Goal: Transaction & Acquisition: Download file/media

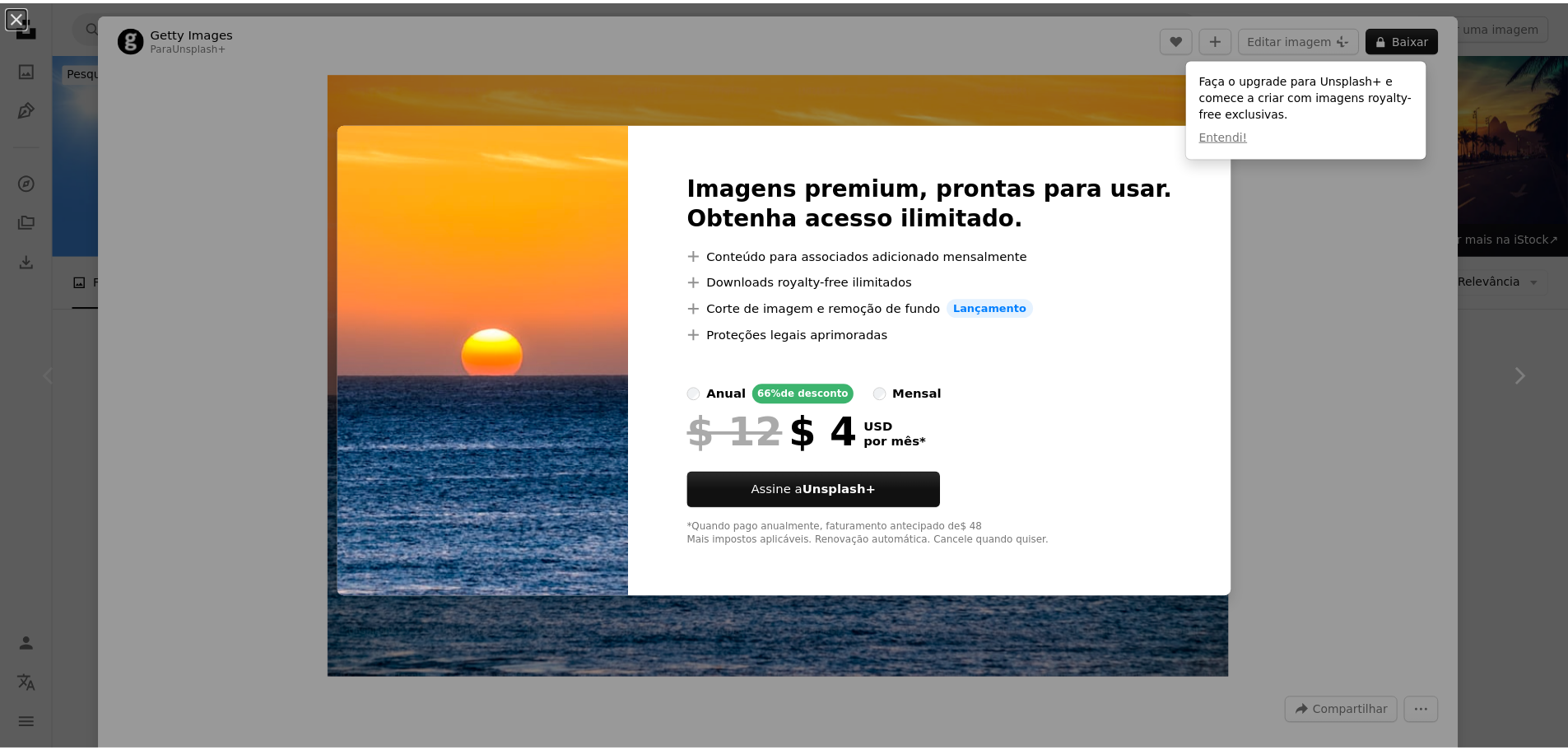
scroll to position [83, 0]
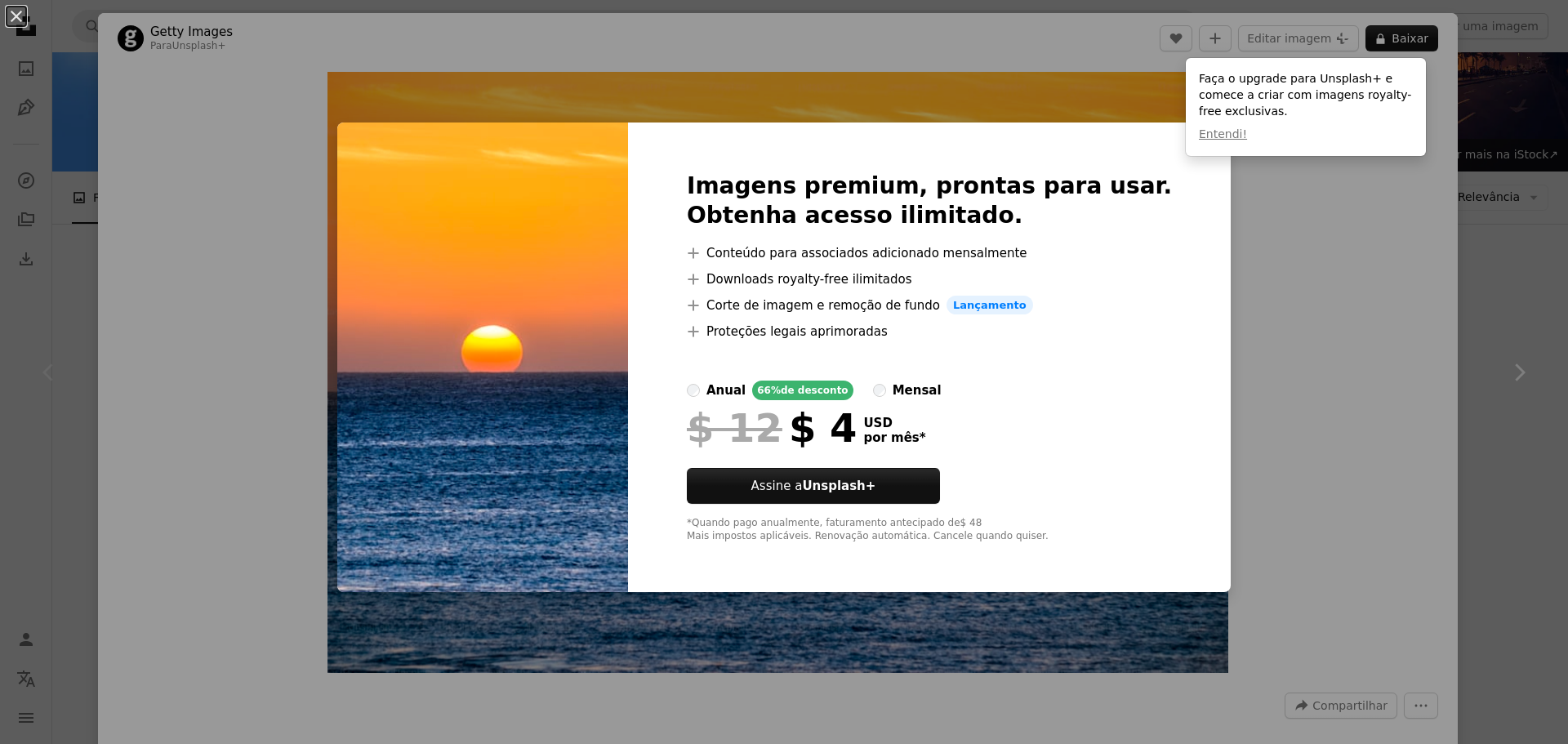
click at [1291, 265] on div "An X shape Imagens premium, prontas para usar. Obtenha acesso ilimitado. A plus…" at bounding box center [784, 372] width 1568 height 744
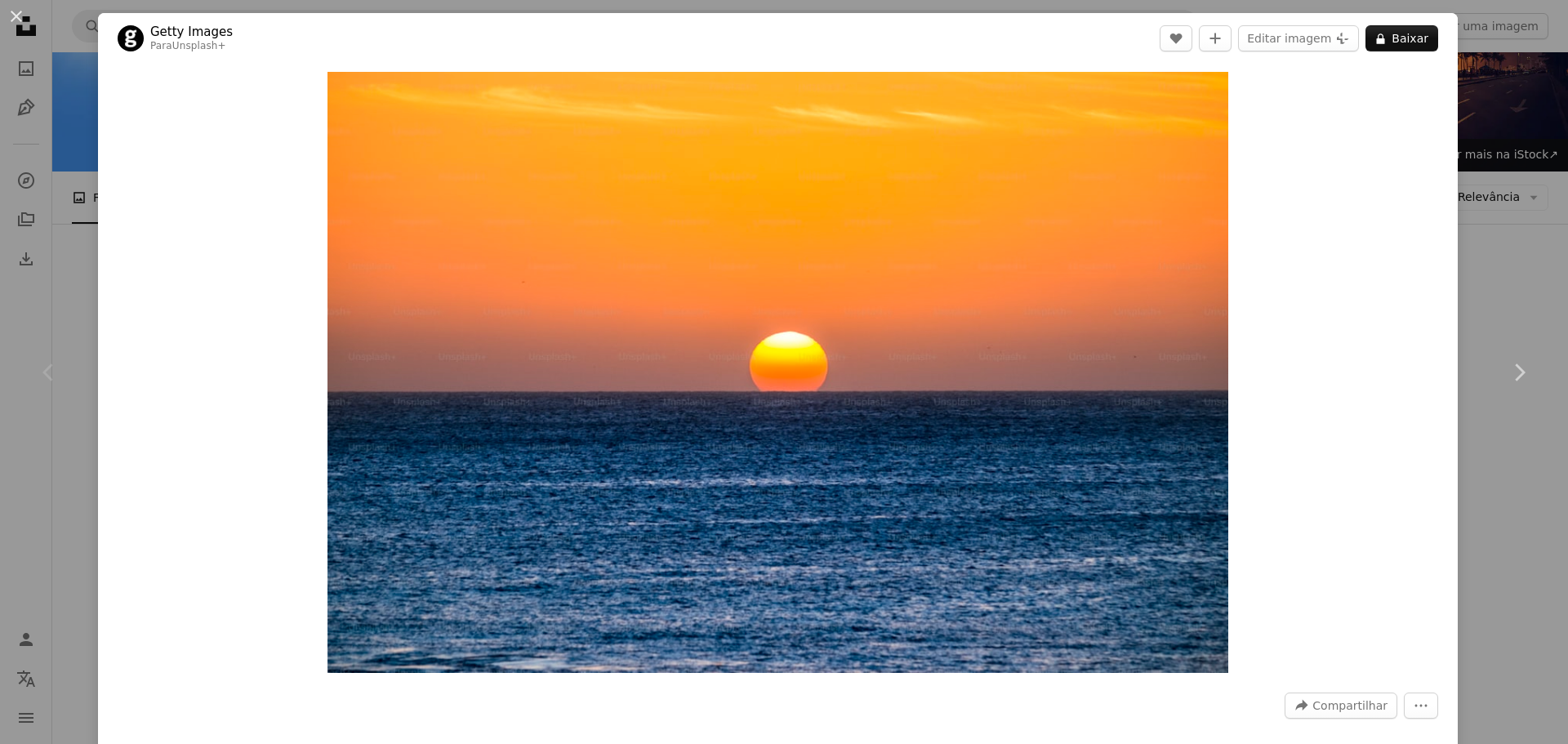
drag, startPoint x: 935, startPoint y: 287, endPoint x: 1355, endPoint y: 194, distance: 430.2
click at [1278, 224] on div "Zoom in" at bounding box center [777, 372] width 1360 height 618
click at [1489, 311] on link "Chevron right" at bounding box center [1518, 372] width 98 height 157
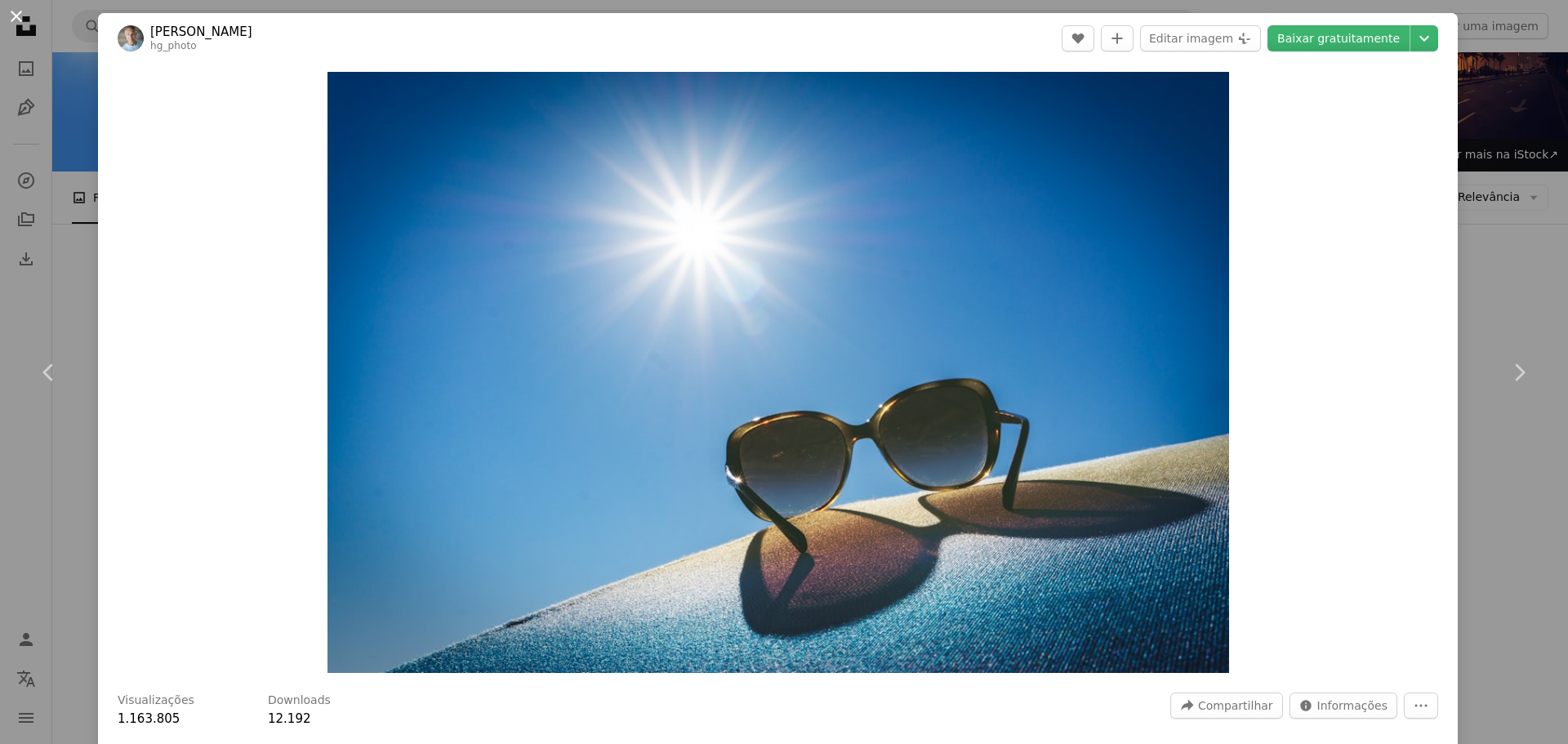
click at [20, 18] on button "An X shape" at bounding box center [16, 16] width 20 height 20
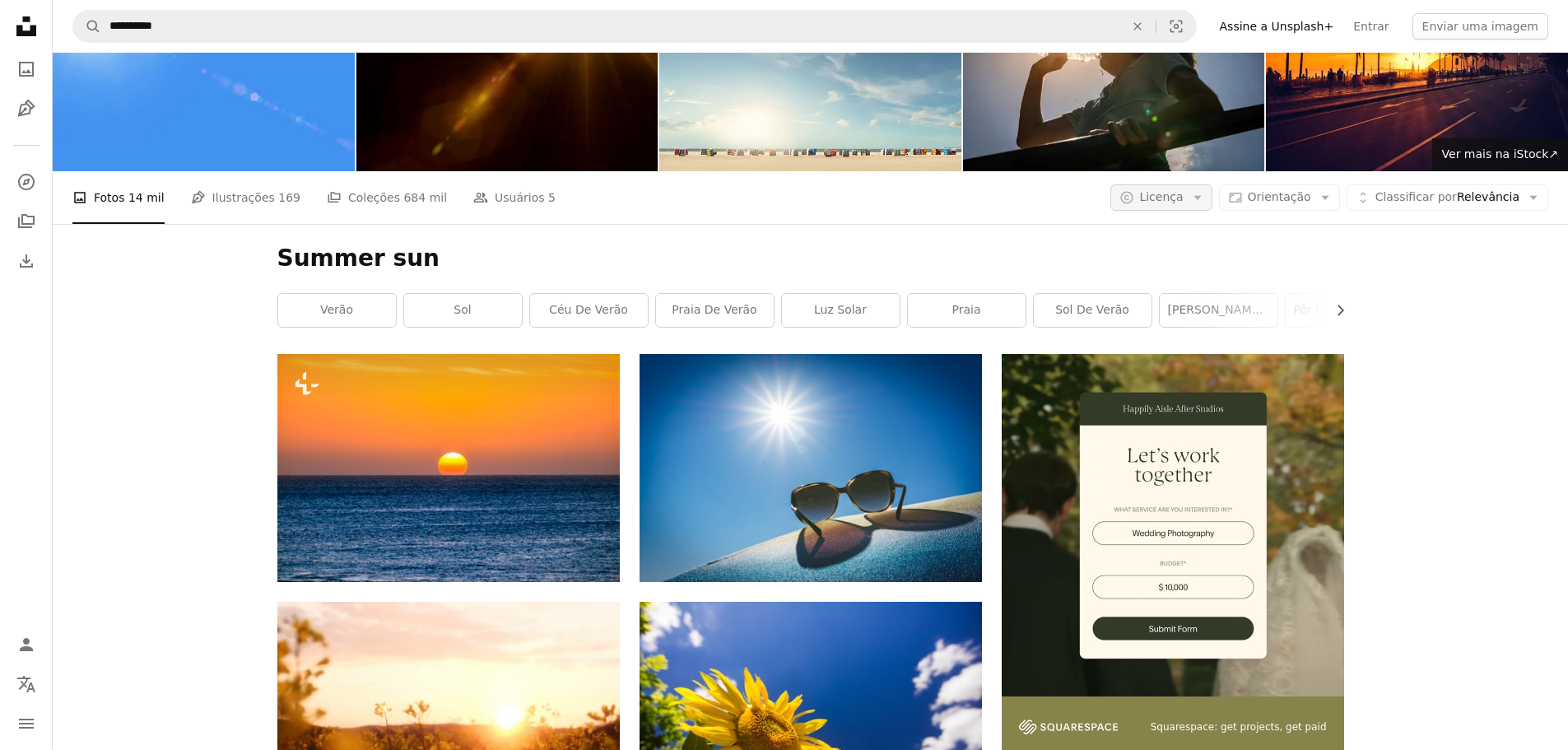
scroll to position [83, 0]
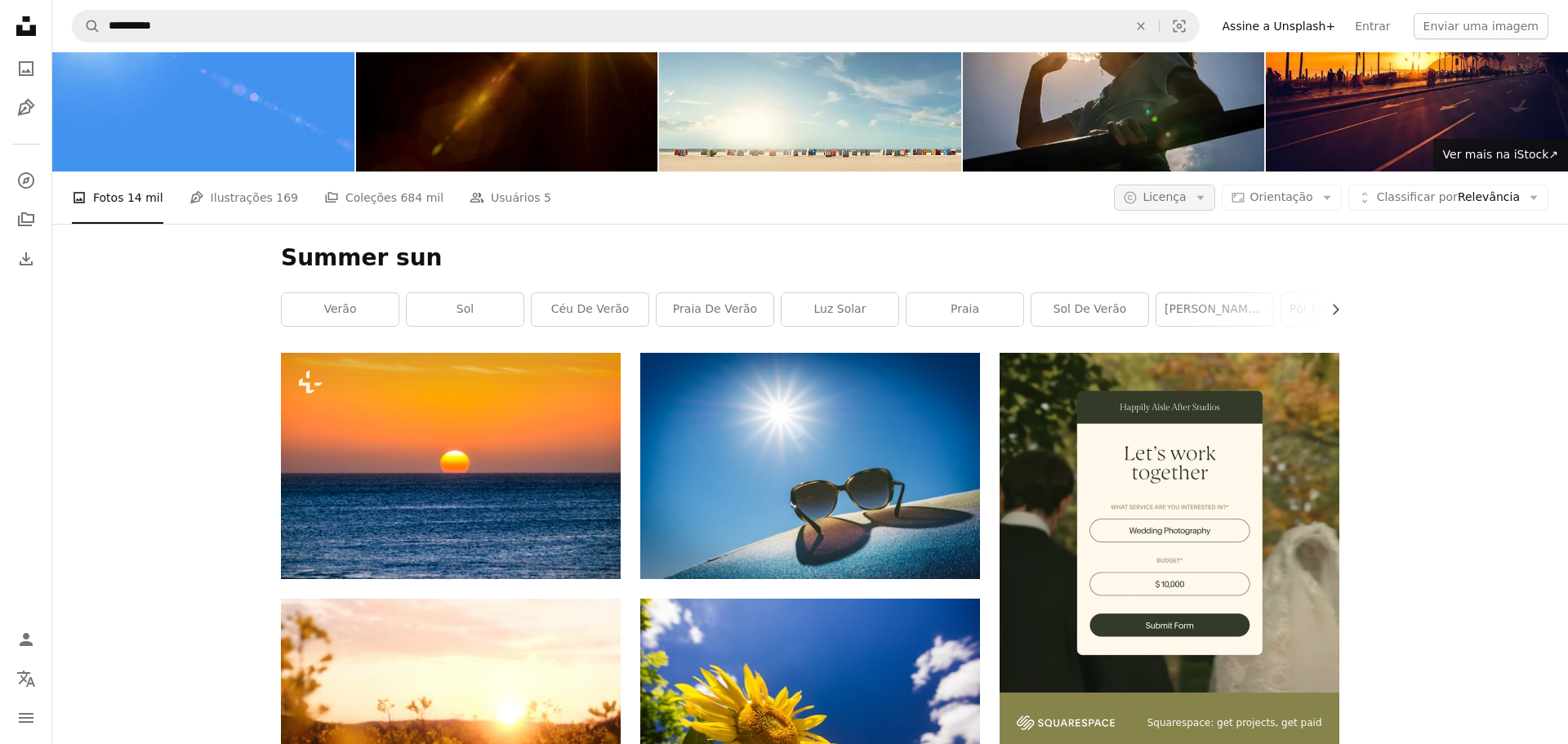
click at [1134, 199] on button "A copyright icon © Licença Arrow down" at bounding box center [1164, 198] width 100 height 26
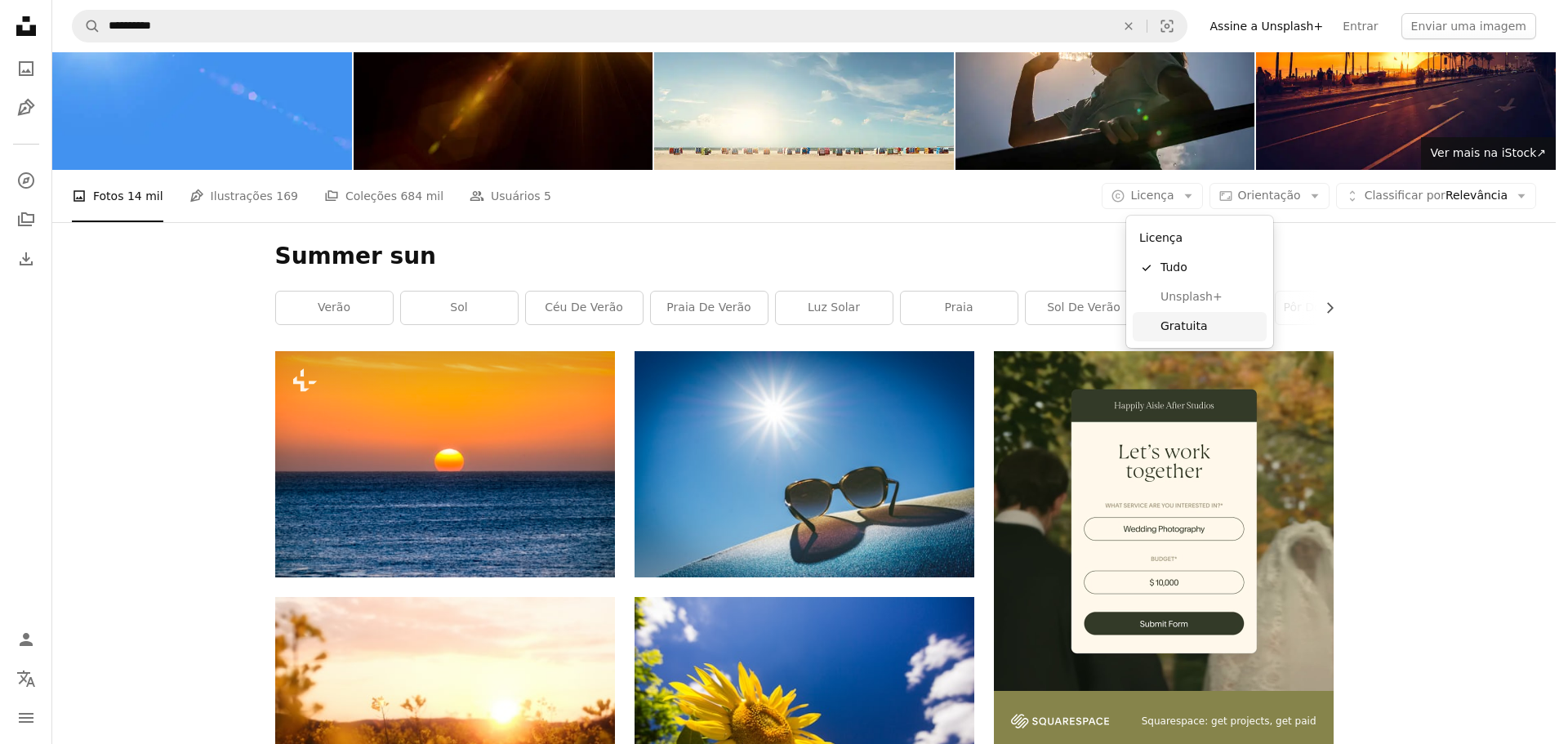
click at [1166, 321] on span "Gratuita" at bounding box center [1210, 326] width 99 height 16
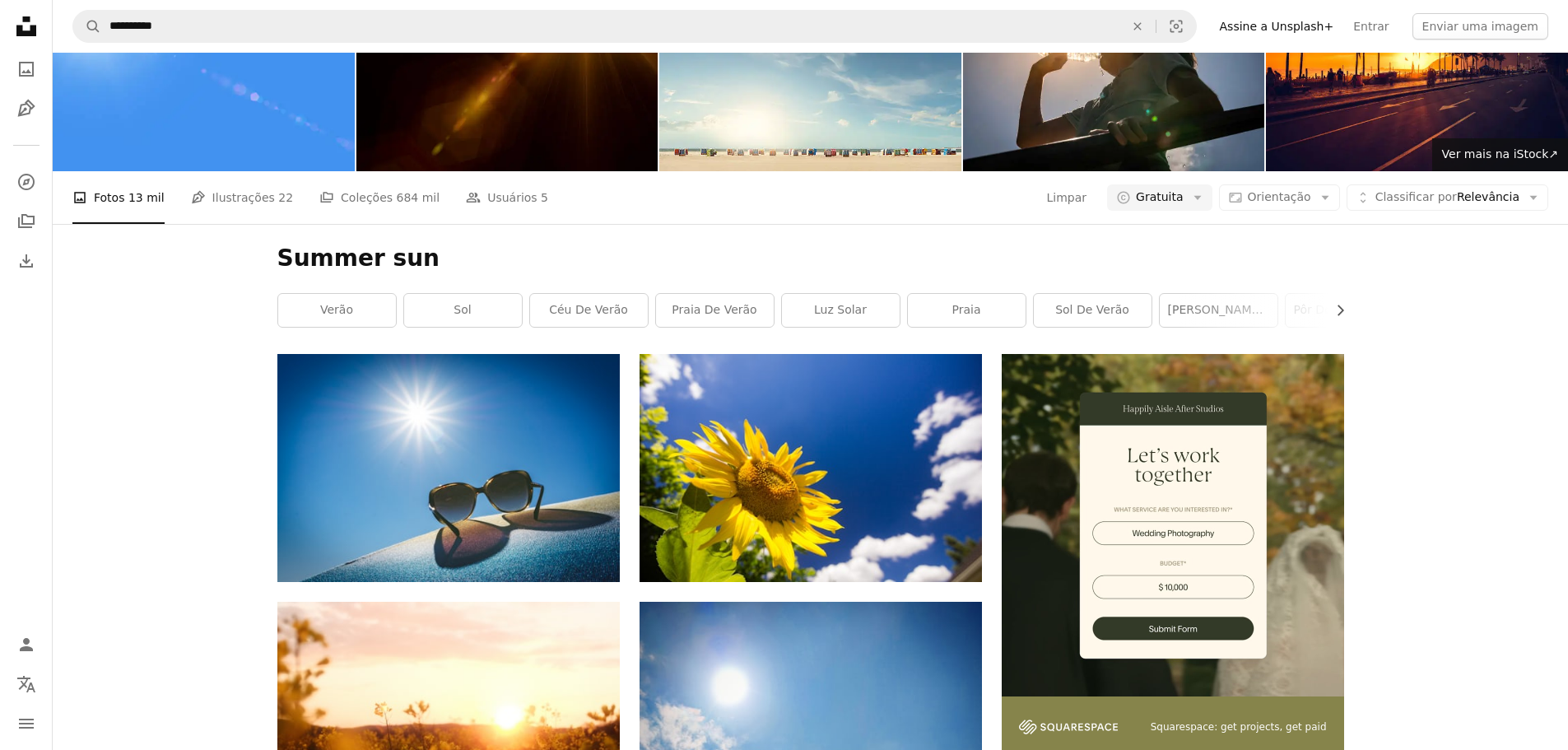
scroll to position [576, 0]
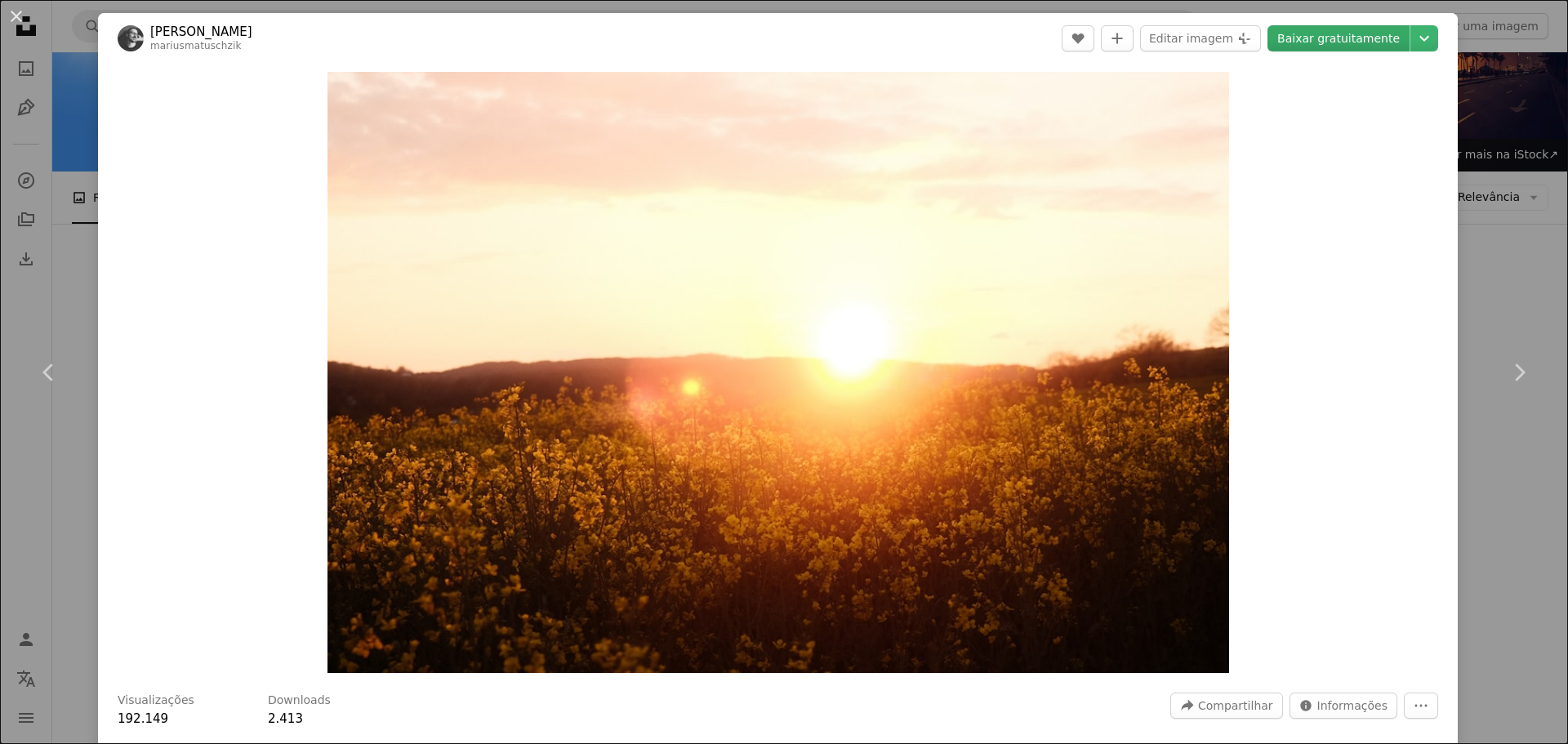
click at [1302, 43] on link "Baixar gratuitamente" at bounding box center [1338, 39] width 142 height 26
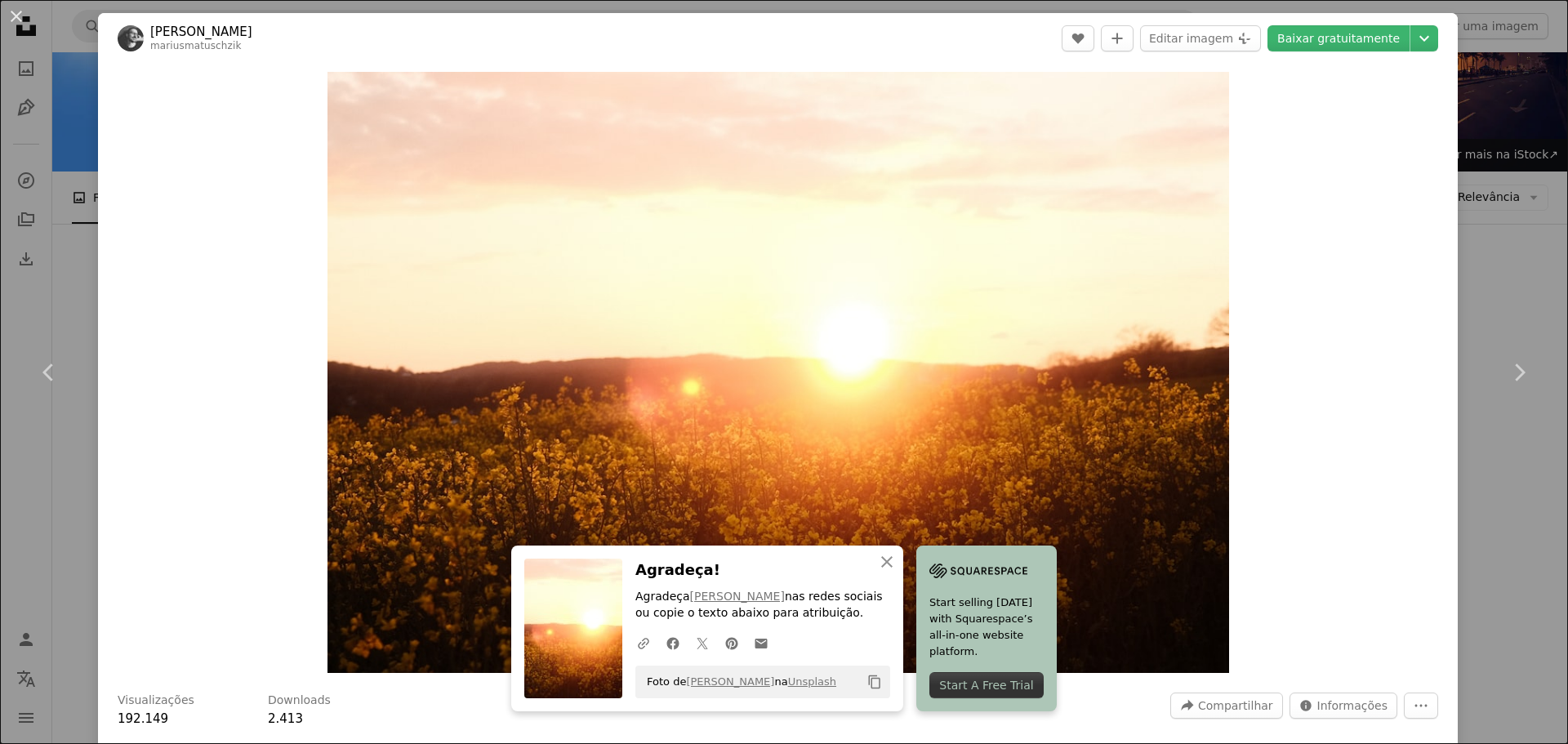
click at [1455, 277] on div "An X shape Chevron left Chevron right [PERSON_NAME] mariusmatuschzik A heart A …" at bounding box center [784, 372] width 1568 height 744
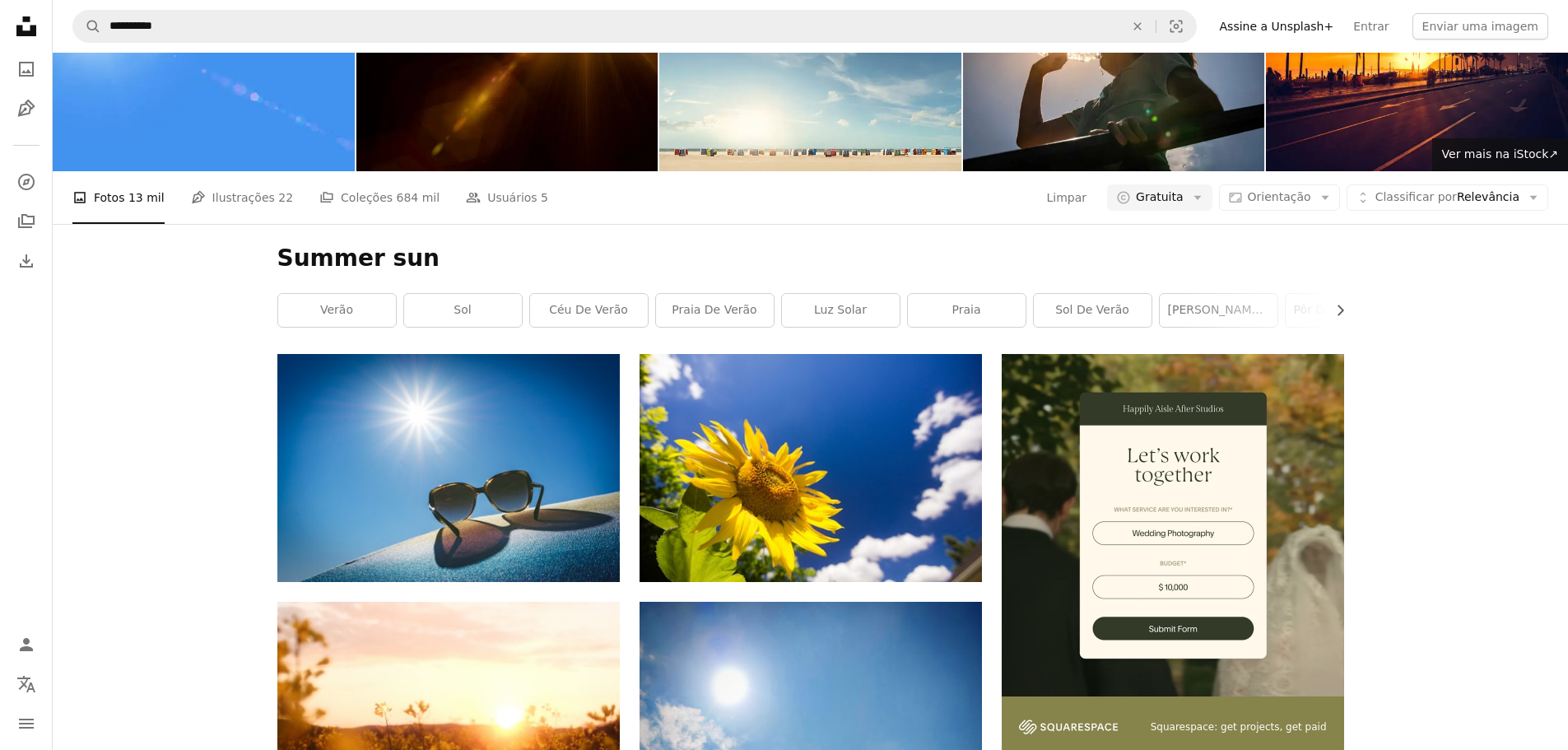
scroll to position [2141, 0]
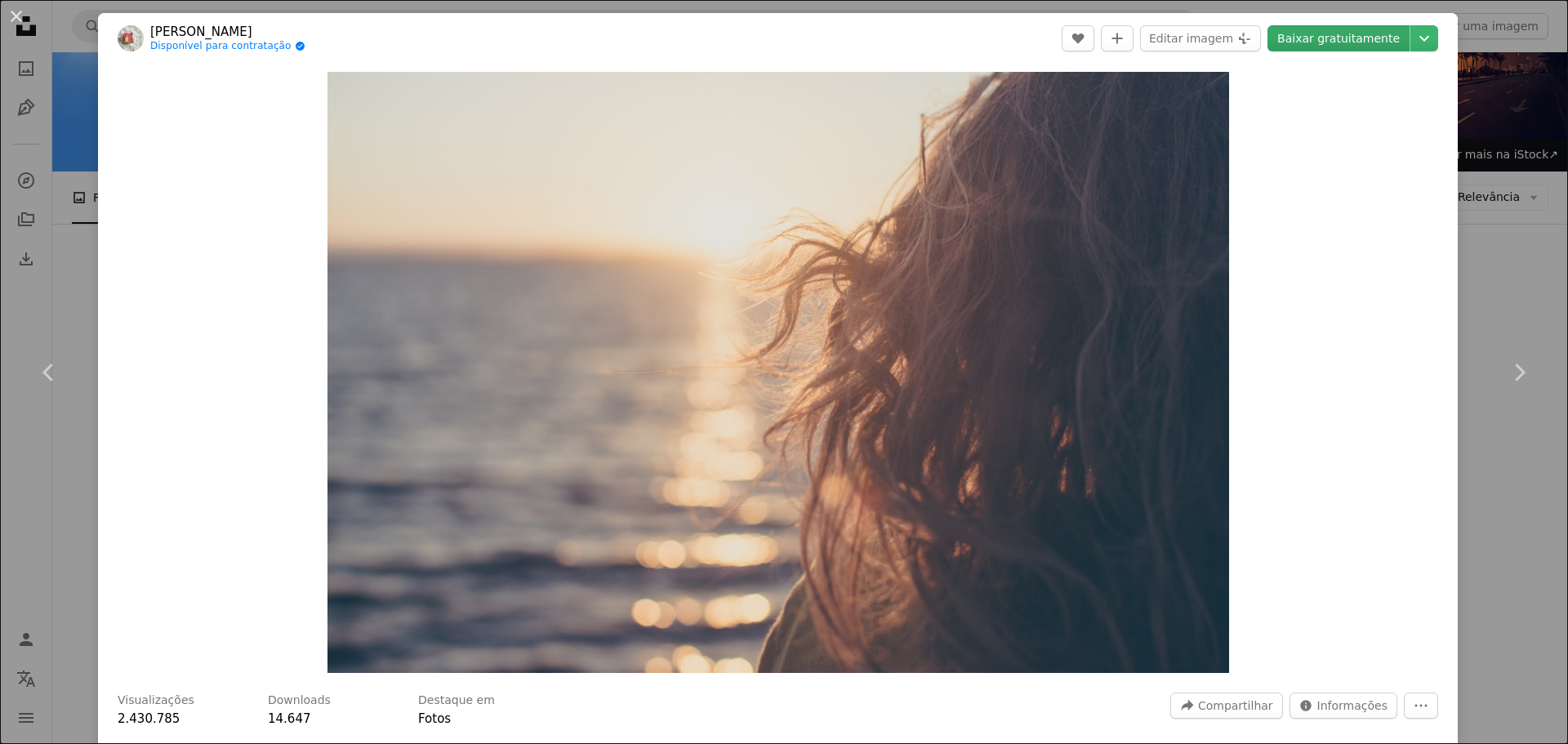
click at [1317, 45] on link "Baixar gratuitamente" at bounding box center [1338, 39] width 142 height 26
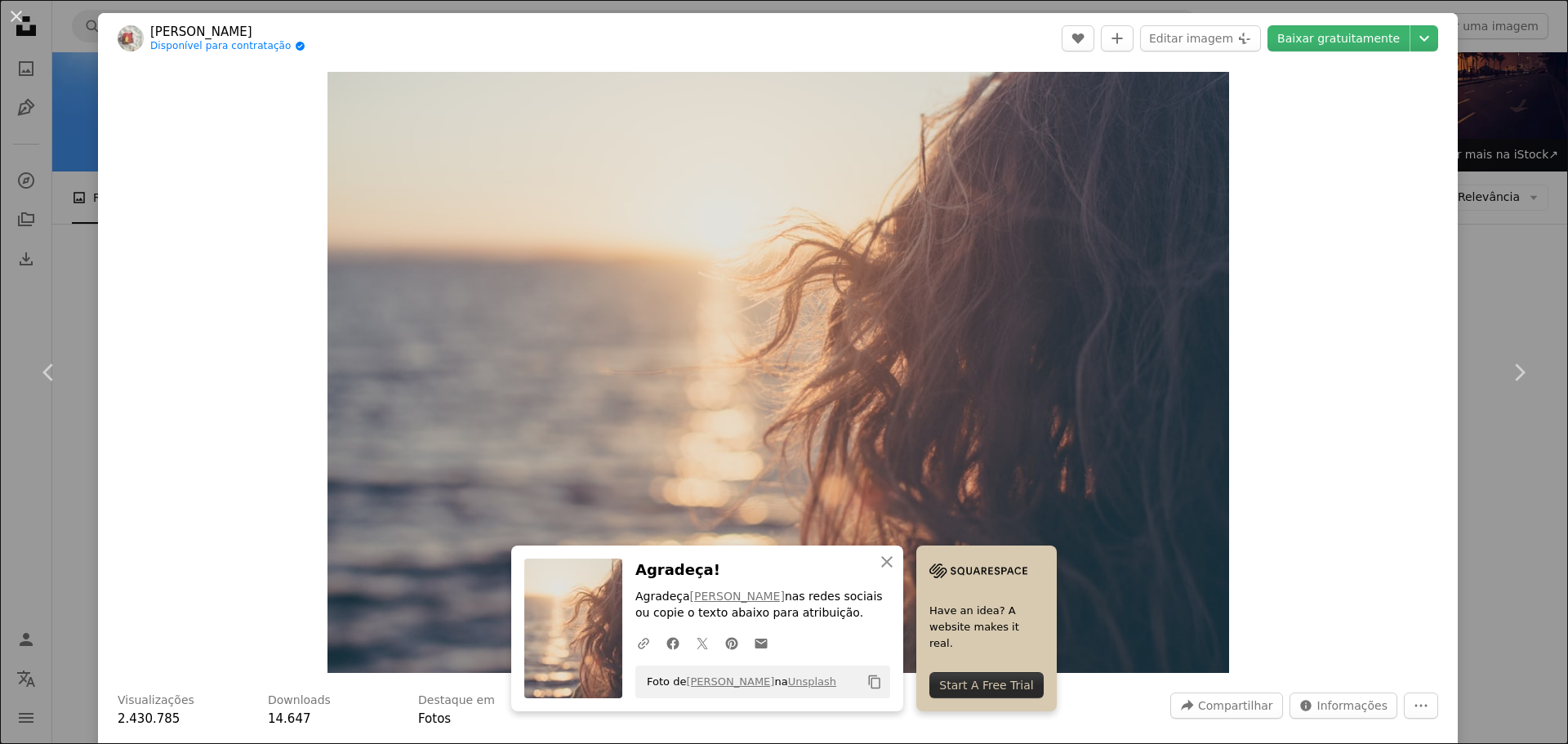
drag, startPoint x: 1485, startPoint y: 278, endPoint x: 1470, endPoint y: 288, distance: 18.0
click at [1485, 278] on div "An X shape Chevron left Chevron right [PERSON_NAME] Disponível para contratação…" at bounding box center [784, 372] width 1568 height 744
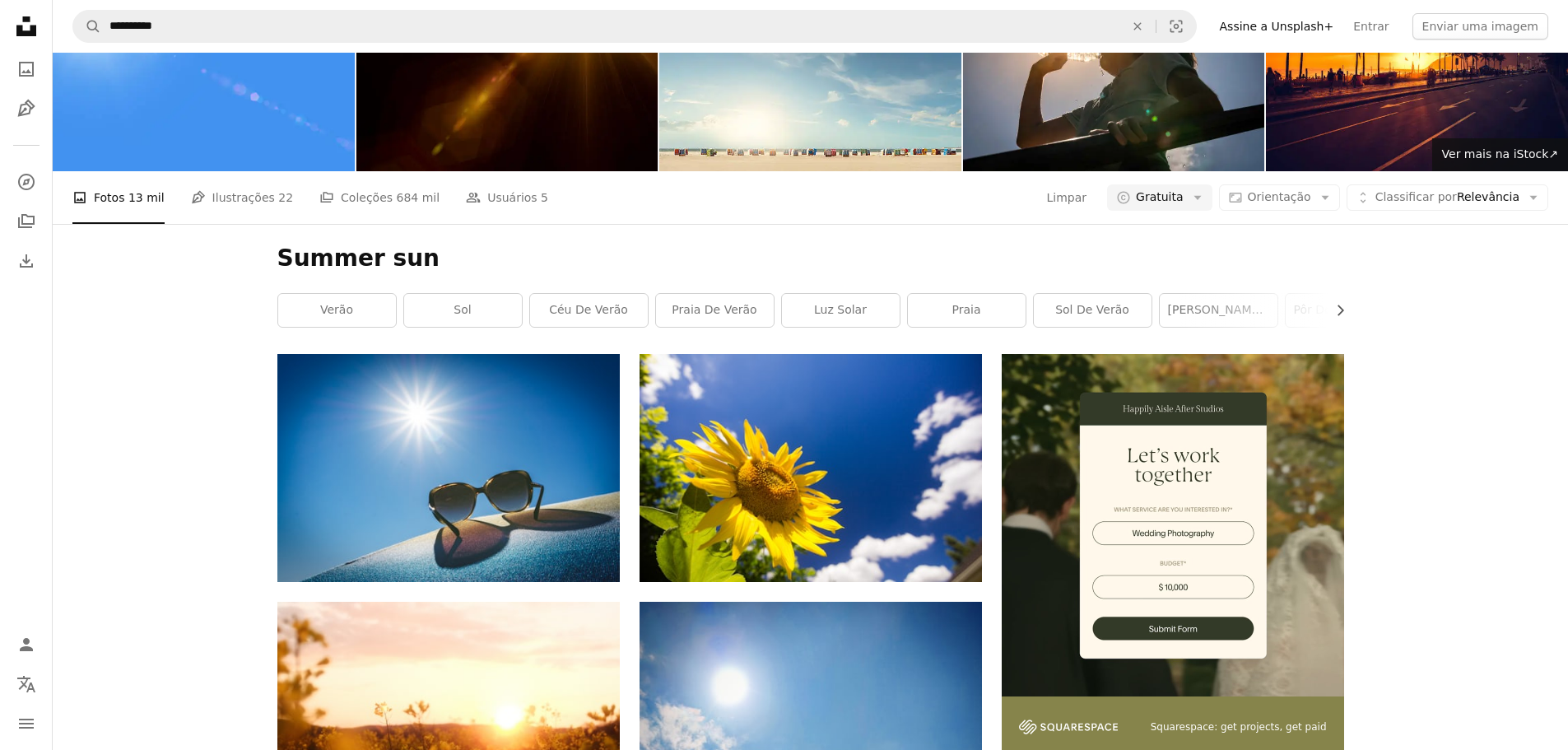
scroll to position [5845, 0]
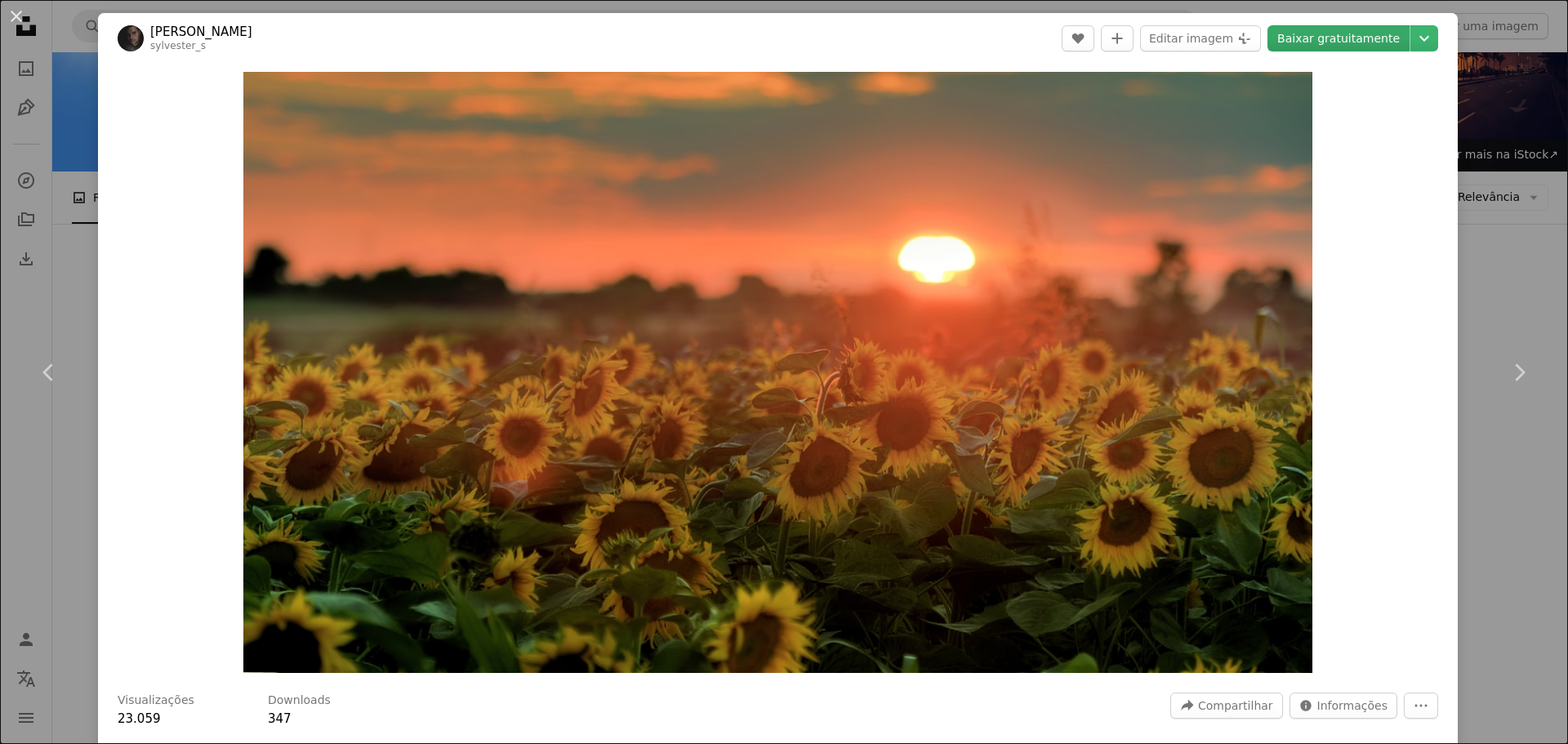
click at [1329, 37] on link "Baixar gratuitamente" at bounding box center [1338, 39] width 142 height 26
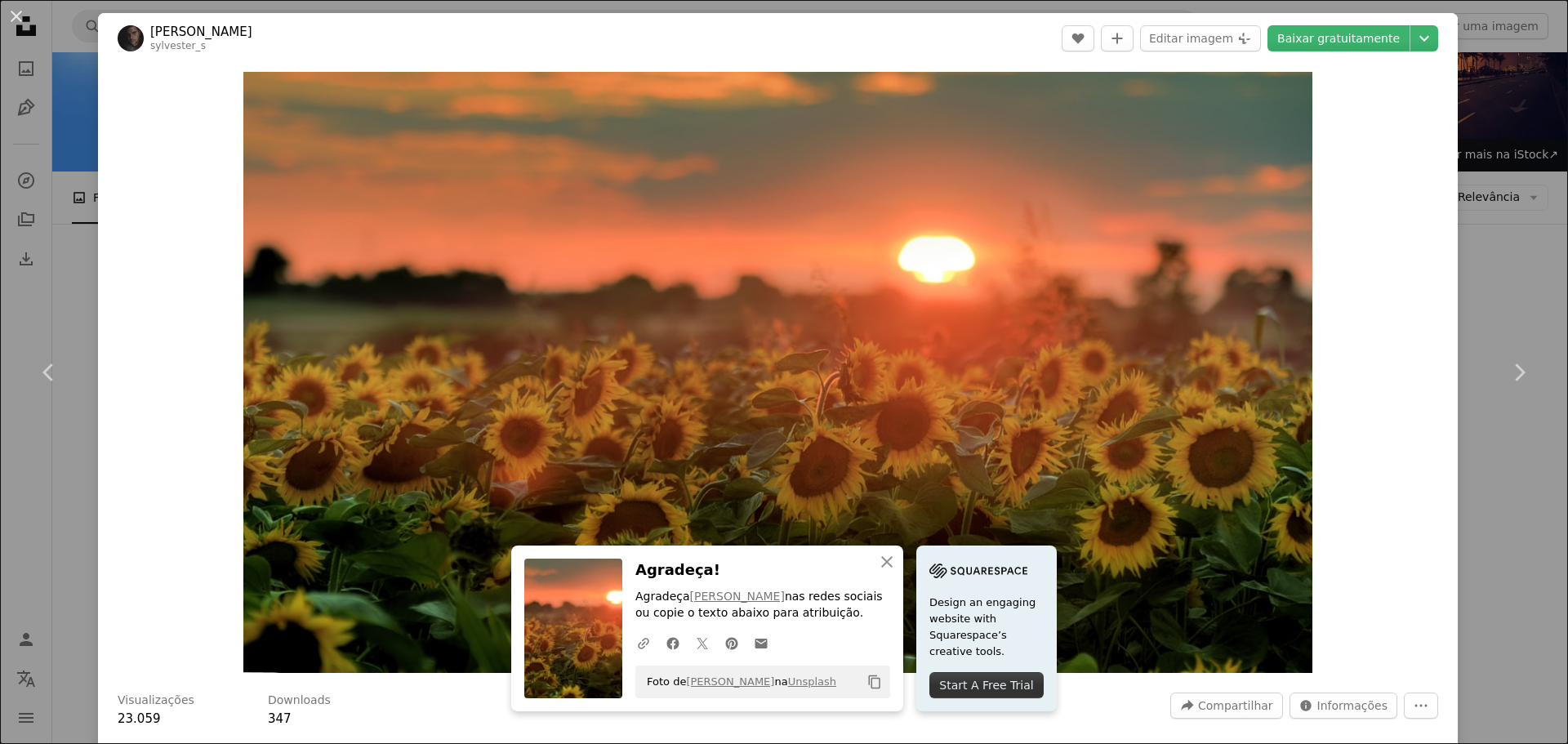
drag, startPoint x: 1495, startPoint y: 246, endPoint x: 668, endPoint y: 304, distance: 829.0
click at [1494, 246] on div "An X shape Chevron left Chevron right [PERSON_NAME] sylvester_s A heart A plus …" at bounding box center [784, 372] width 1568 height 744
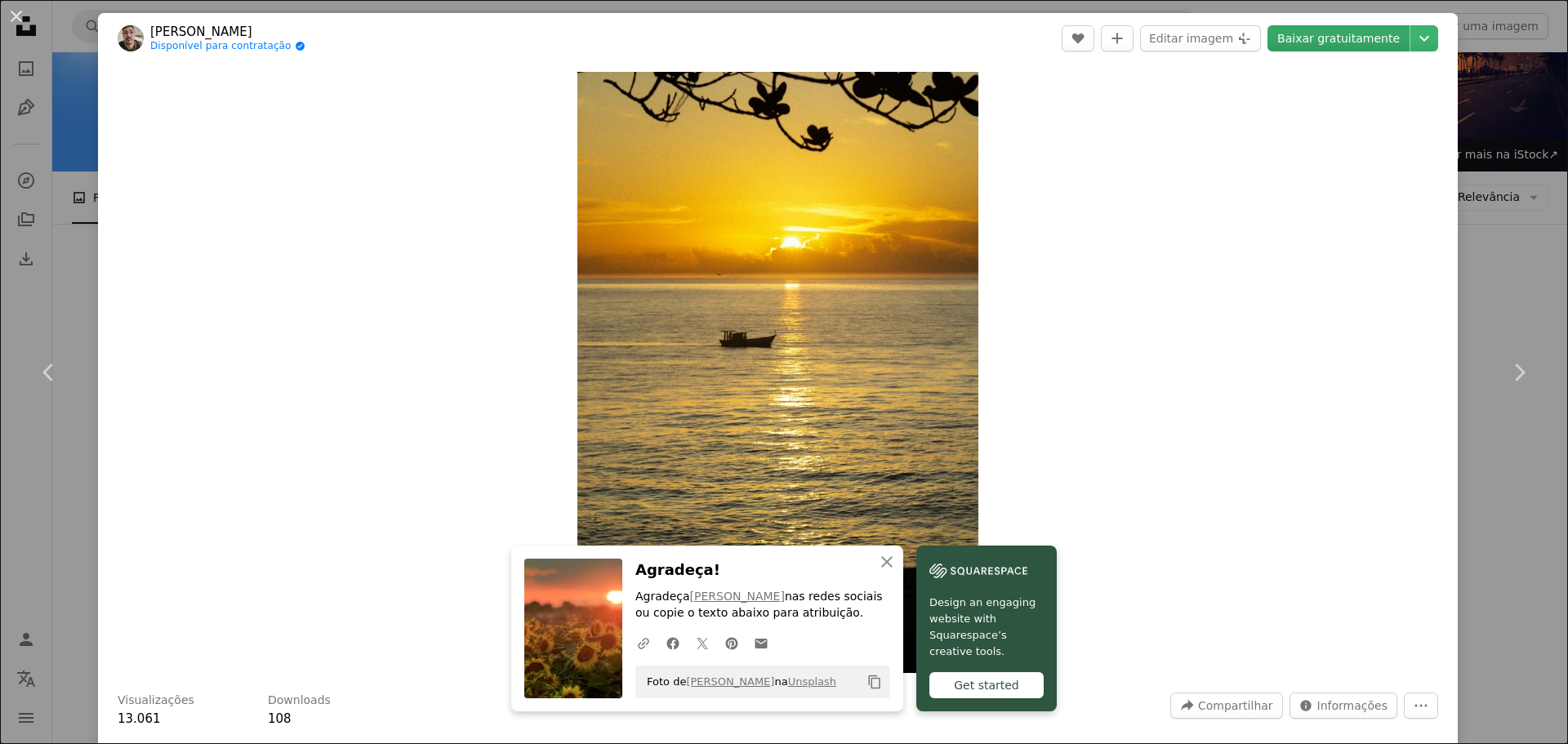
click at [1308, 48] on link "Baixar gratuitamente" at bounding box center [1338, 39] width 142 height 26
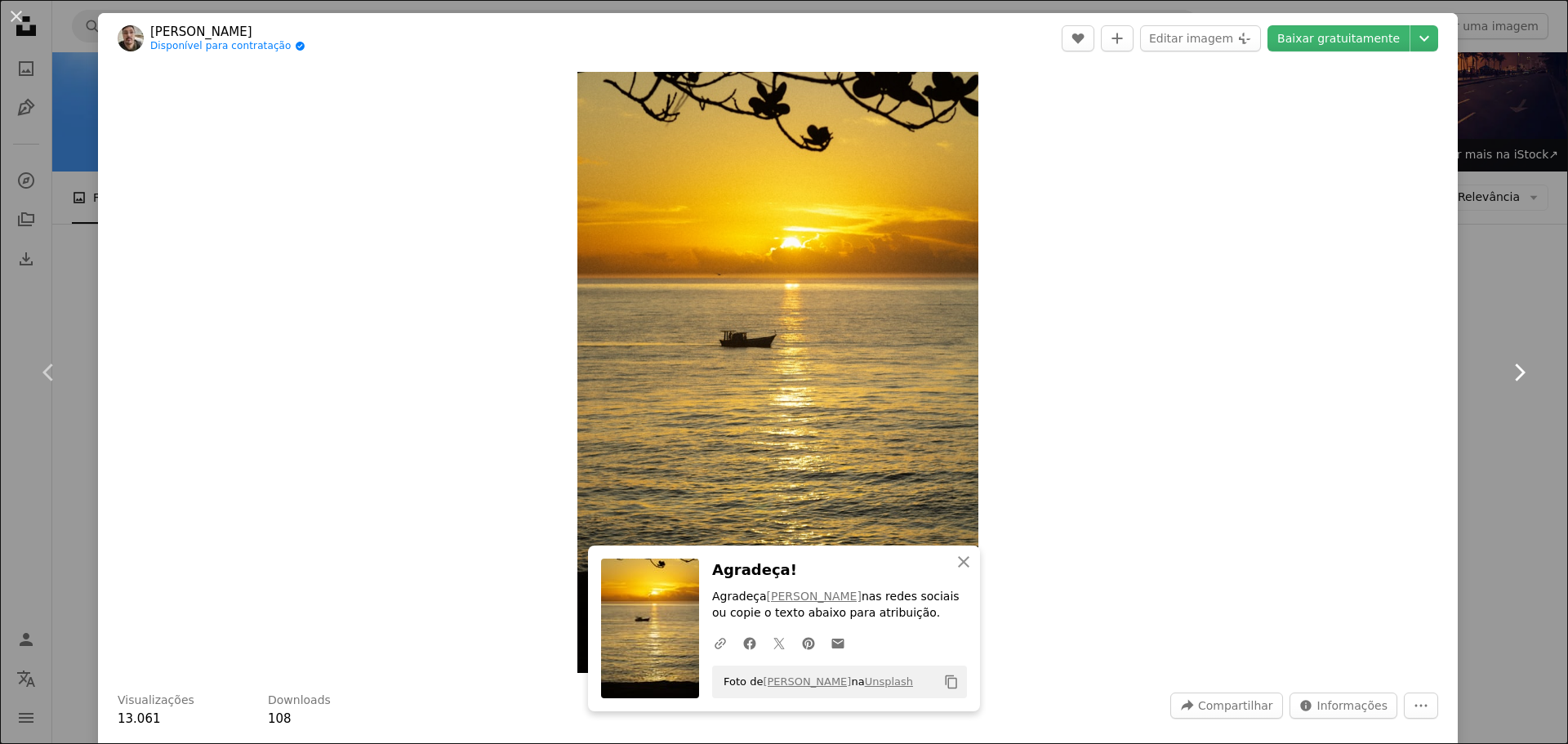
click at [1470, 361] on link "Chevron right" at bounding box center [1518, 372] width 98 height 157
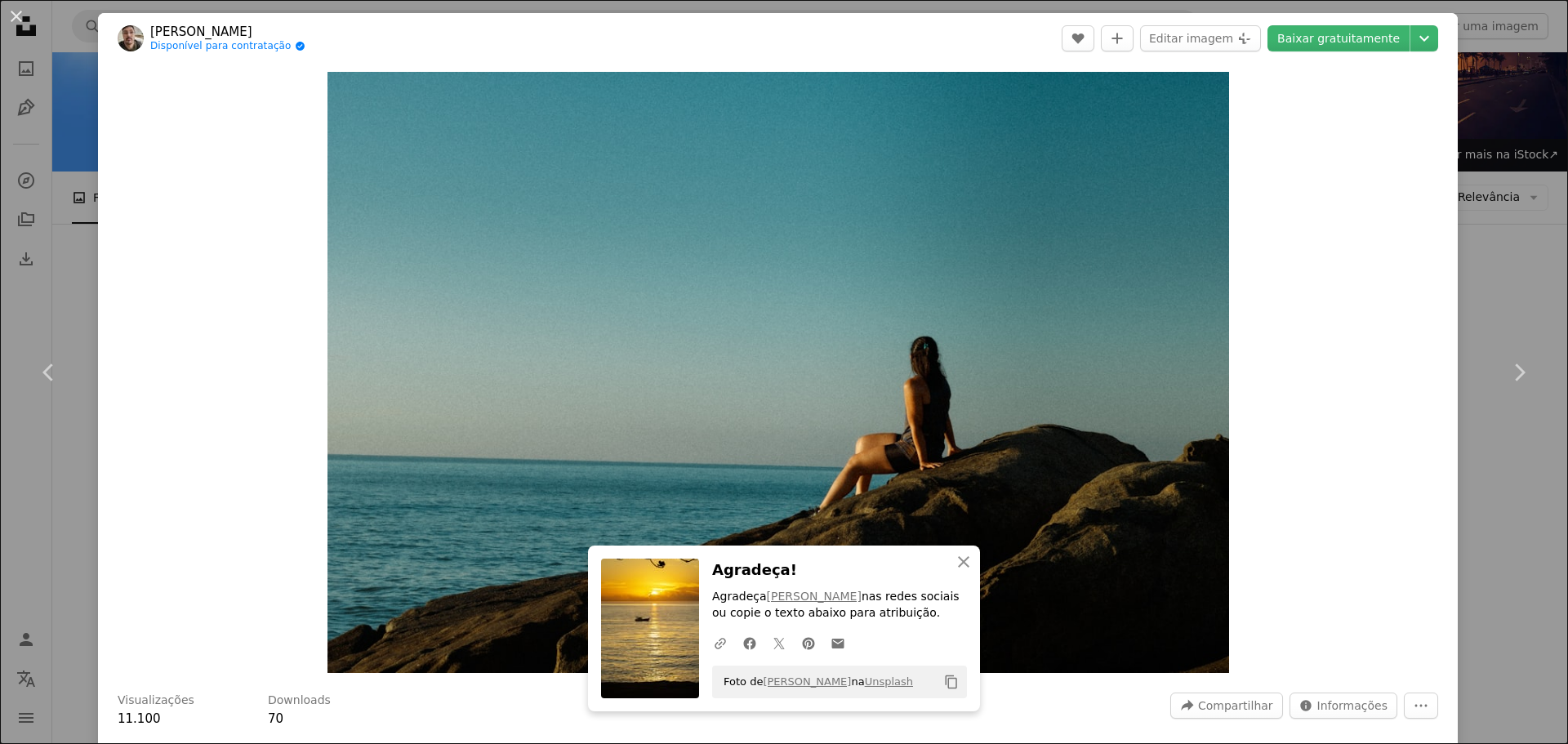
click at [1484, 223] on div "An X shape Chevron left Chevron right [PERSON_NAME] Disponível para contratação…" at bounding box center [784, 372] width 1568 height 744
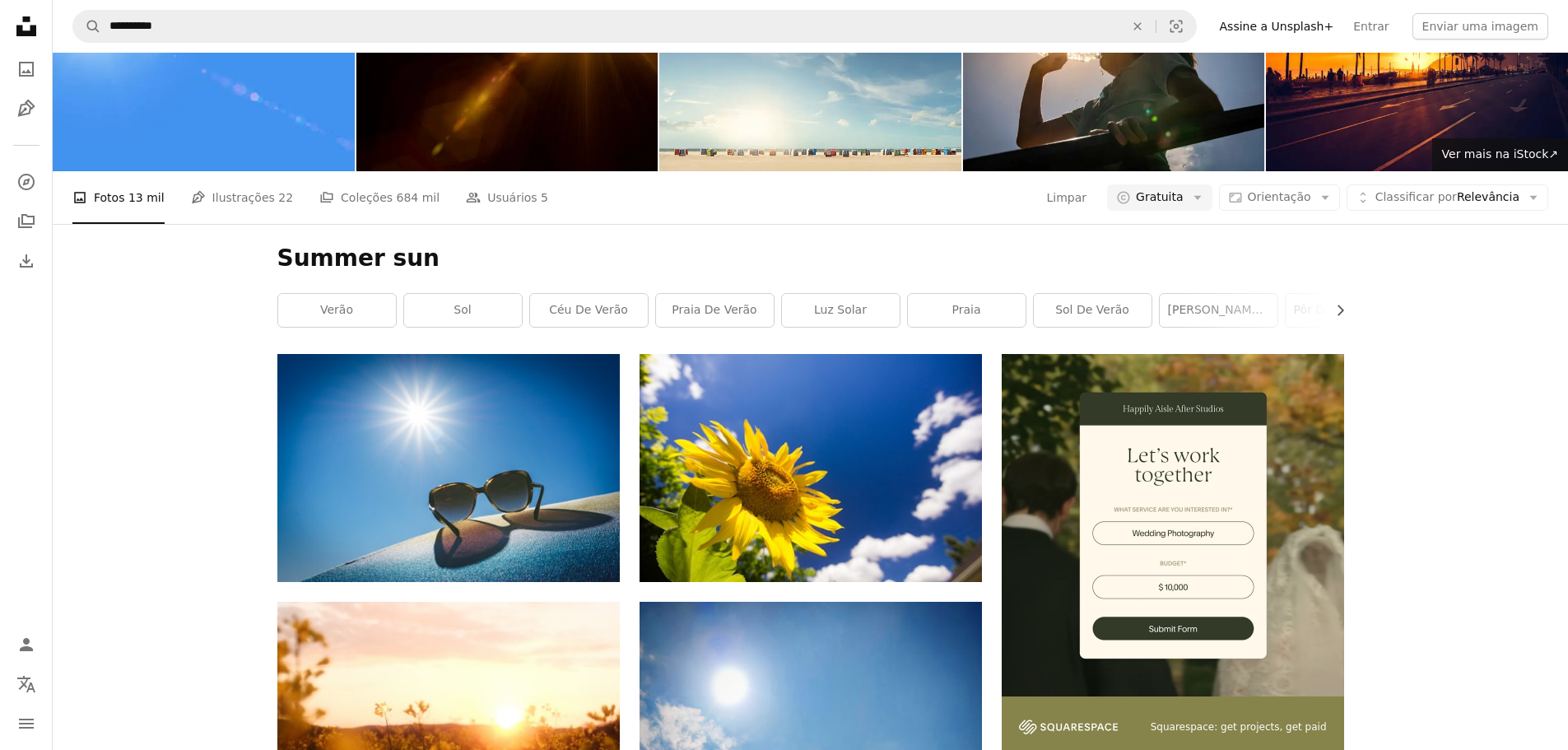
scroll to position [9385, 0]
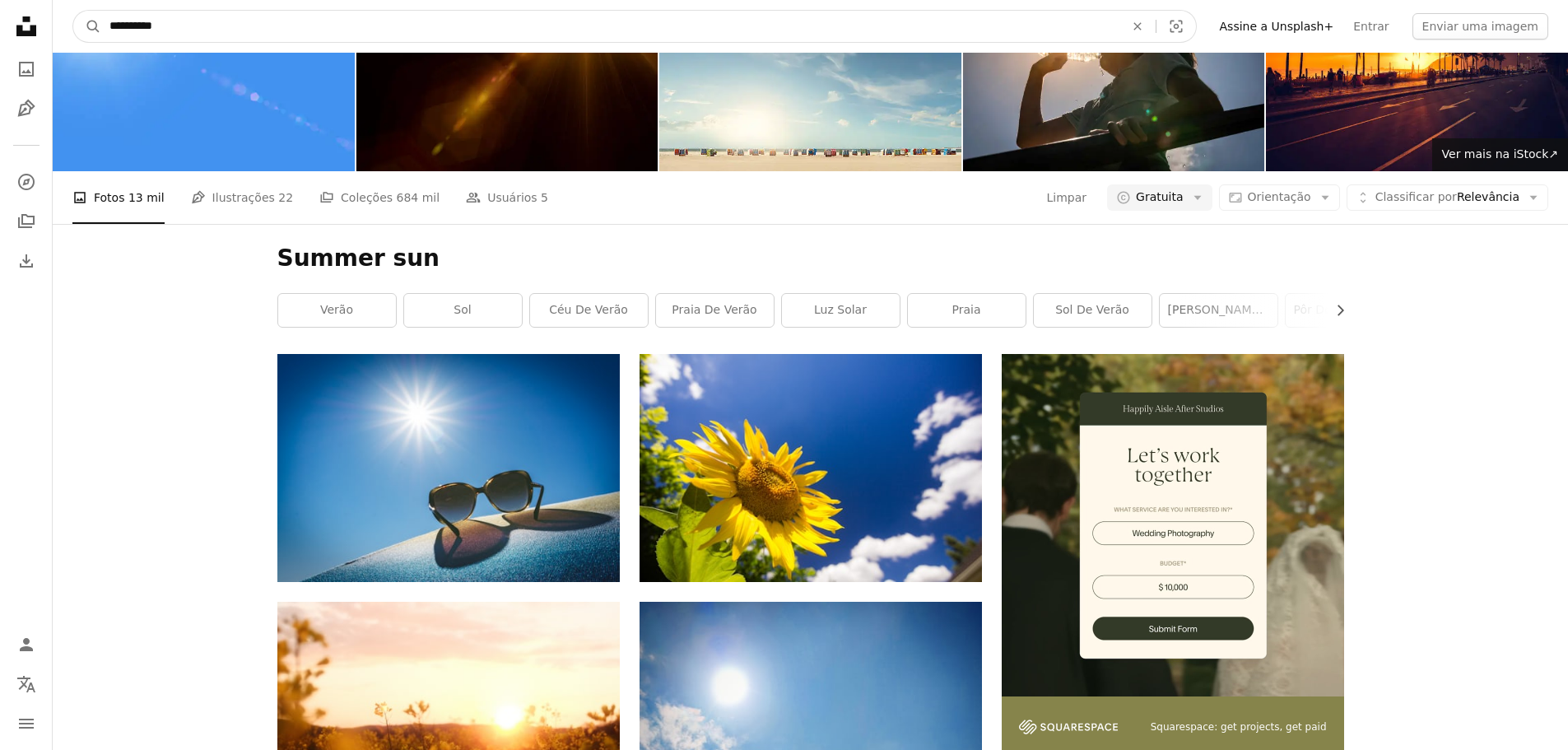
drag, startPoint x: 323, startPoint y: 26, endPoint x: 66, endPoint y: 31, distance: 257.0
click at [66, 31] on nav "**********" at bounding box center [810, 26] width 1515 height 53
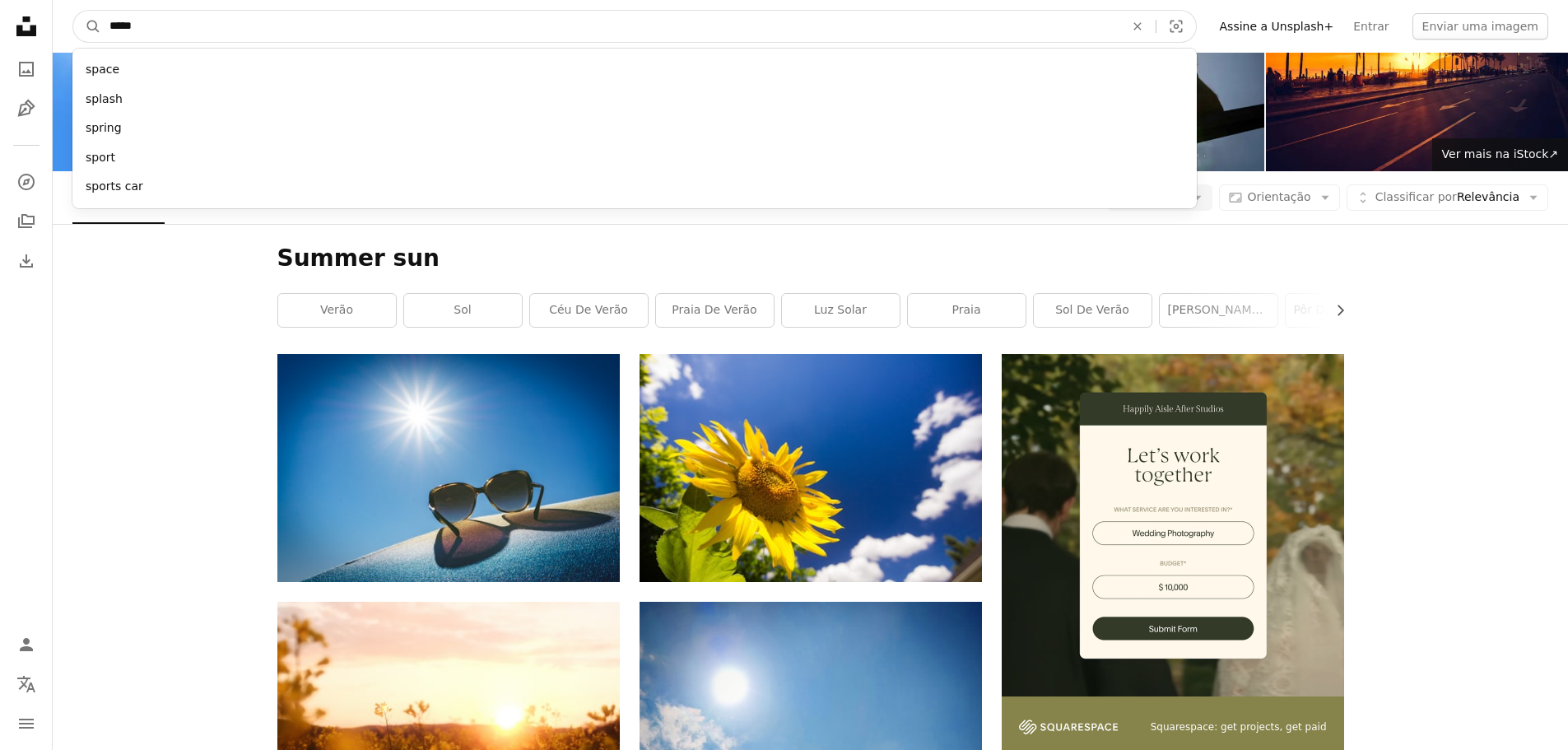
type input "******"
click button "A magnifying glass" at bounding box center [88, 26] width 28 height 31
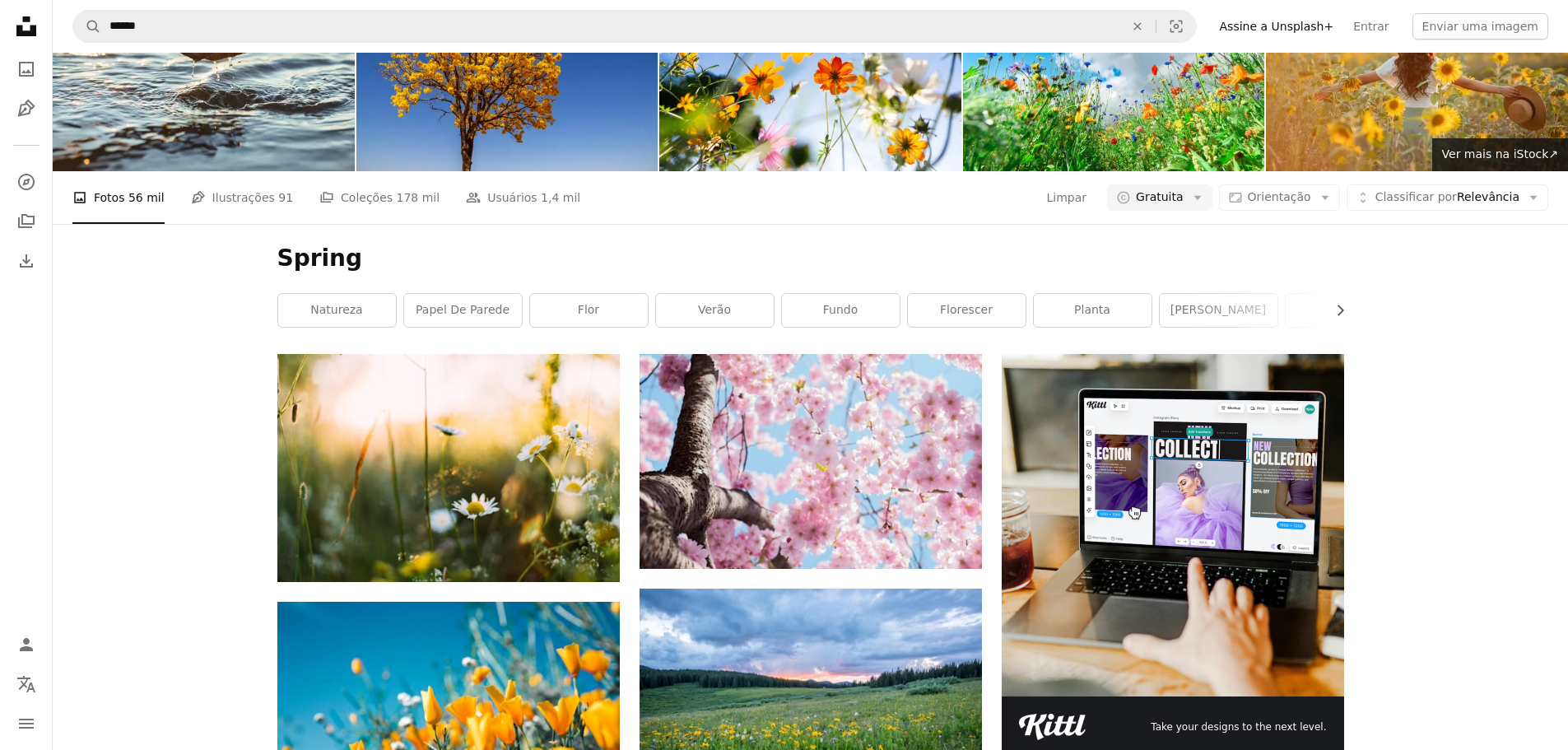
scroll to position [2305, 0]
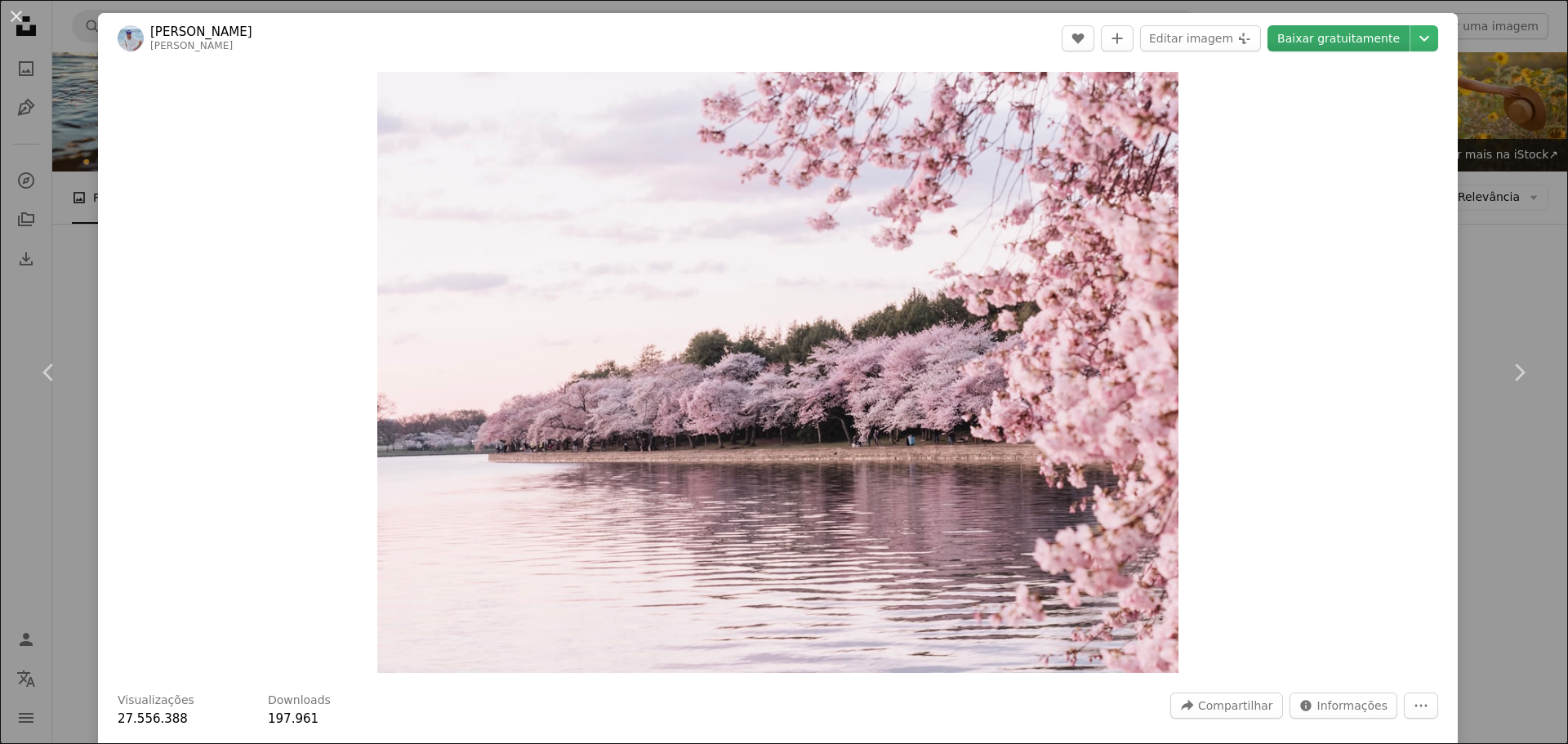
click at [1338, 32] on link "Baixar gratuitamente" at bounding box center [1338, 39] width 142 height 26
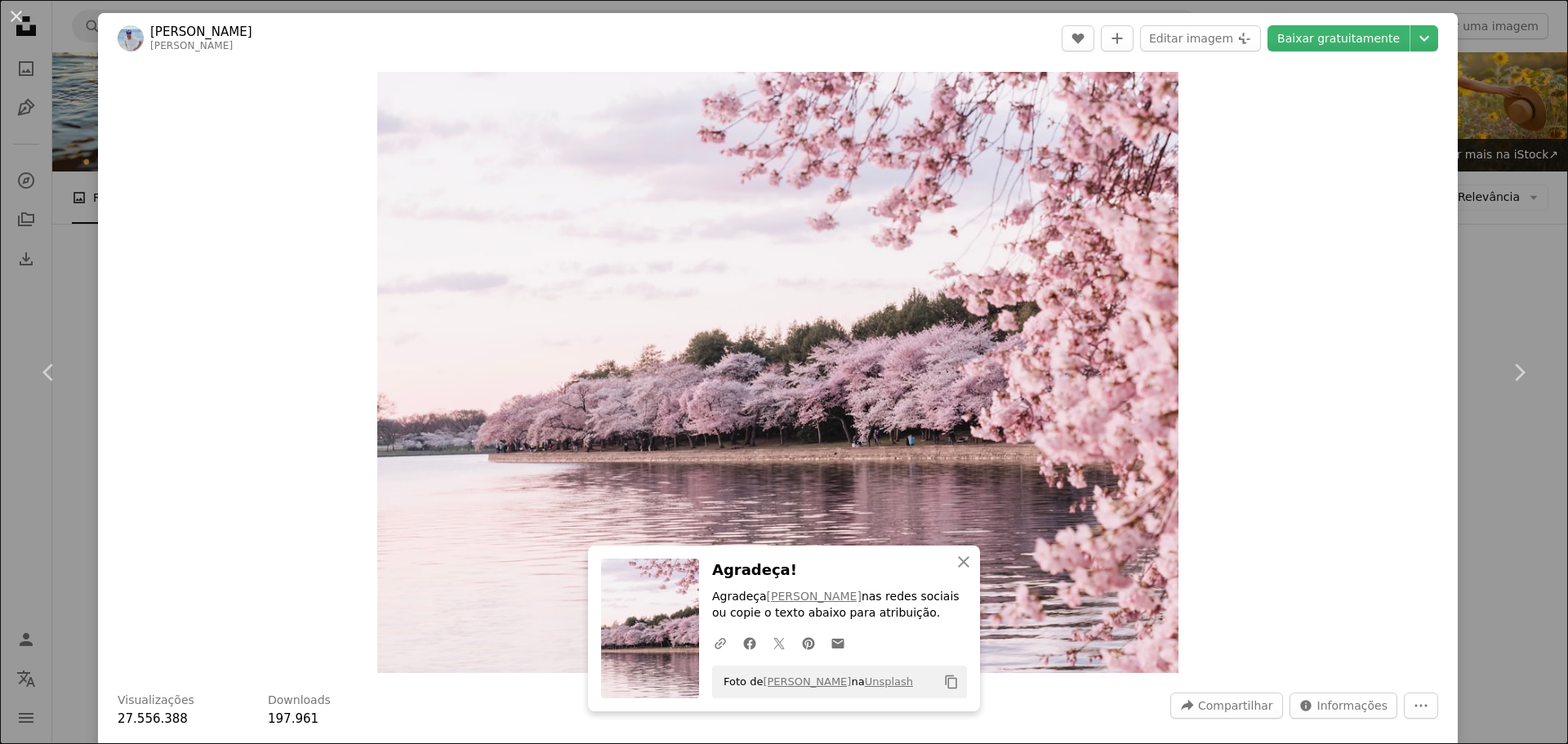
click at [1450, 354] on div "An X shape Chevron left Chevron right [PERSON_NAME] A heart A plus sign Editar …" at bounding box center [784, 372] width 1568 height 744
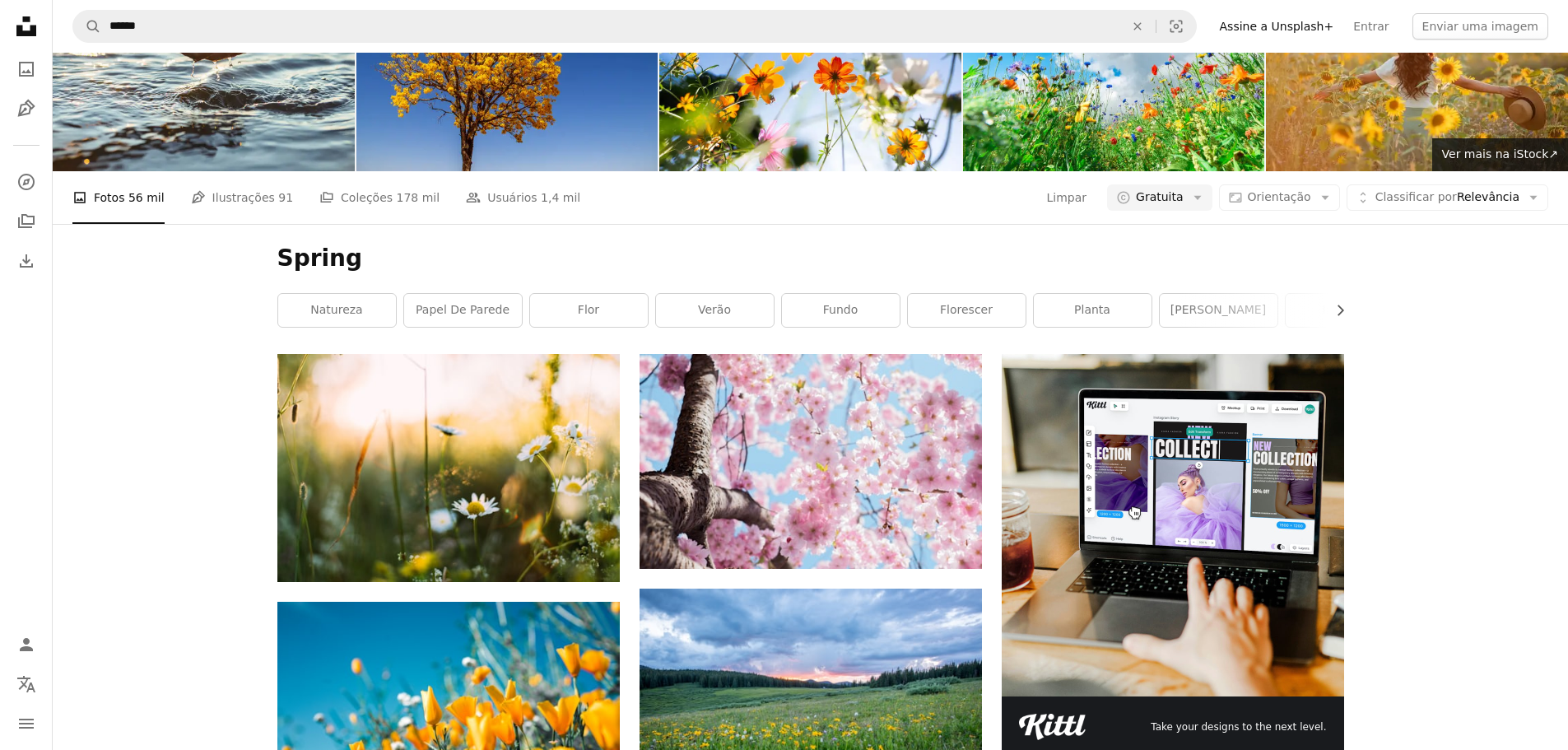
scroll to position [3787, 0]
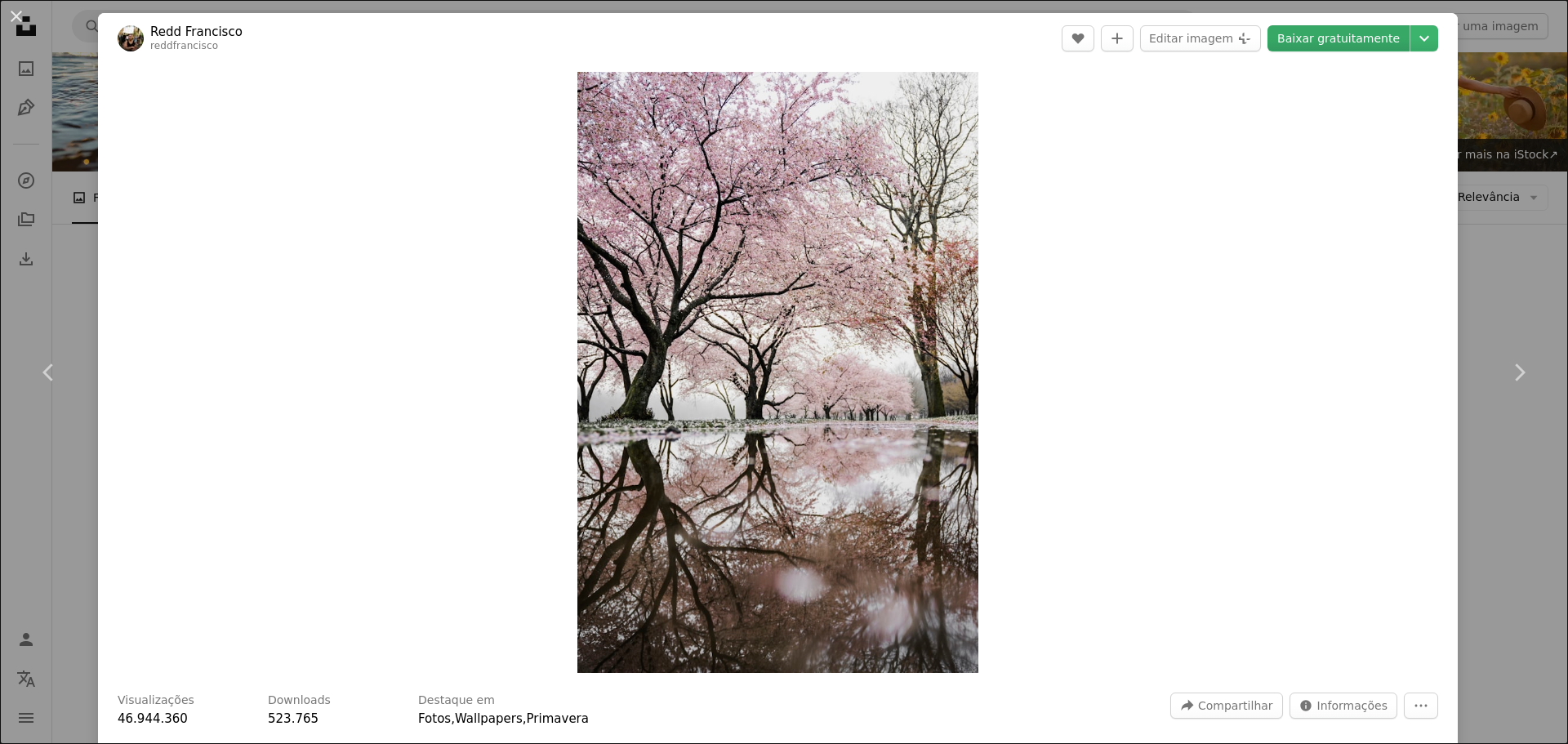
click at [1327, 39] on link "Baixar gratuitamente" at bounding box center [1338, 39] width 142 height 26
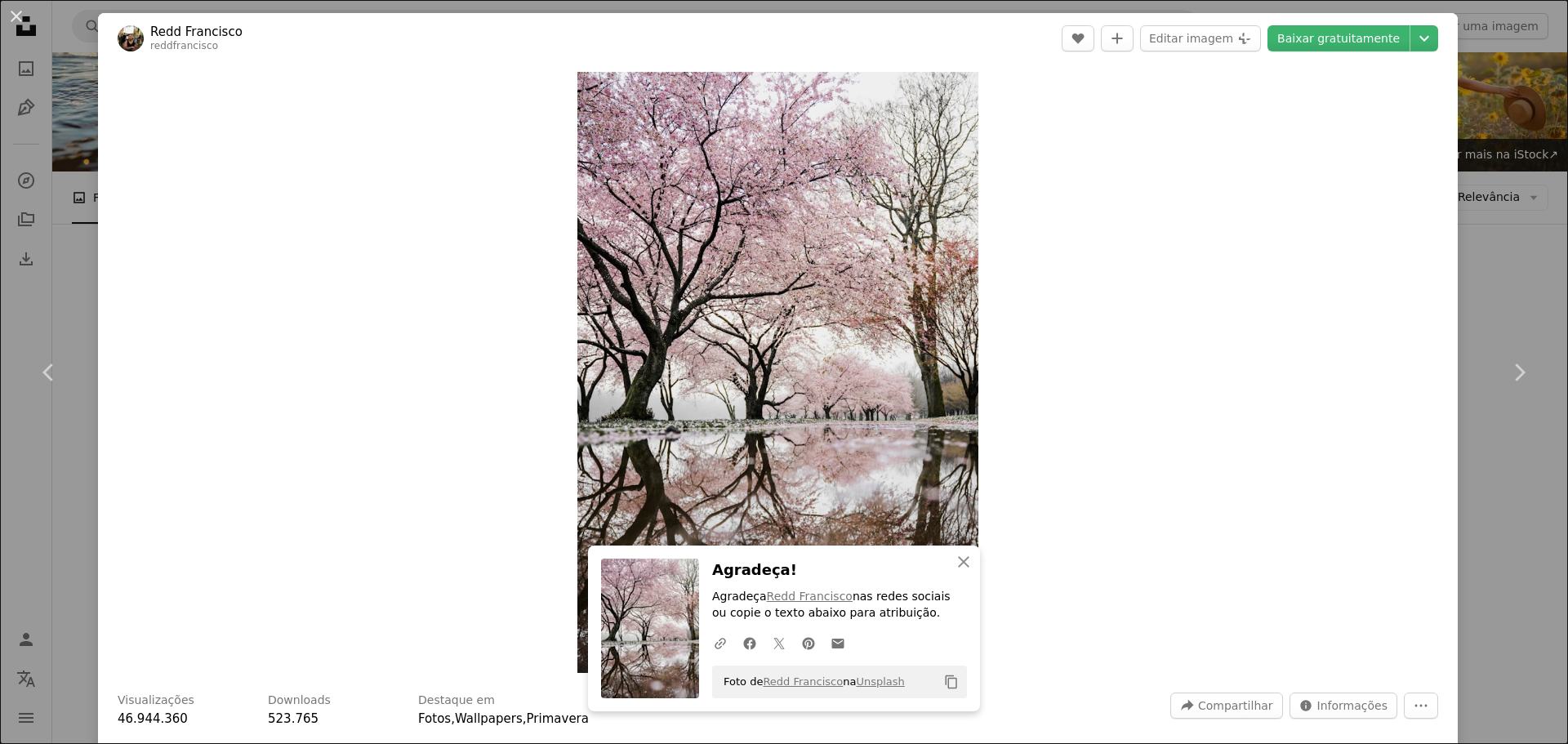
drag, startPoint x: 1479, startPoint y: 228, endPoint x: 1433, endPoint y: 246, distance: 49.4
click at [1479, 228] on div "An X shape Chevron left Chevron right [PERSON_NAME] reddfrancisco A heart A plu…" at bounding box center [784, 372] width 1568 height 744
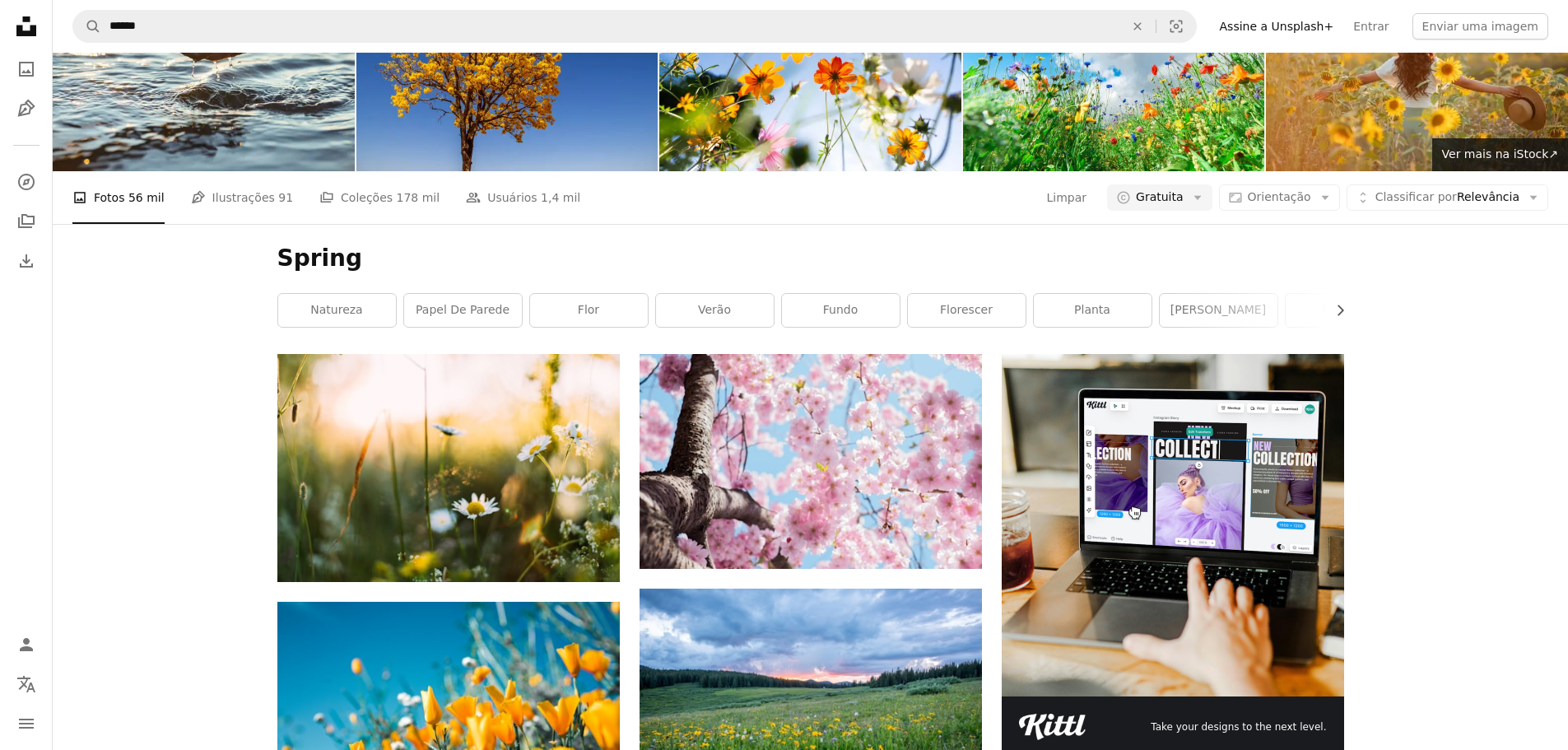
scroll to position [5269, 0]
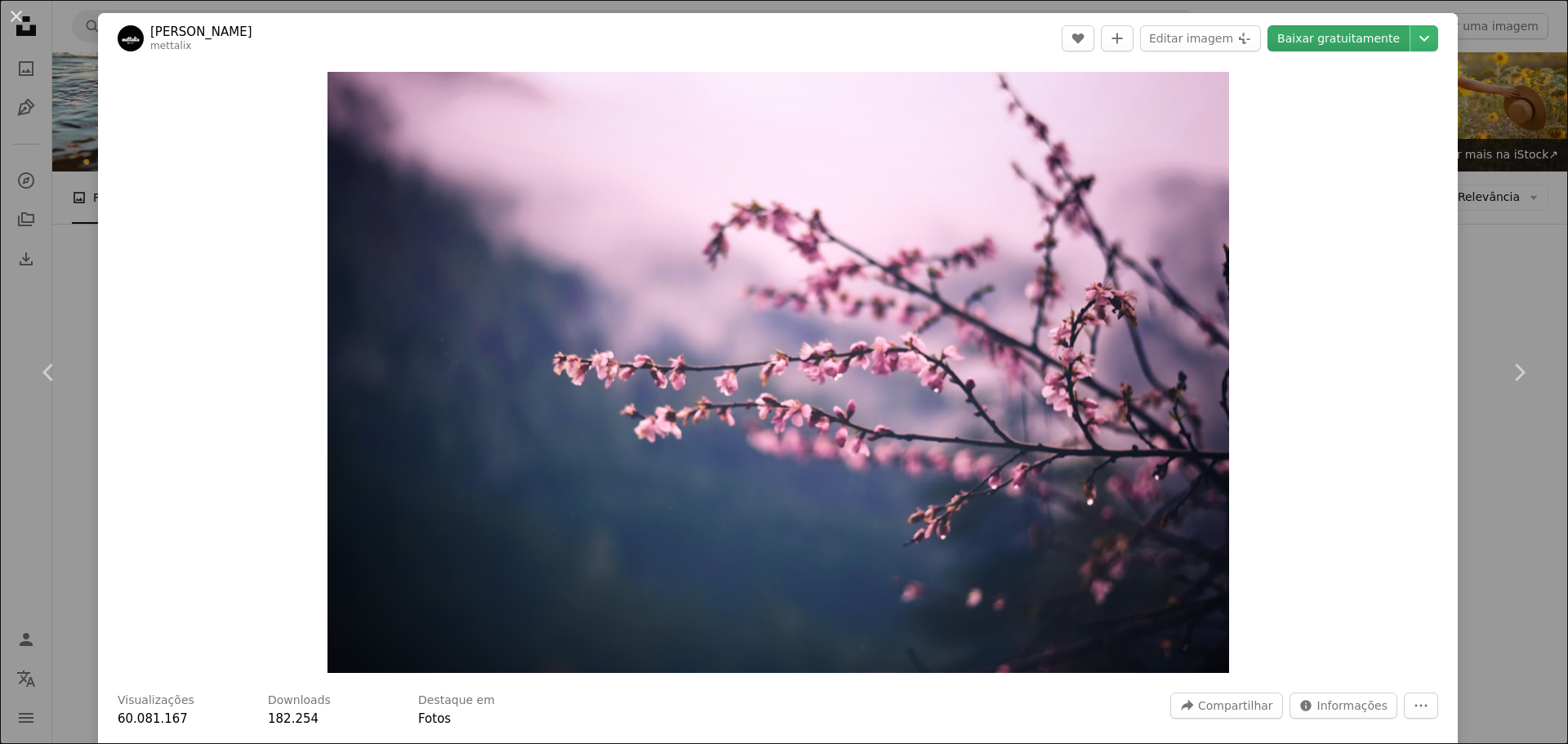
click at [1345, 46] on link "Baixar gratuitamente" at bounding box center [1338, 39] width 142 height 26
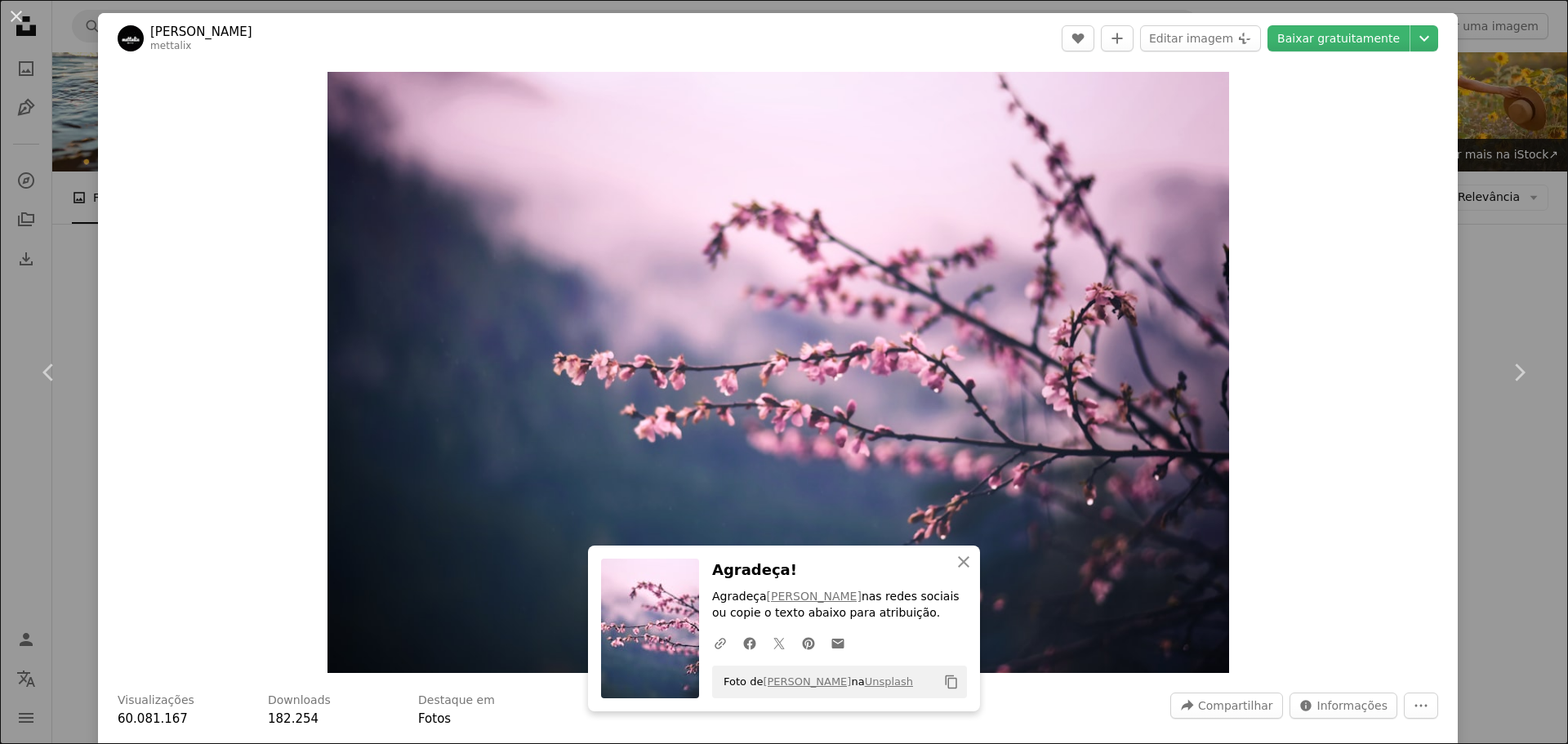
drag, startPoint x: 1479, startPoint y: 272, endPoint x: 1452, endPoint y: 288, distance: 31.4
click at [1479, 272] on div "An X shape Chevron left Chevron right [PERSON_NAME] mettalix A heart A plus sig…" at bounding box center [784, 372] width 1568 height 744
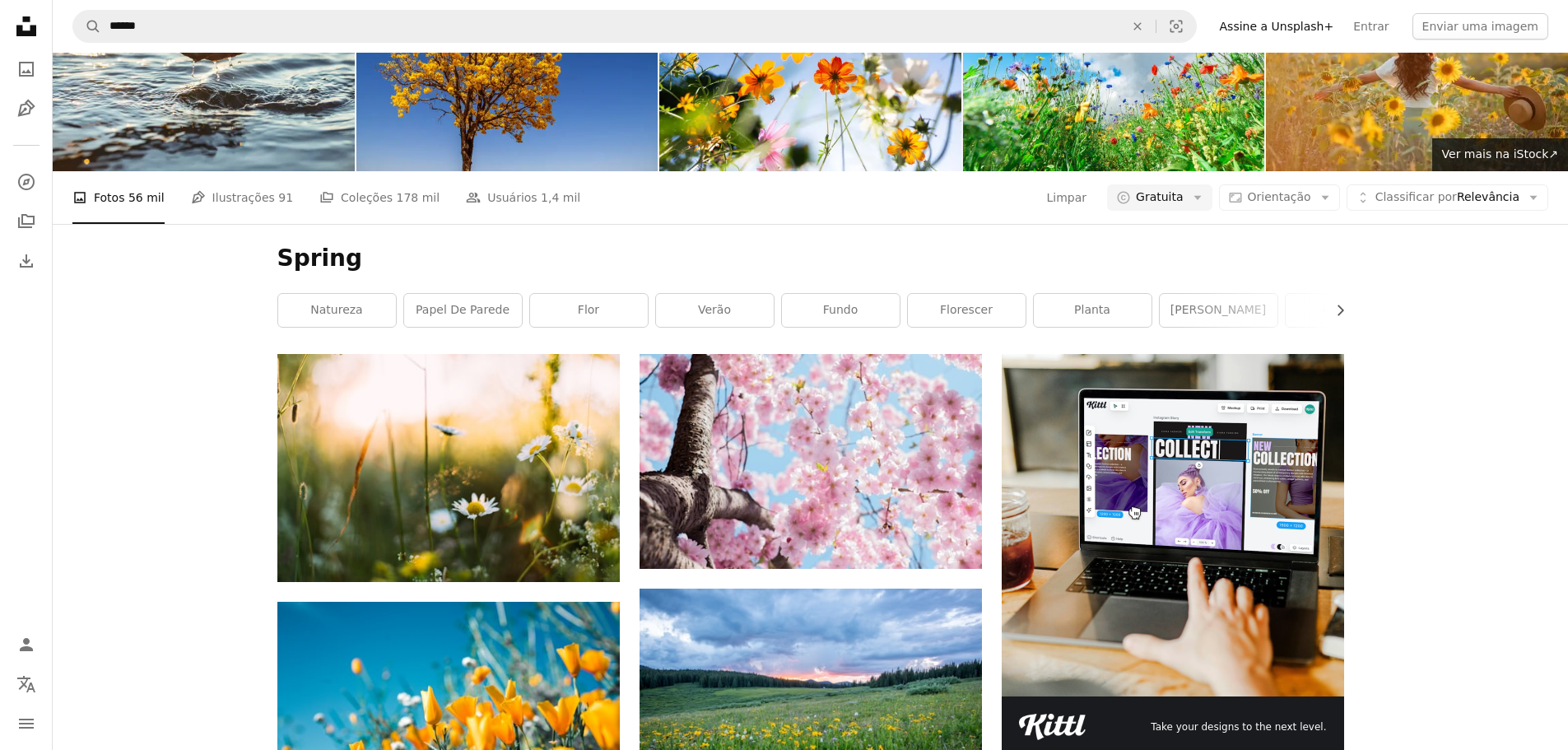
scroll to position [22641, 0]
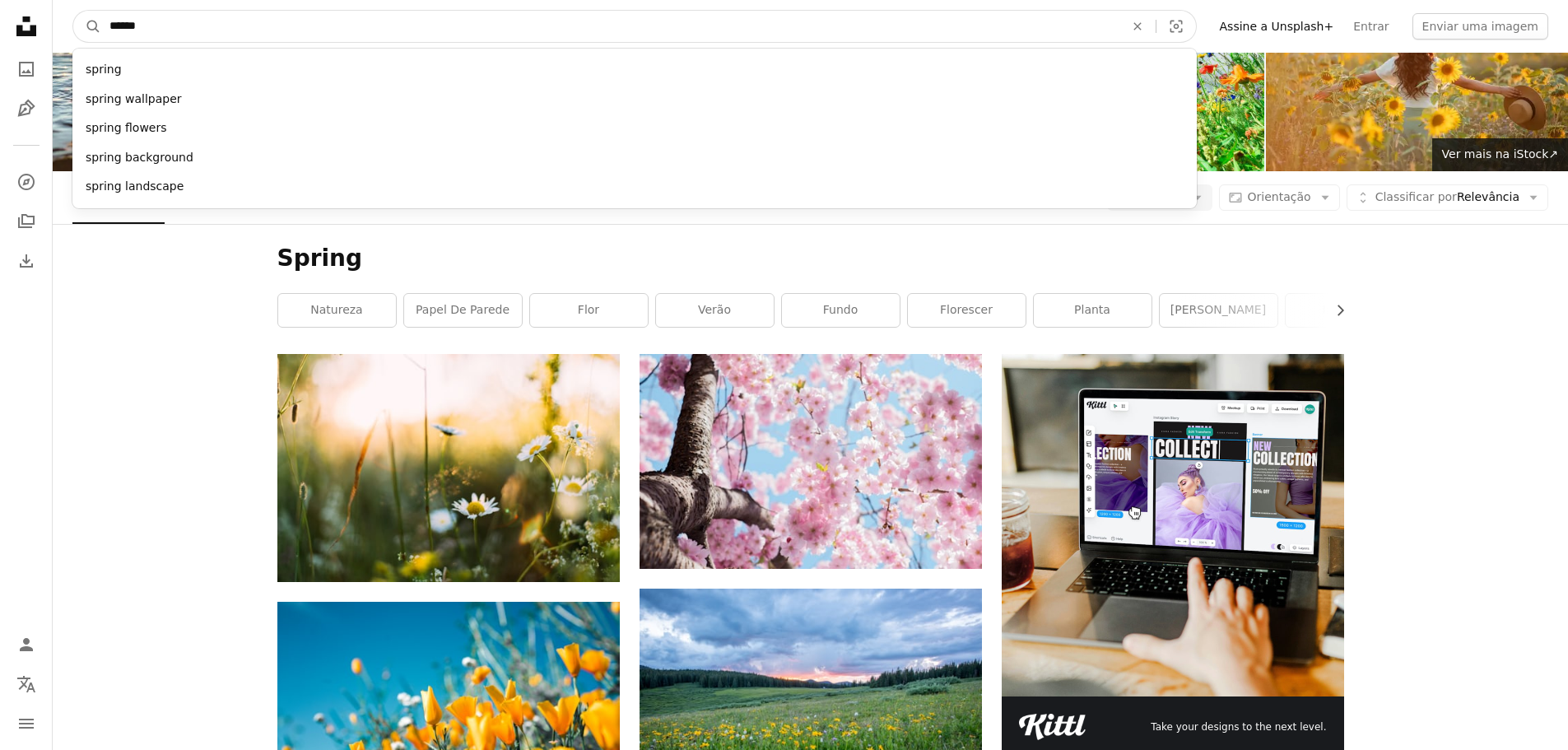
drag, startPoint x: 188, startPoint y: 28, endPoint x: 118, endPoint y: 59, distance: 76.6
click at [90, 26] on form "A magnifying glass ****** spring spring wallpaper spring flowers spring backgro…" at bounding box center [635, 26] width 1124 height 33
type input "******"
click button "A magnifying glass" at bounding box center [88, 26] width 28 height 31
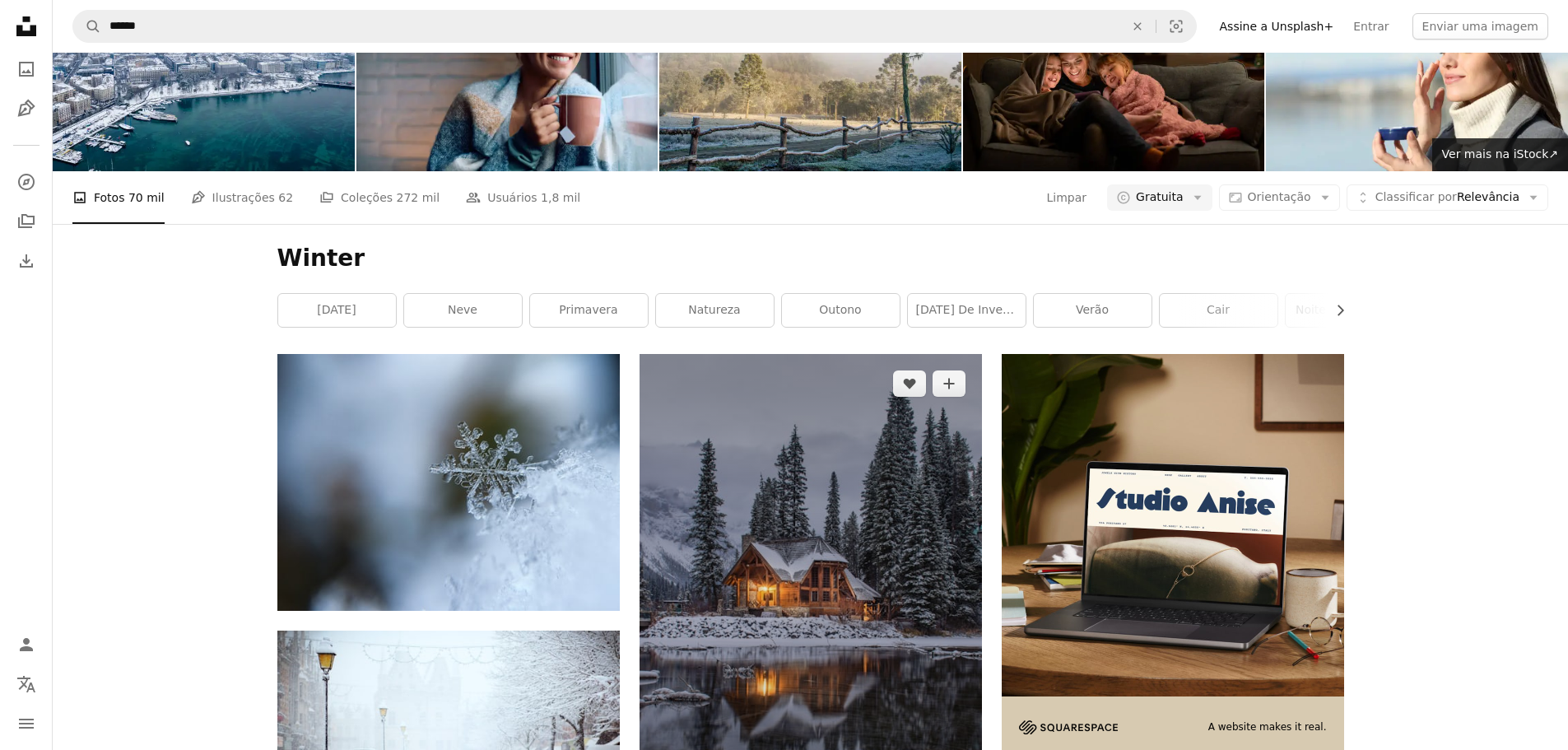
scroll to position [412, 0]
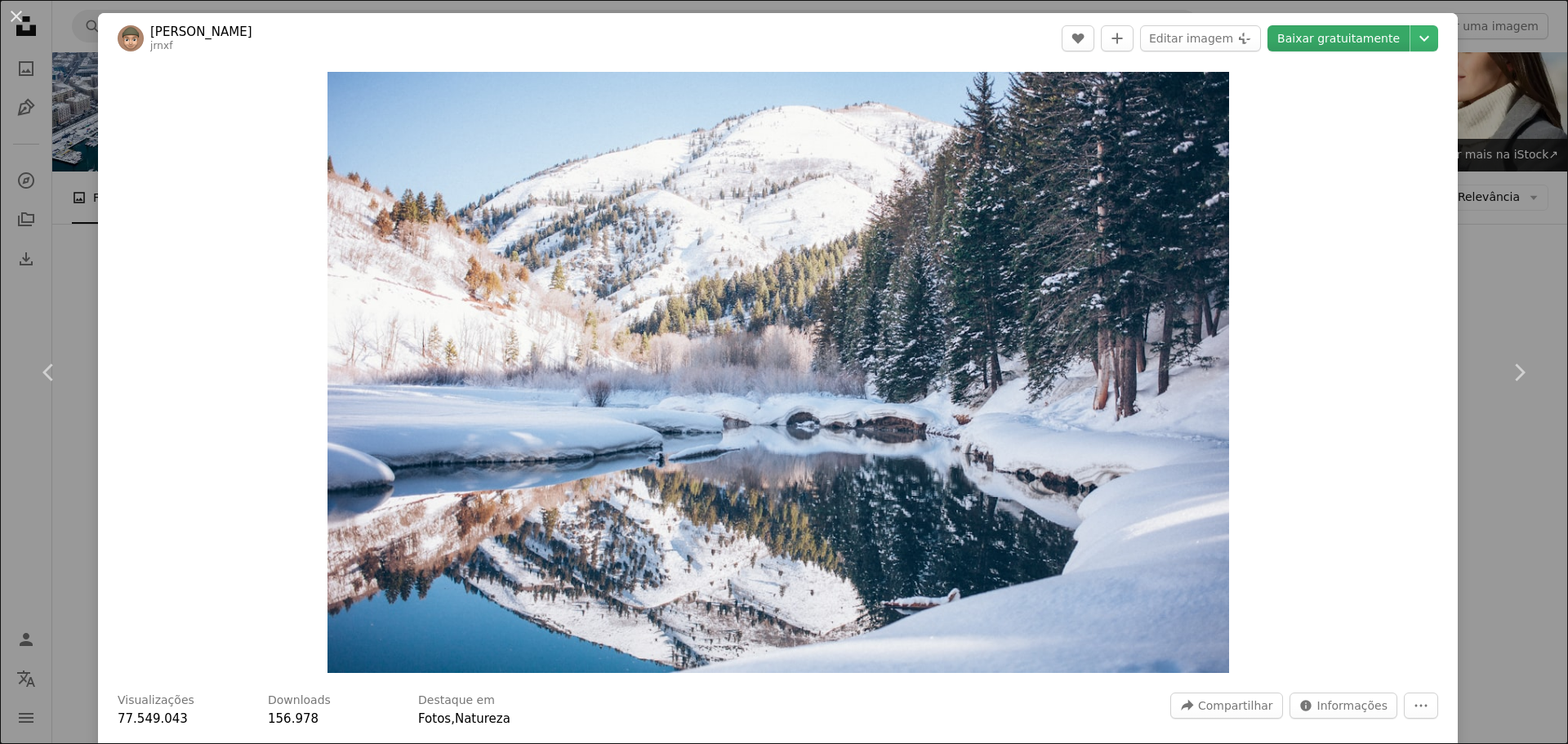
click at [1315, 30] on link "Baixar gratuitamente" at bounding box center [1338, 39] width 142 height 26
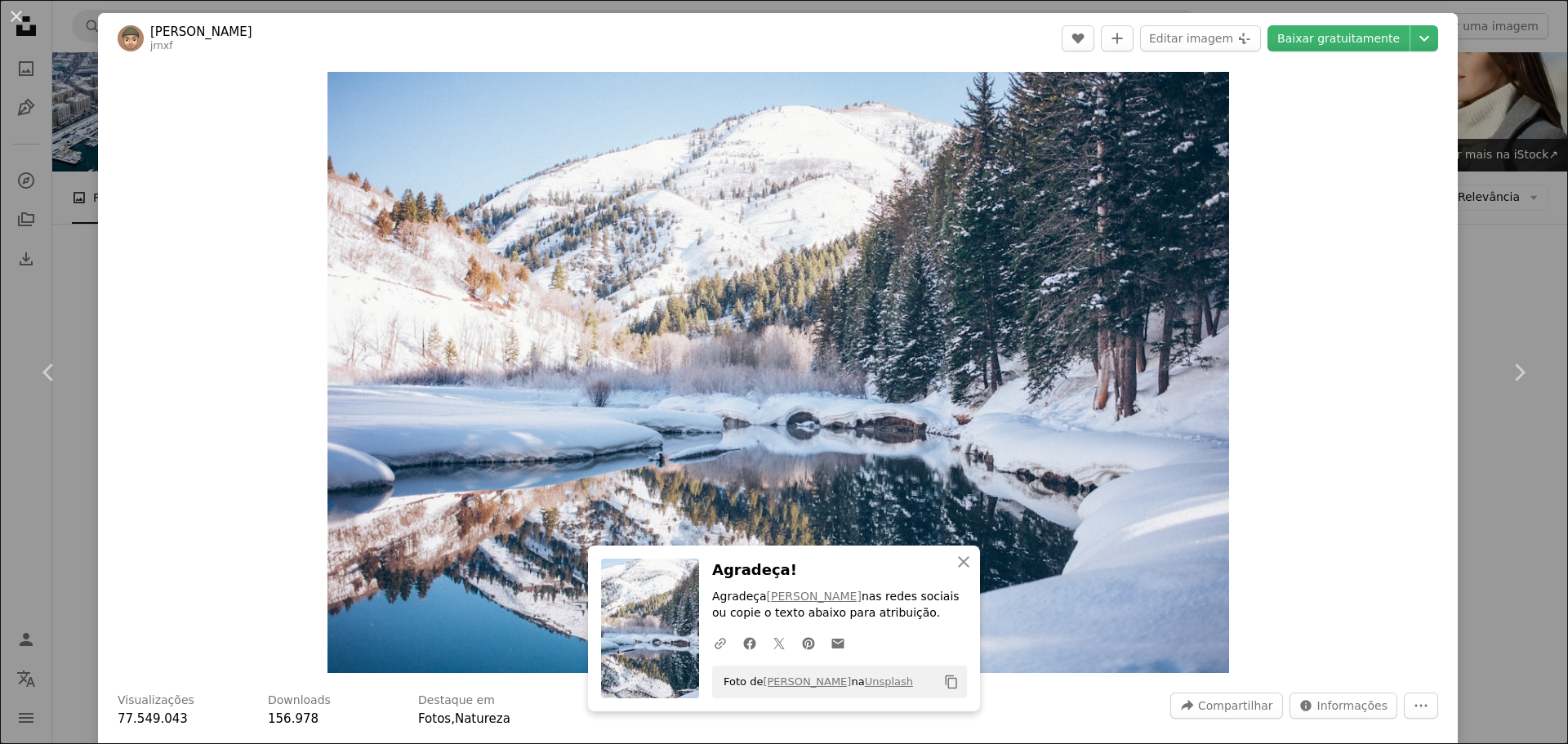
click at [1470, 242] on div "An X shape Chevron left Chevron right [PERSON_NAME] A heart A plus sign Editar …" at bounding box center [784, 372] width 1568 height 744
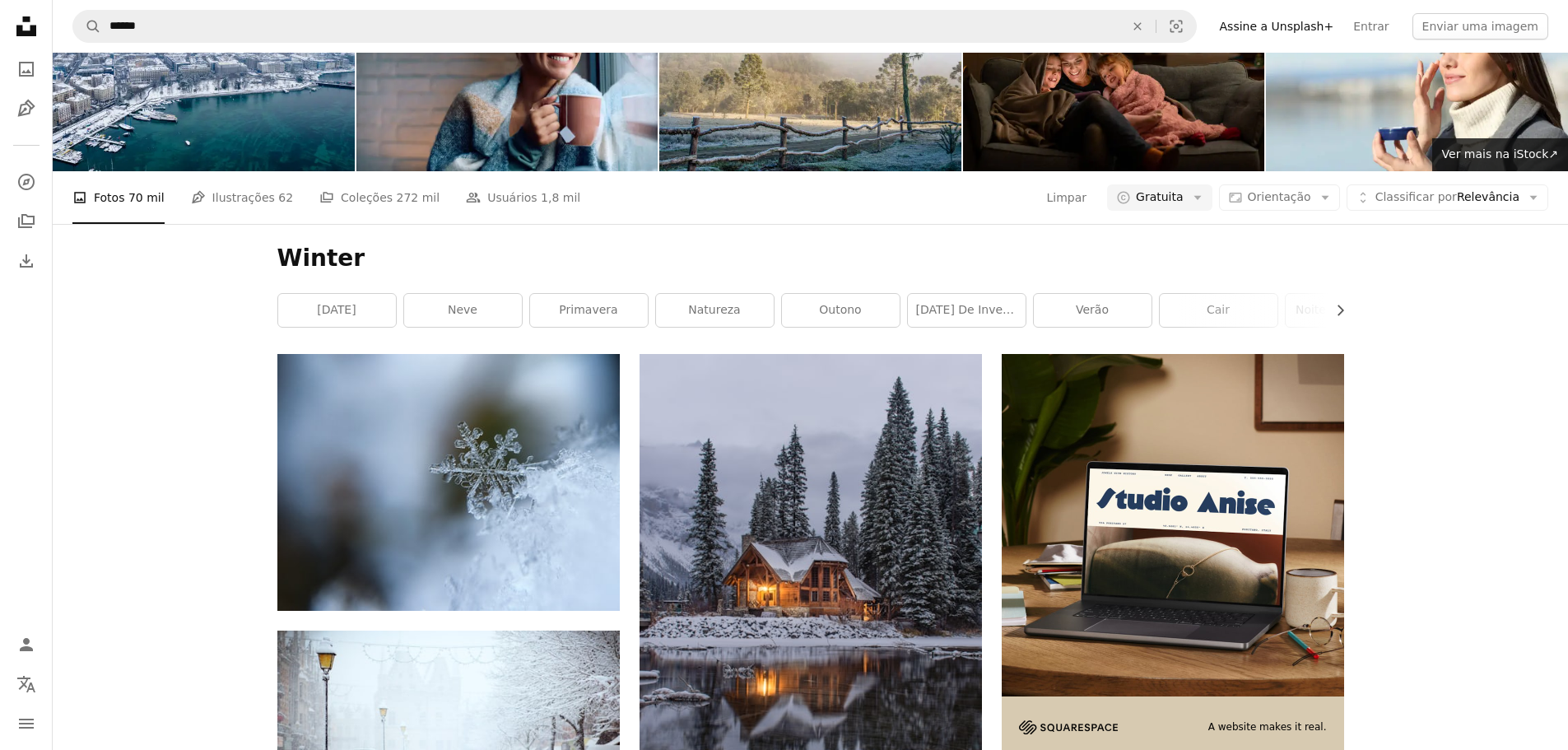
scroll to position [2387, 0]
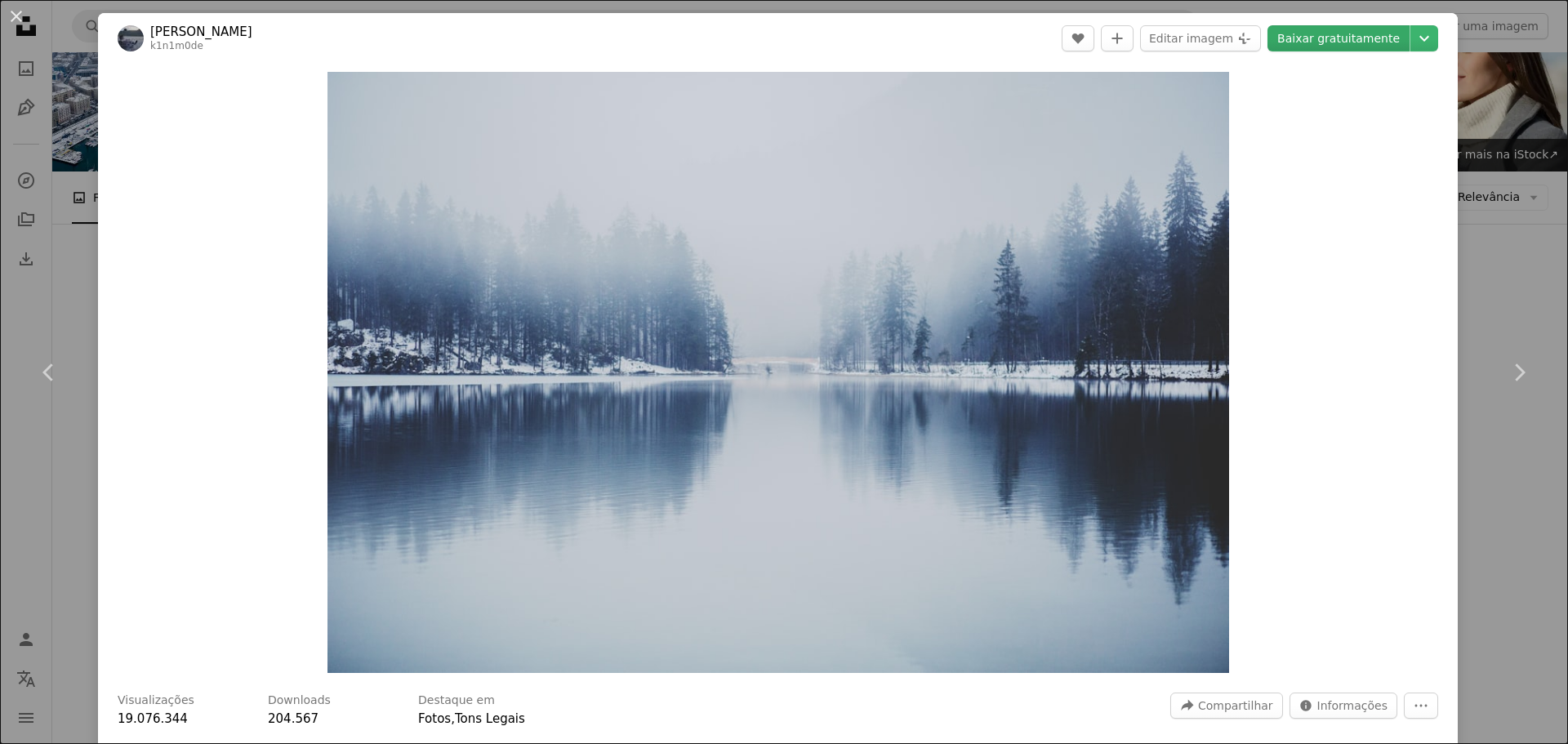
click at [1320, 43] on link "Baixar gratuitamente" at bounding box center [1338, 39] width 142 height 26
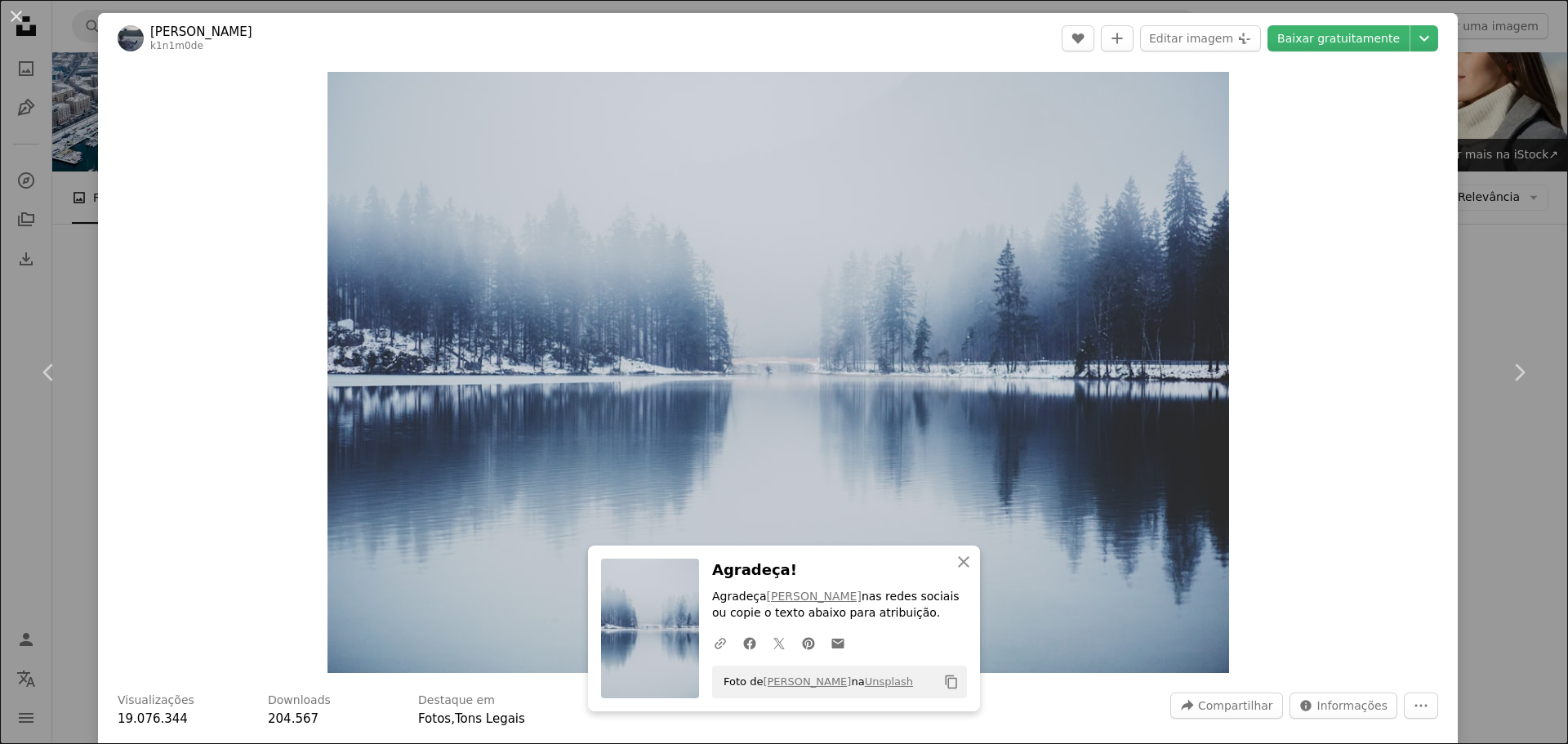
click at [1480, 256] on div "An X shape Chevron left Chevron right [PERSON_NAME] k1n1m0de A heart A plus sig…" at bounding box center [784, 372] width 1568 height 744
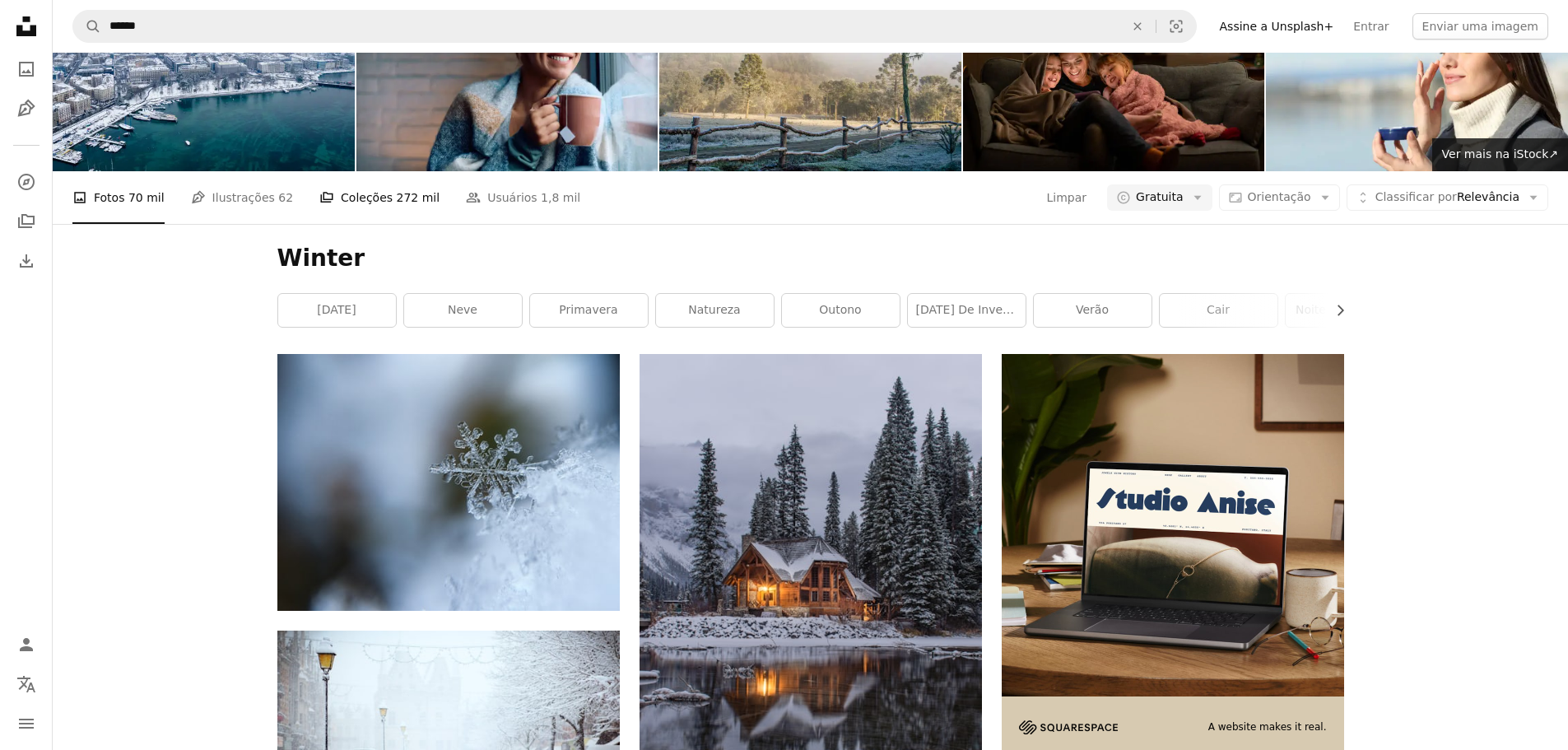
scroll to position [4199, 0]
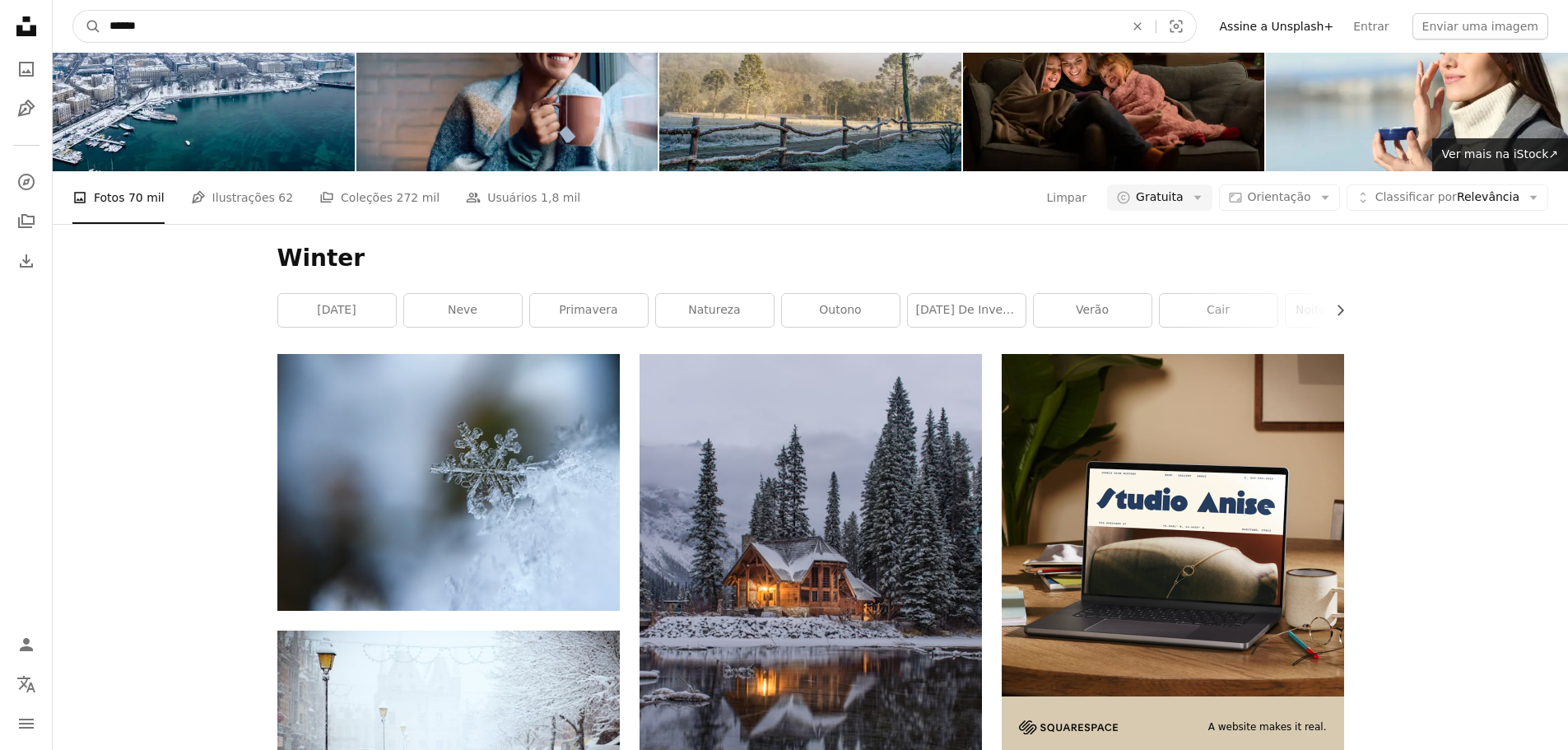
click at [238, 30] on input "******" at bounding box center [610, 26] width 1018 height 31
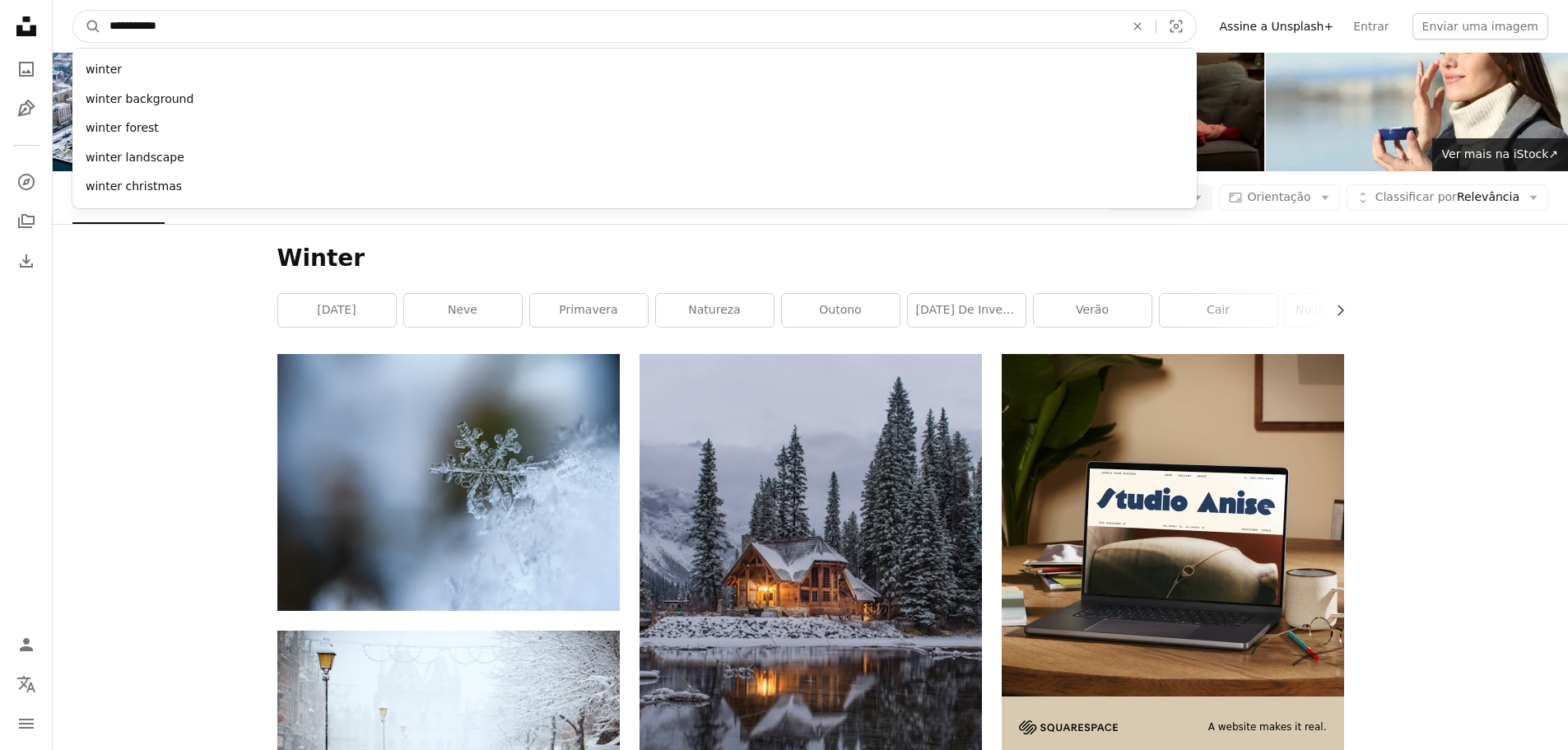
type input "**********"
click button "A magnifying glass" at bounding box center [88, 26] width 28 height 31
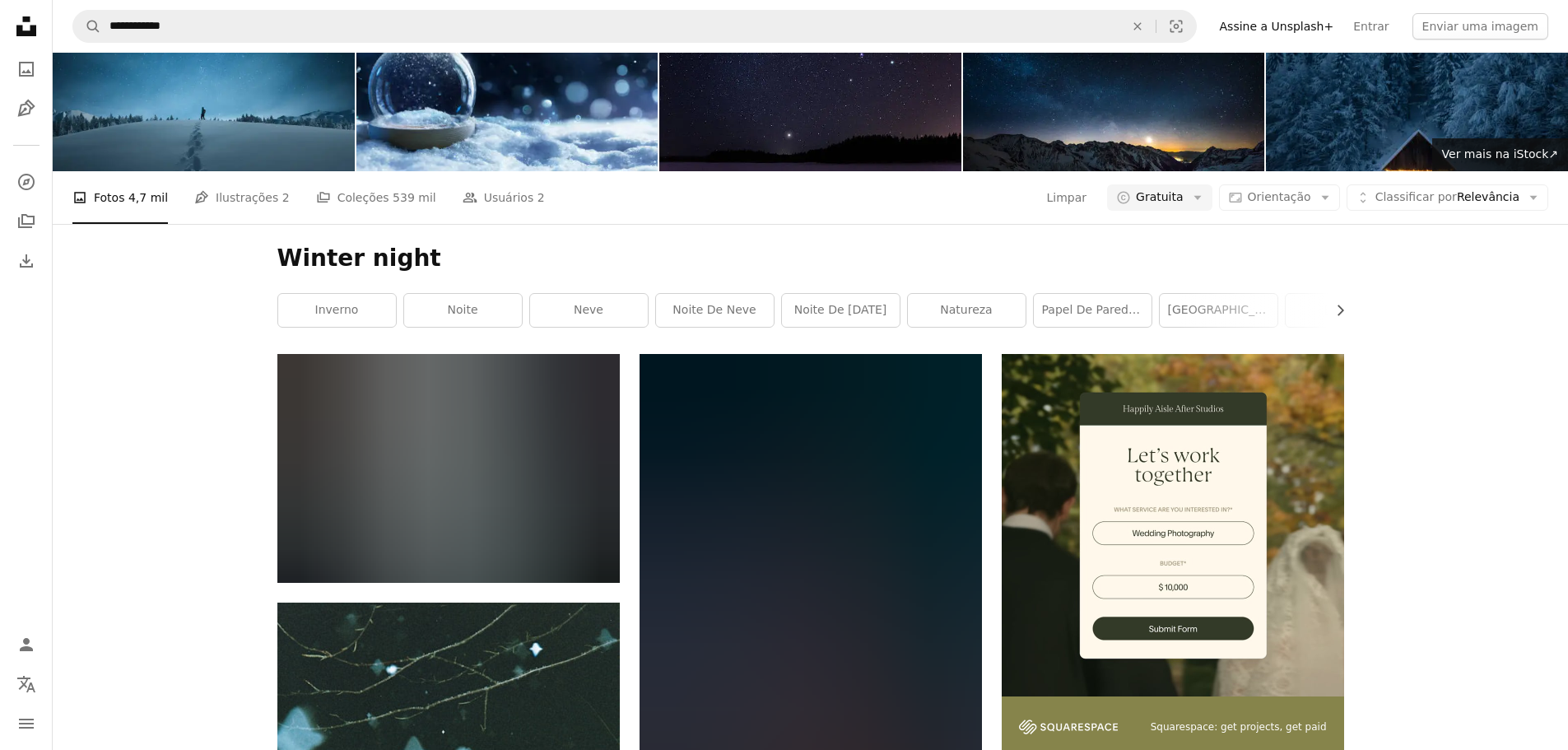
scroll to position [4034, 0]
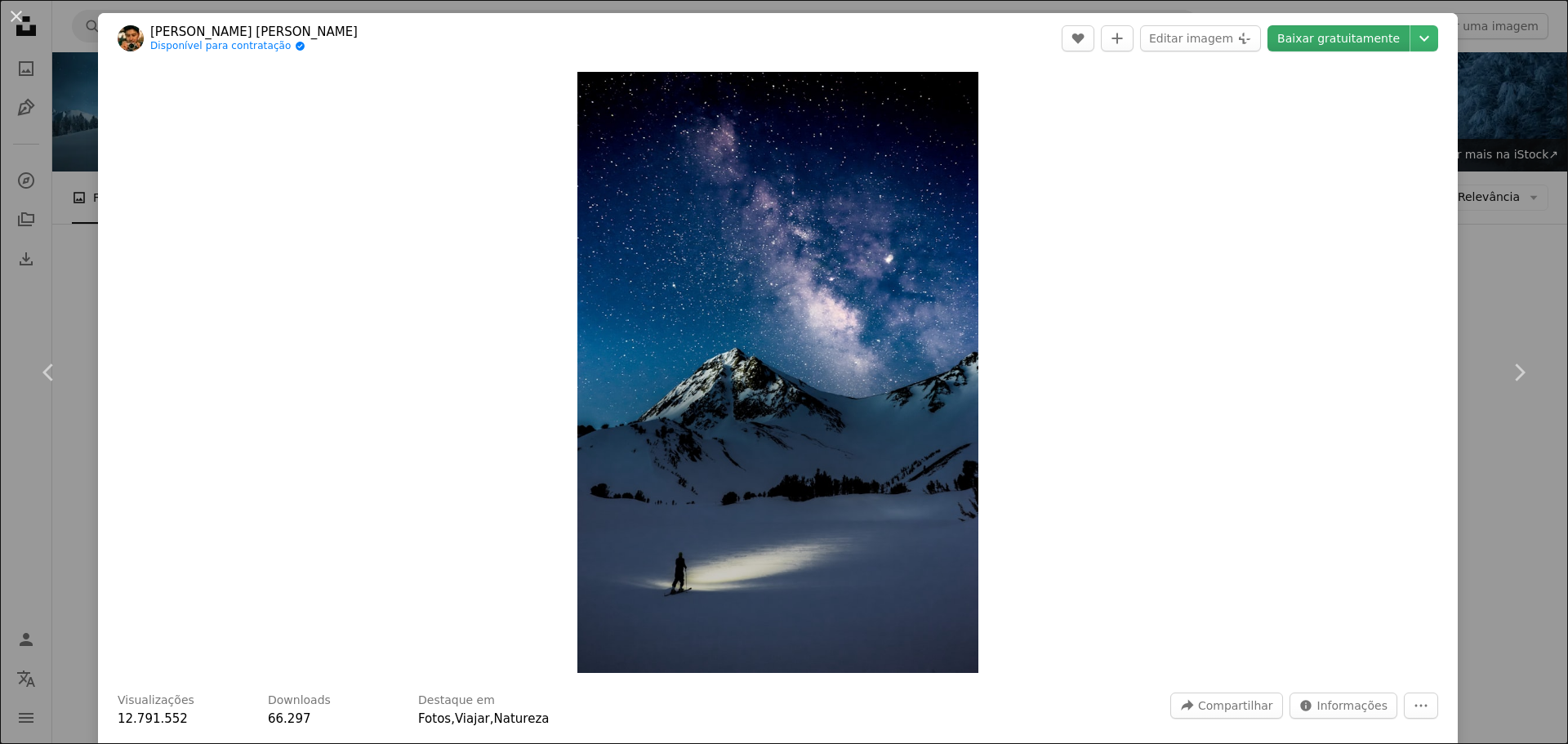
click at [1344, 35] on link "Baixar gratuitamente" at bounding box center [1338, 39] width 142 height 26
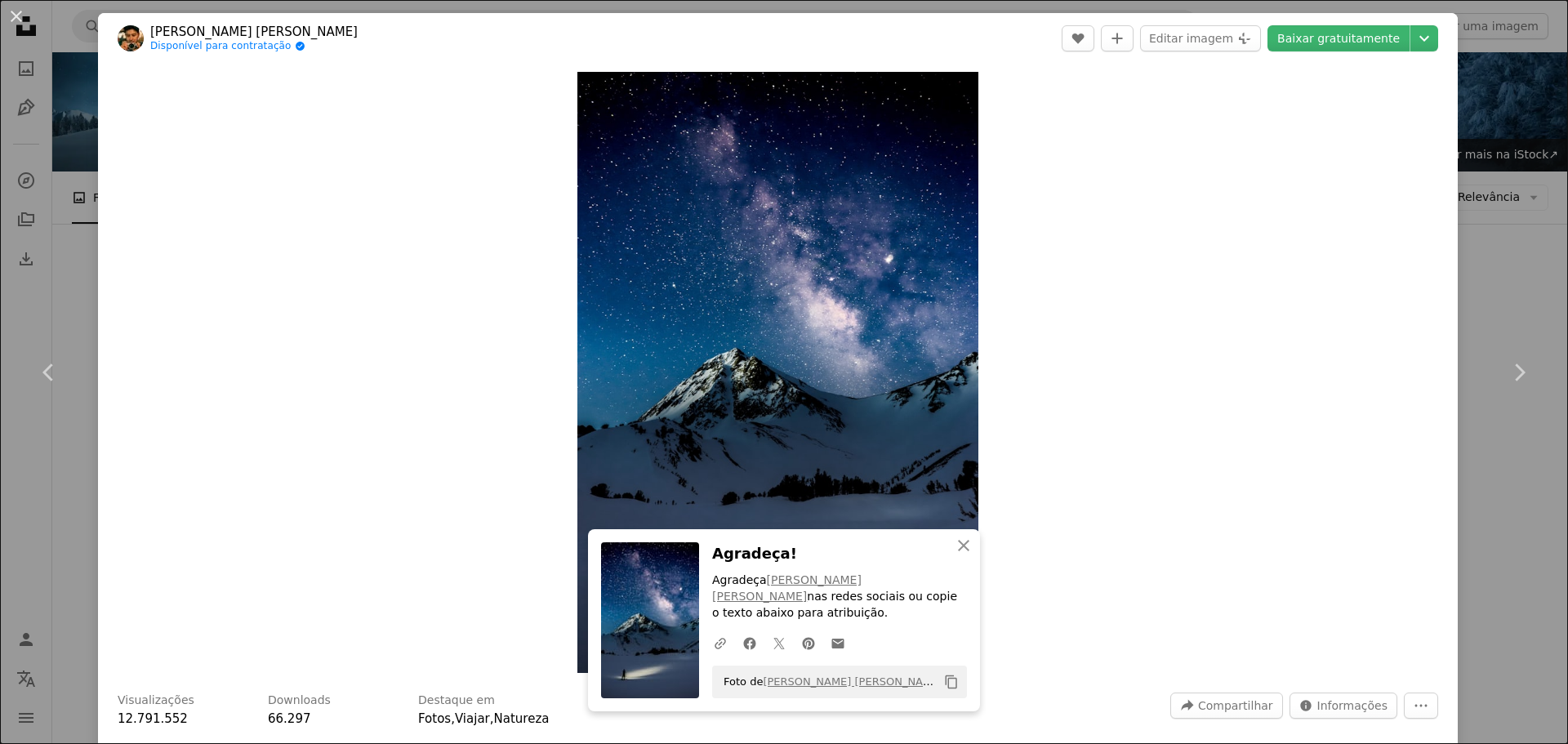
click at [1459, 184] on div "An X shape Chevron left Chevron right [PERSON_NAME] [PERSON_NAME] Disponível pa…" at bounding box center [784, 372] width 1568 height 744
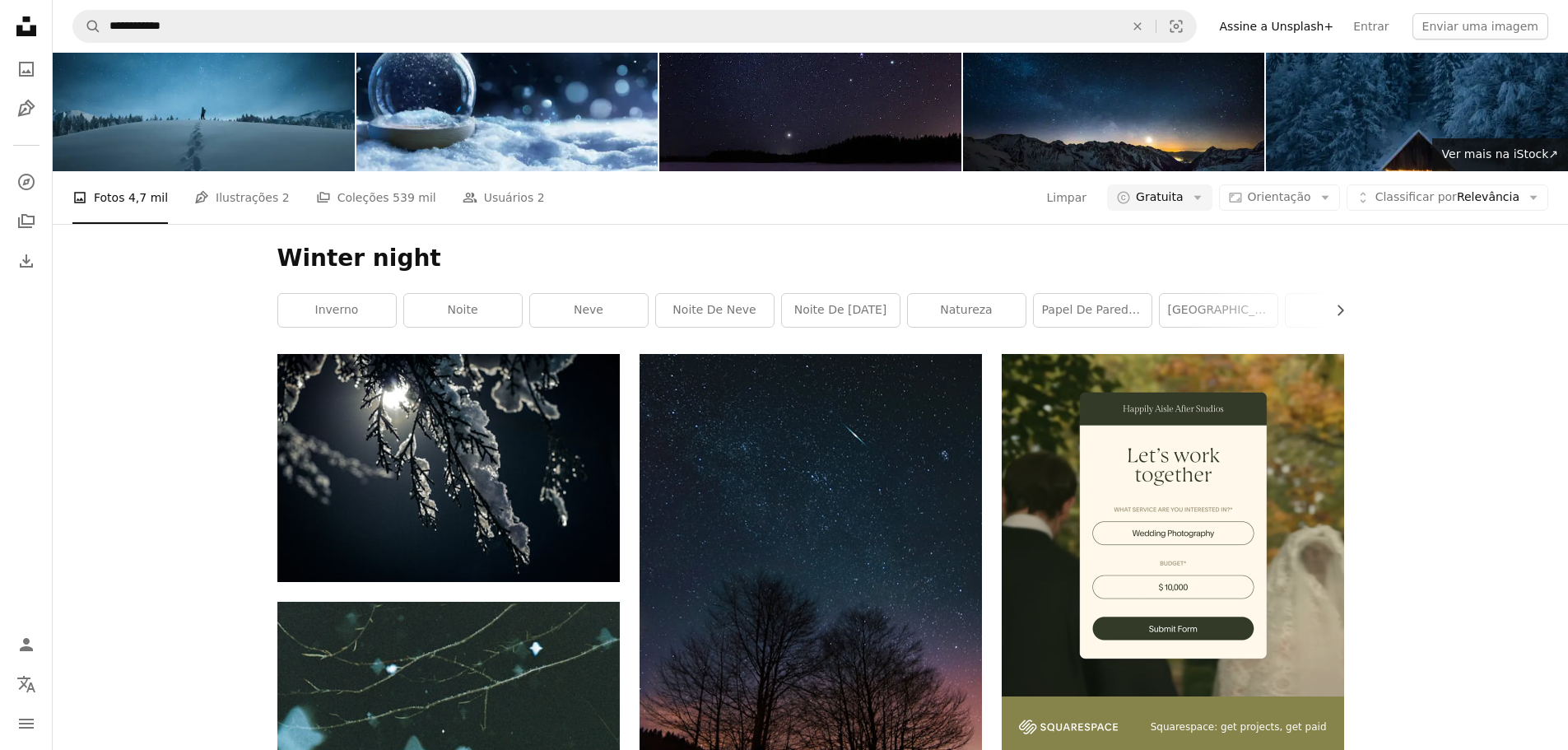
scroll to position [6093, 0]
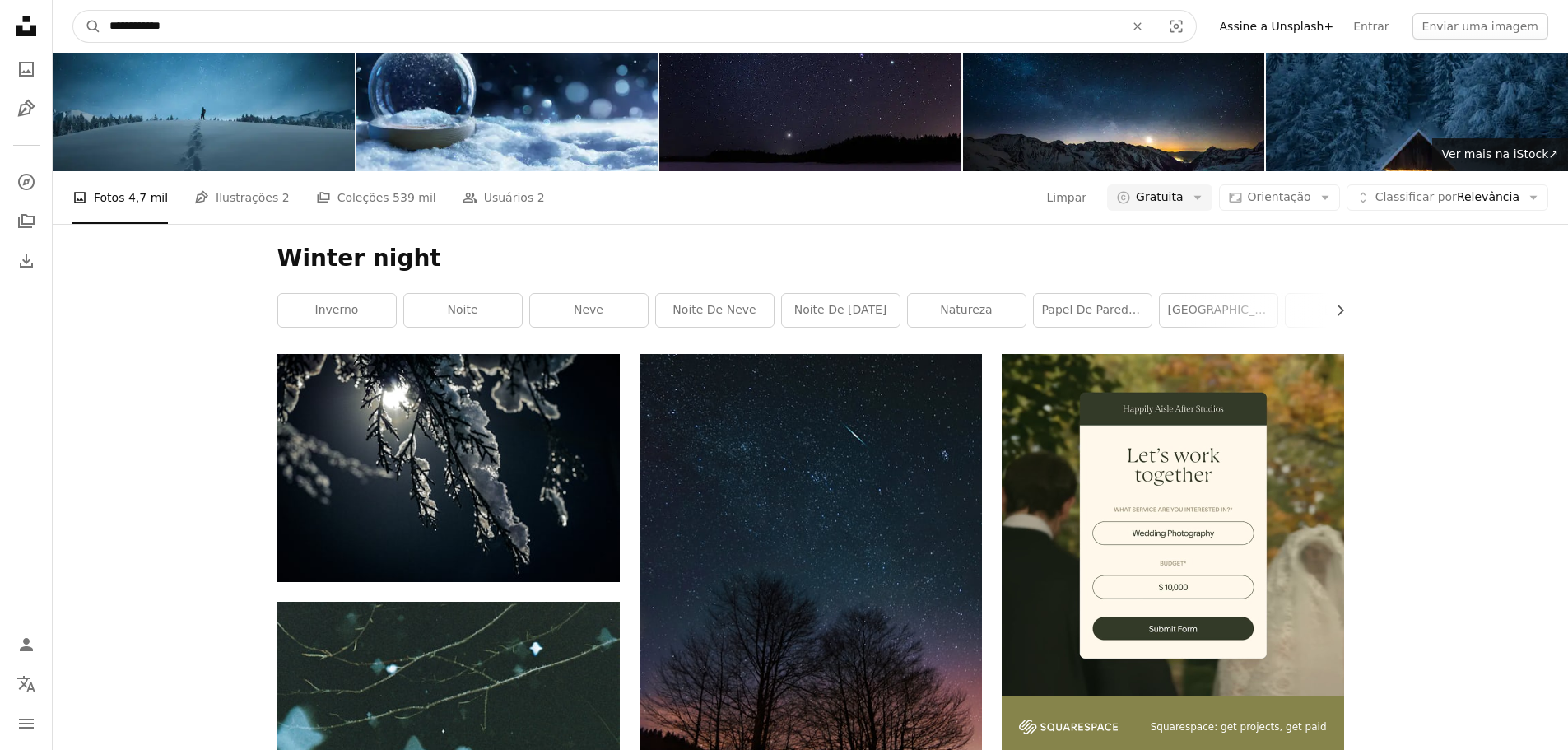
drag, startPoint x: 316, startPoint y: 21, endPoint x: -160, endPoint y: 28, distance: 476.1
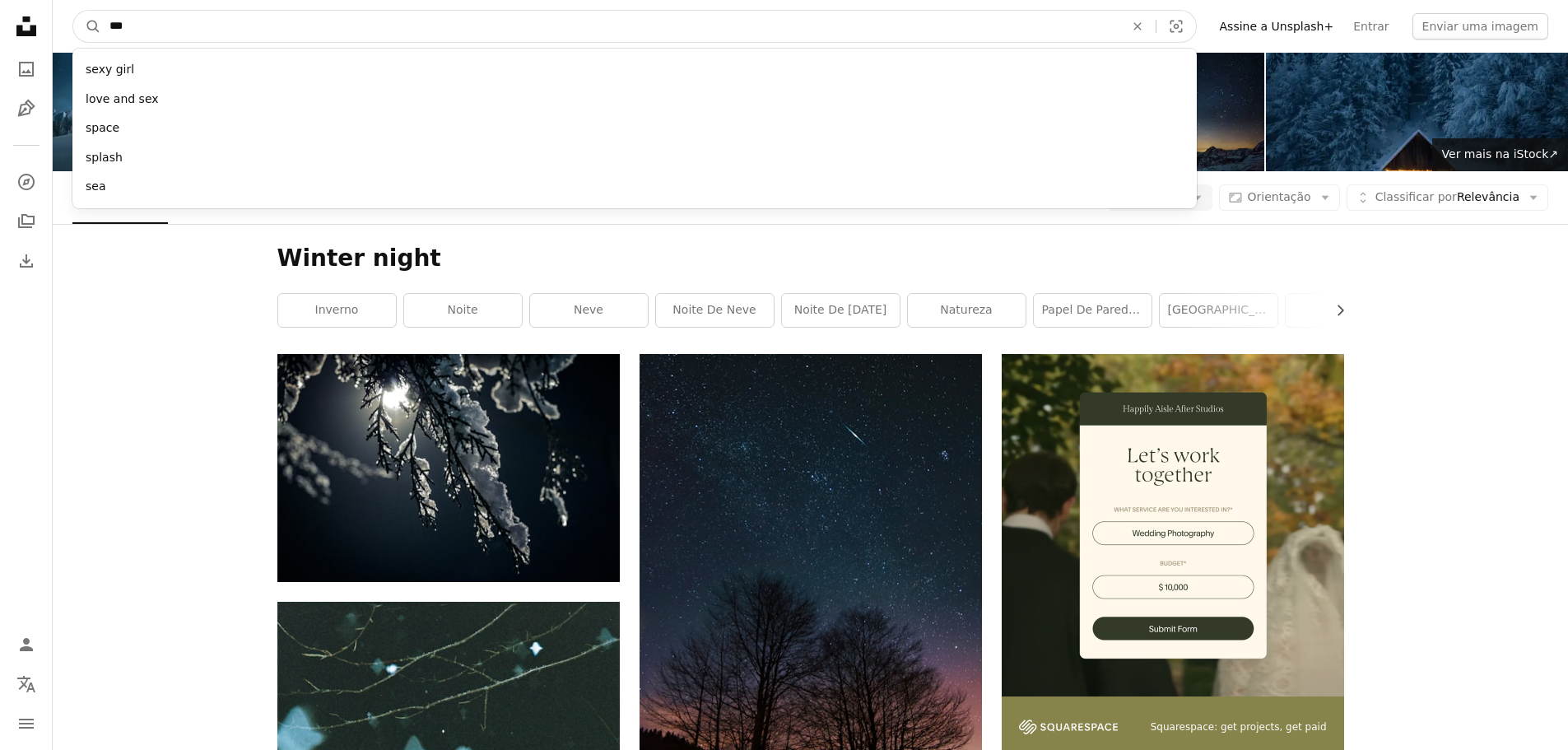
type input "****"
click button "A magnifying glass" at bounding box center [88, 26] width 28 height 31
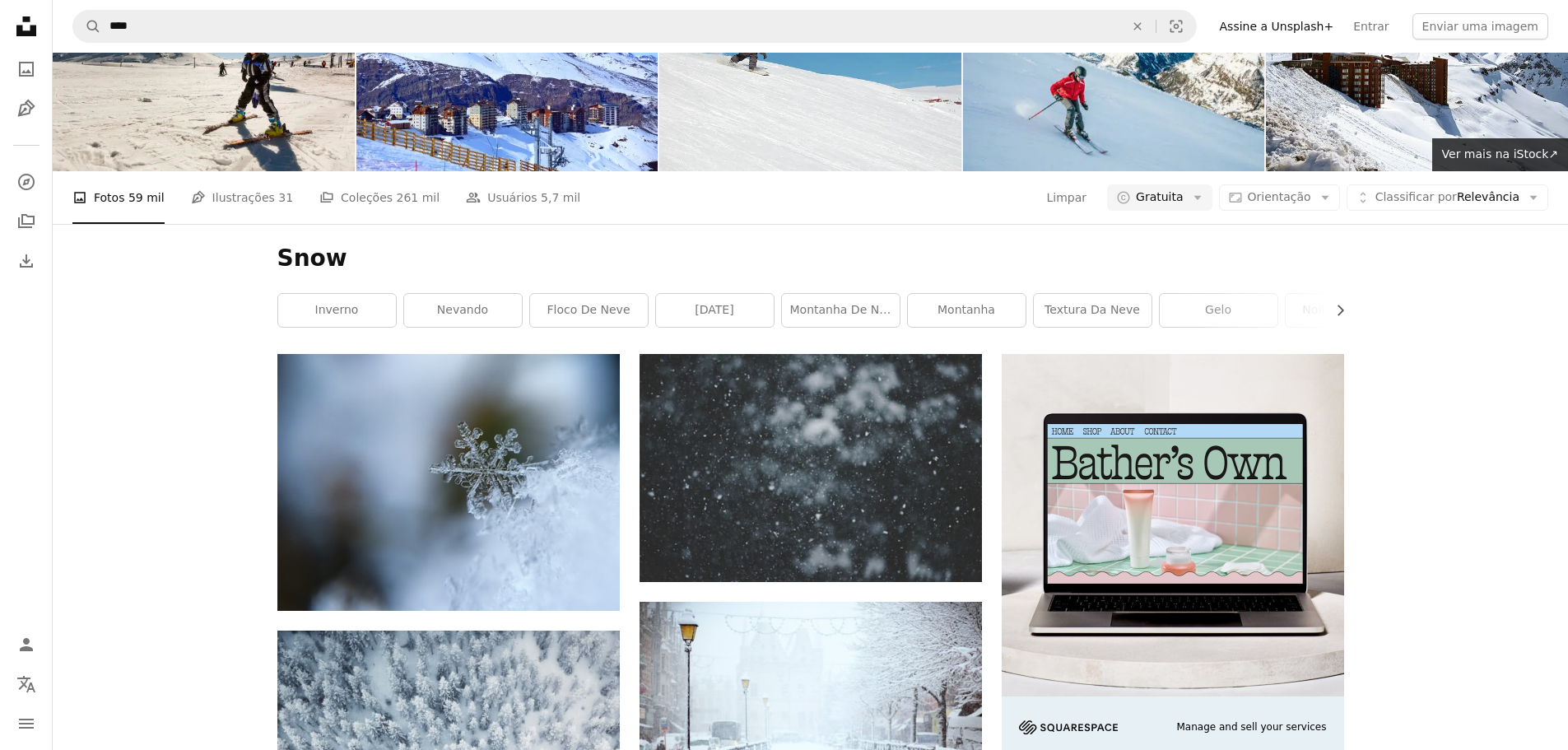
scroll to position [1646, 0]
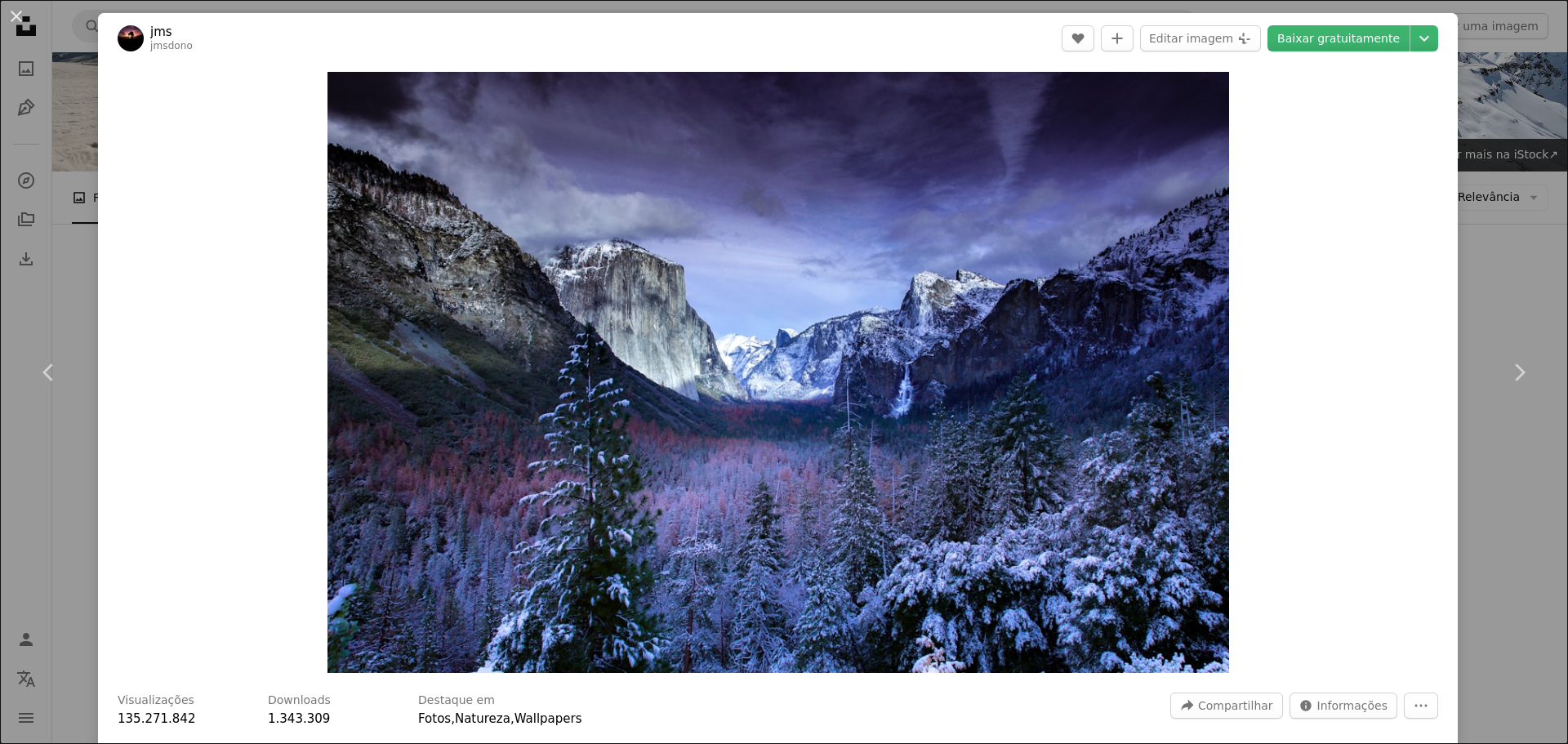
click at [1478, 257] on div "An X shape Chevron left Chevron right jms jmsdono A heart A plus sign Editar im…" at bounding box center [784, 372] width 1568 height 744
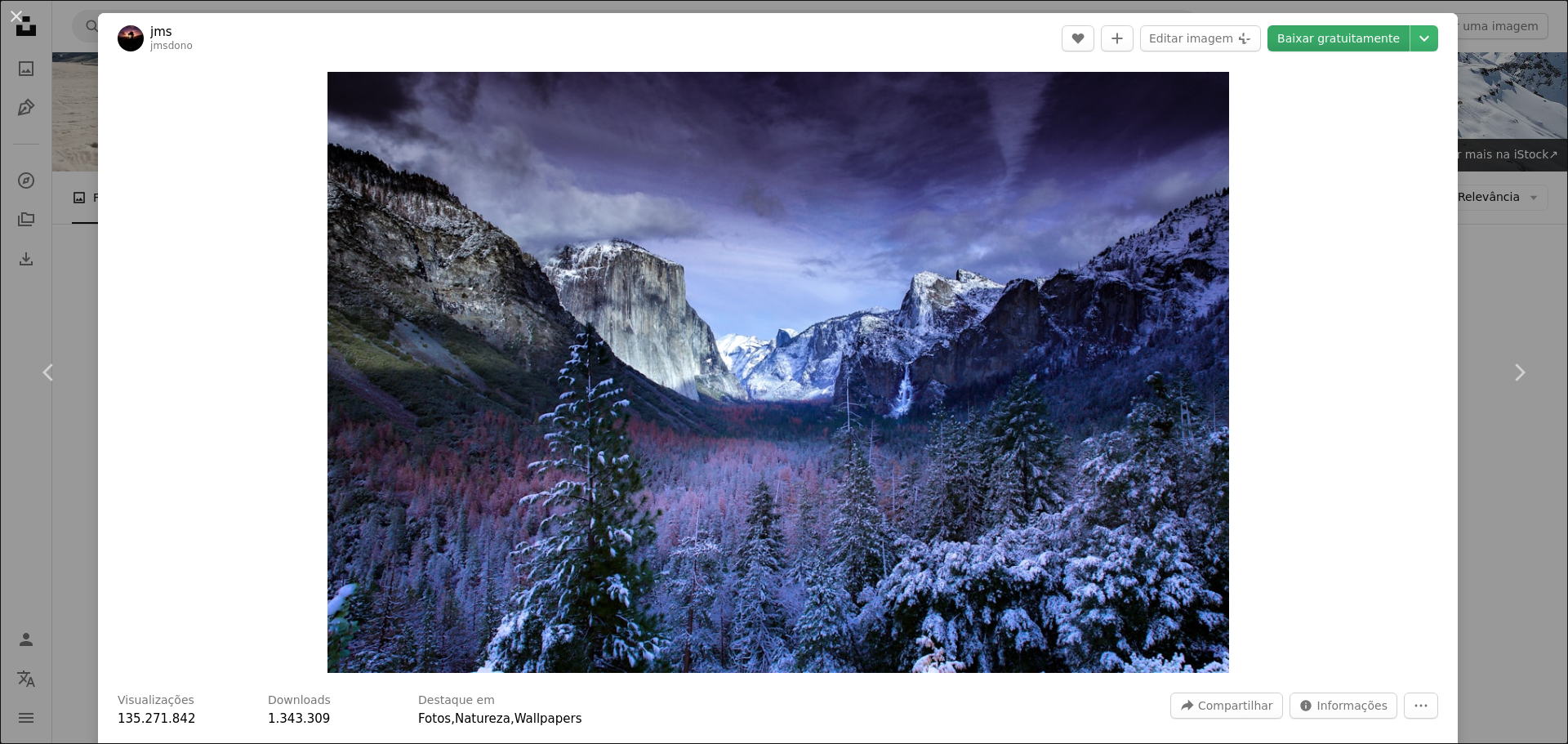
click at [1311, 34] on link "Baixar gratuitamente" at bounding box center [1338, 39] width 142 height 26
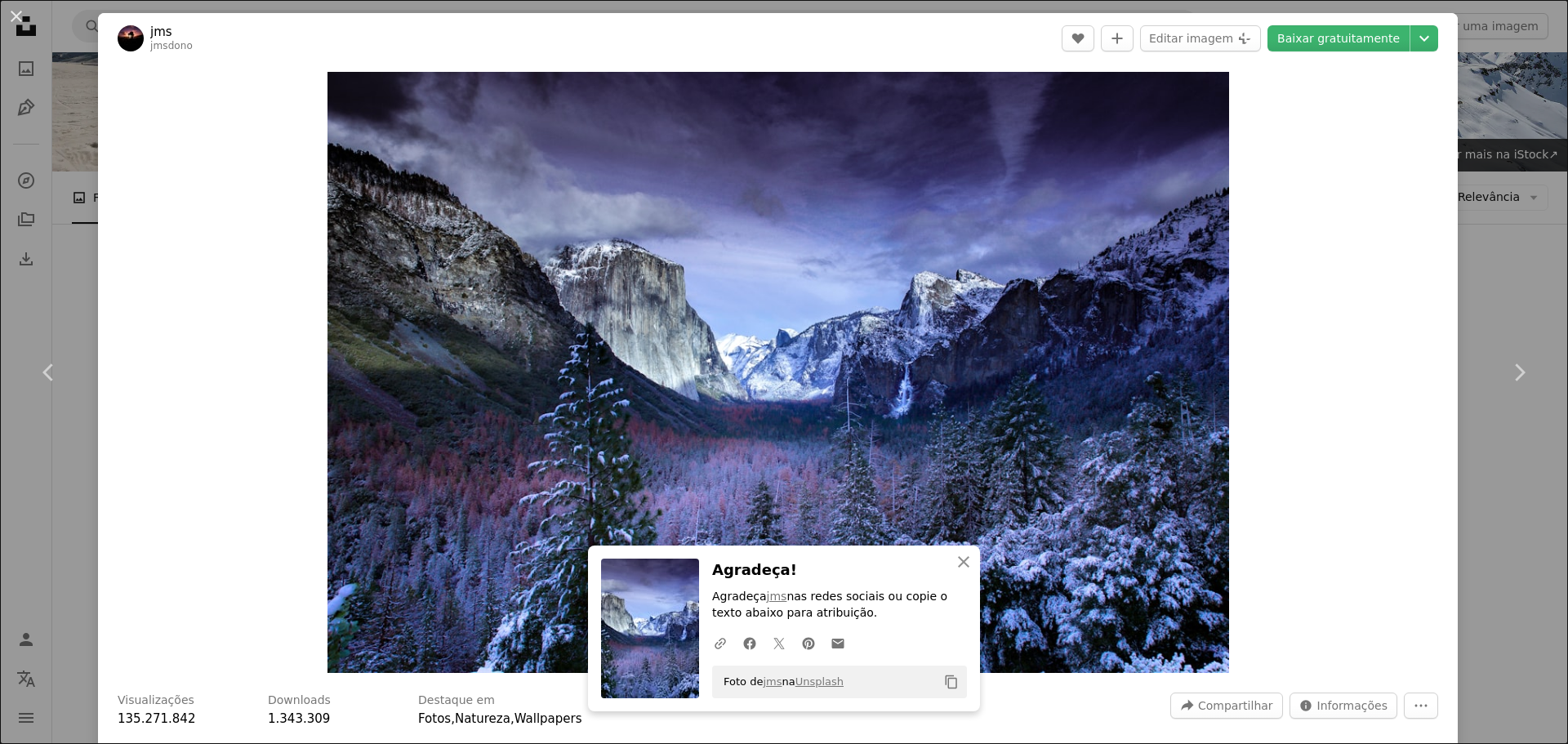
click at [1480, 221] on div "An X shape Chevron left Chevron right jms jmsdono A heart A plus sign Editar im…" at bounding box center [784, 372] width 1568 height 744
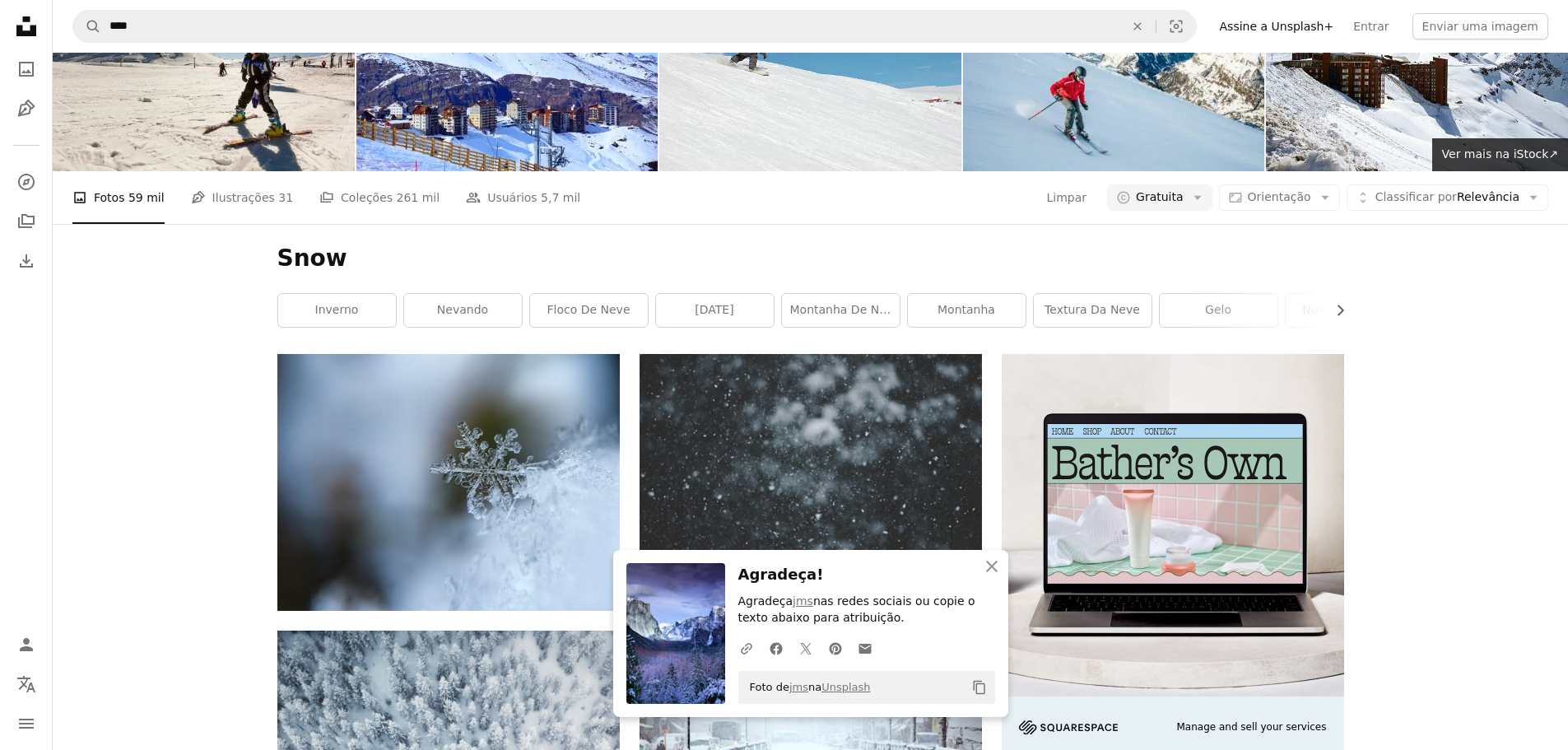
scroll to position [1811, 0]
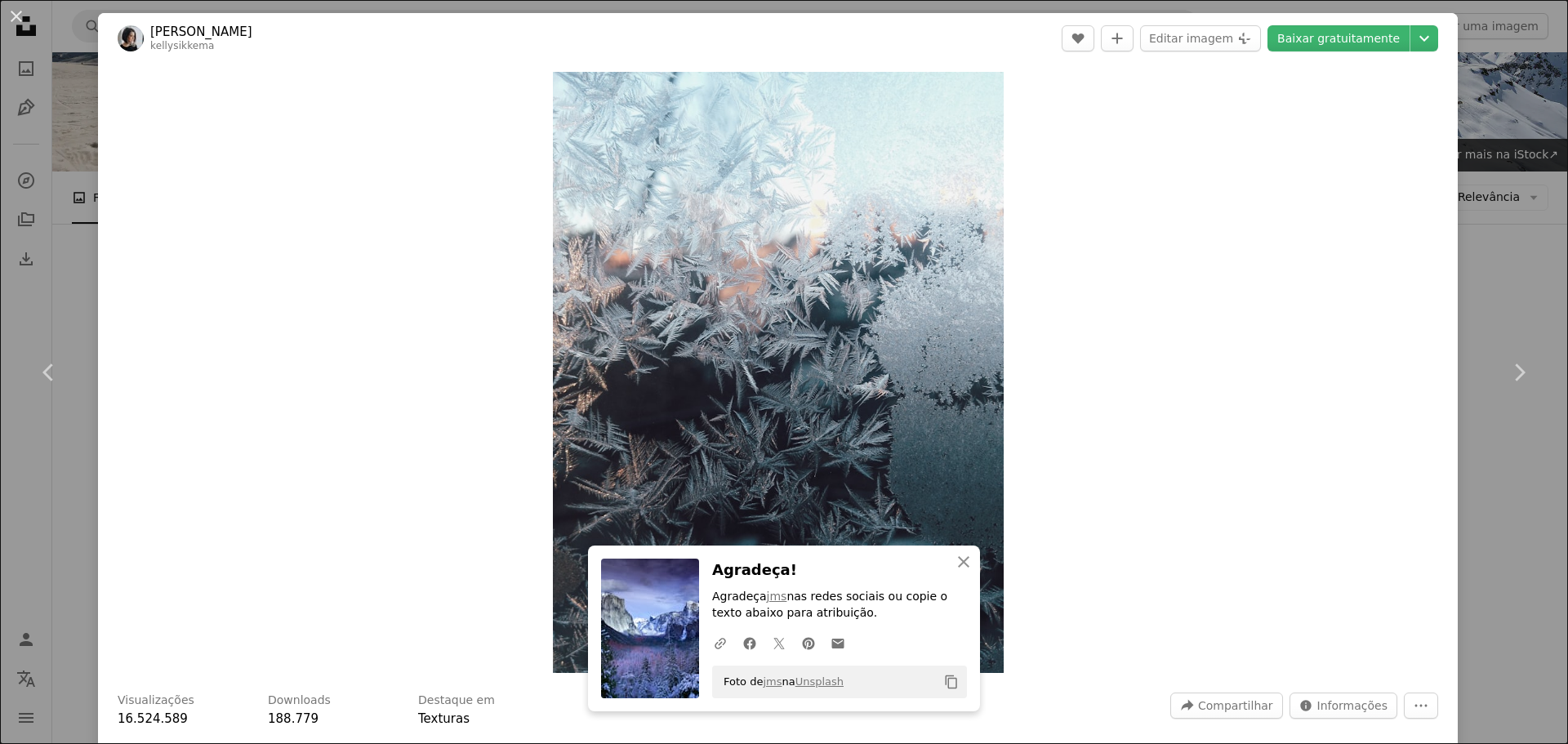
click at [1490, 252] on div "An X shape Chevron left Chevron right [PERSON_NAME] kellysikkema A heart A plus…" at bounding box center [784, 372] width 1568 height 744
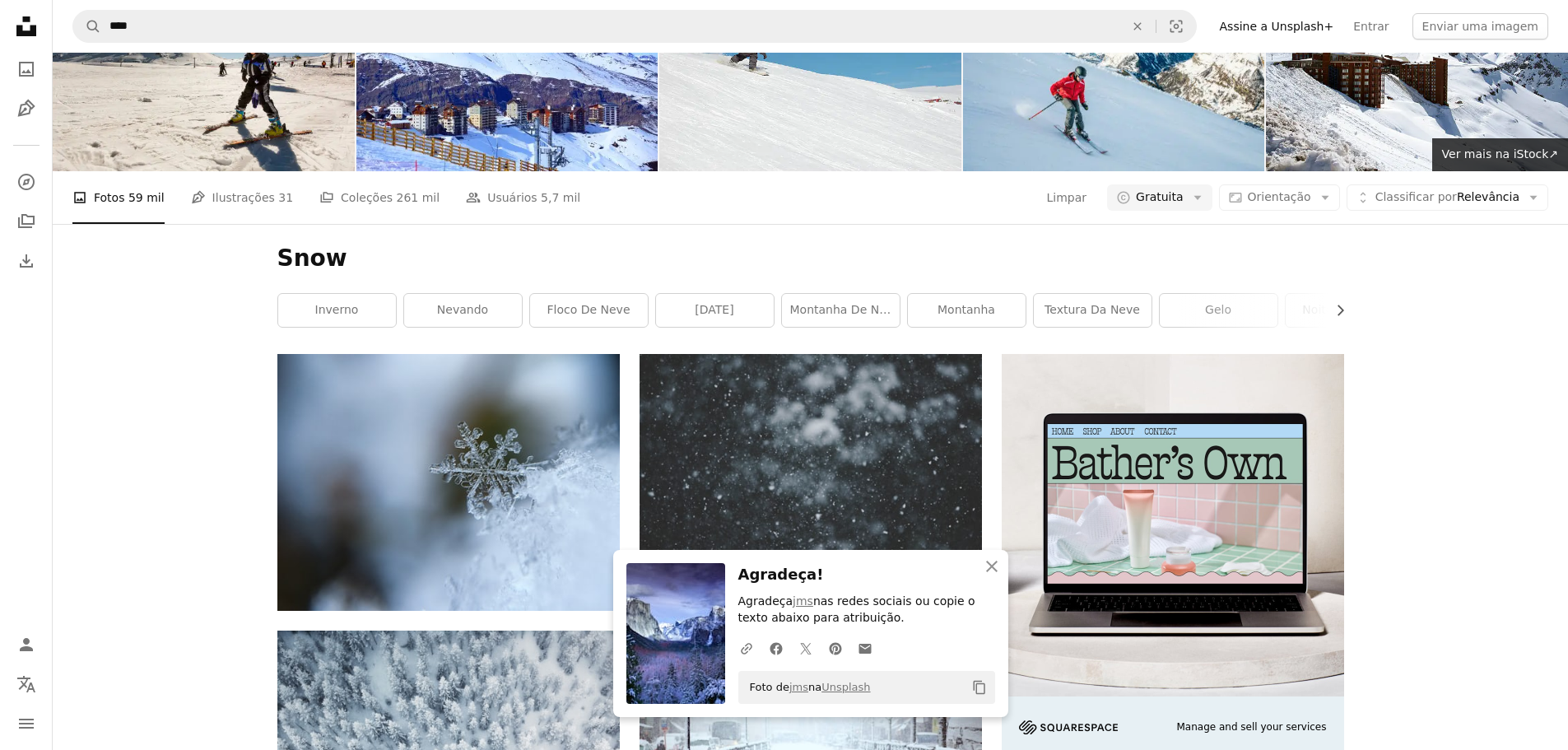
scroll to position [2305, 0]
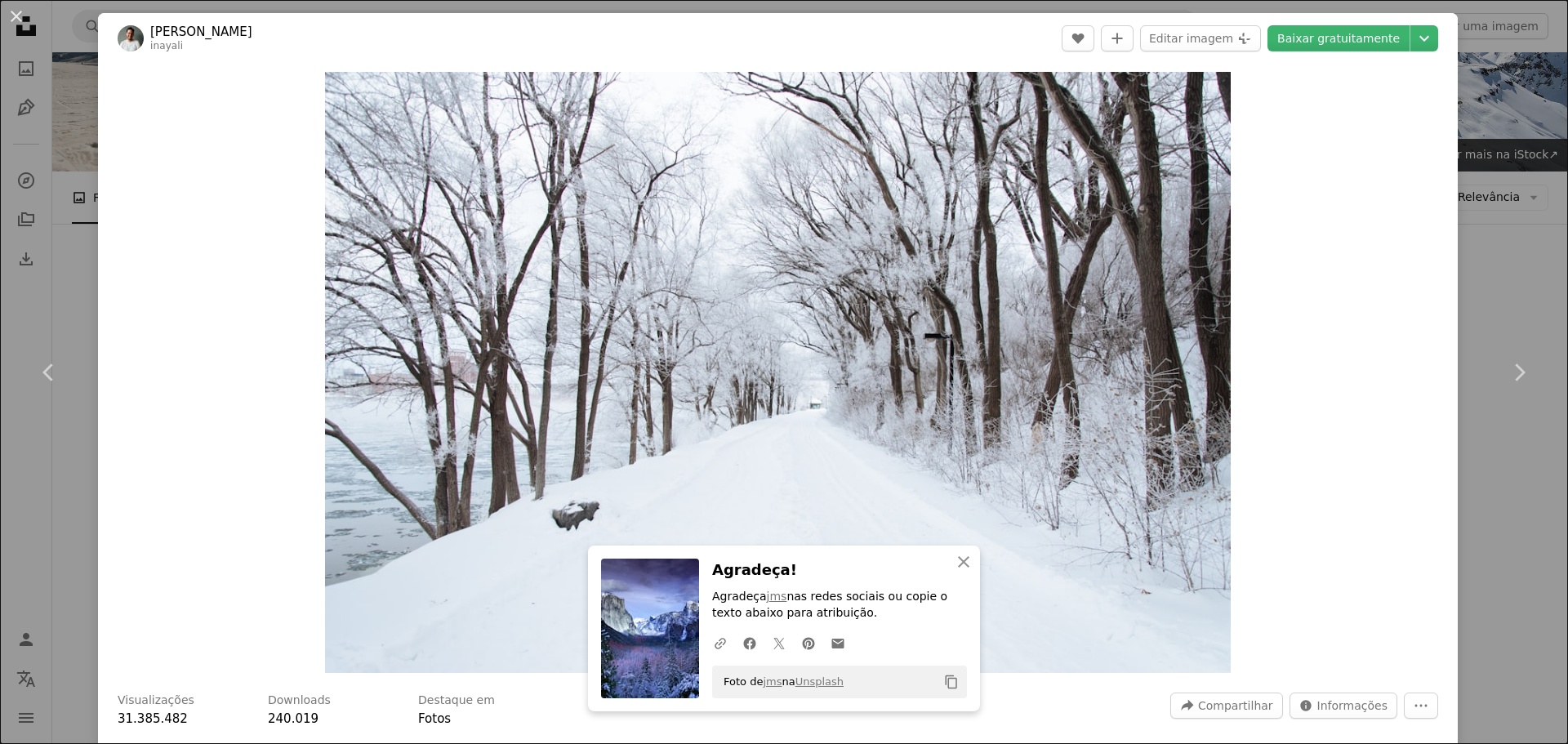
click at [1475, 197] on div "An X shape Chevron left Chevron right [PERSON_NAME] inayali A heart A plus sign…" at bounding box center [784, 372] width 1568 height 744
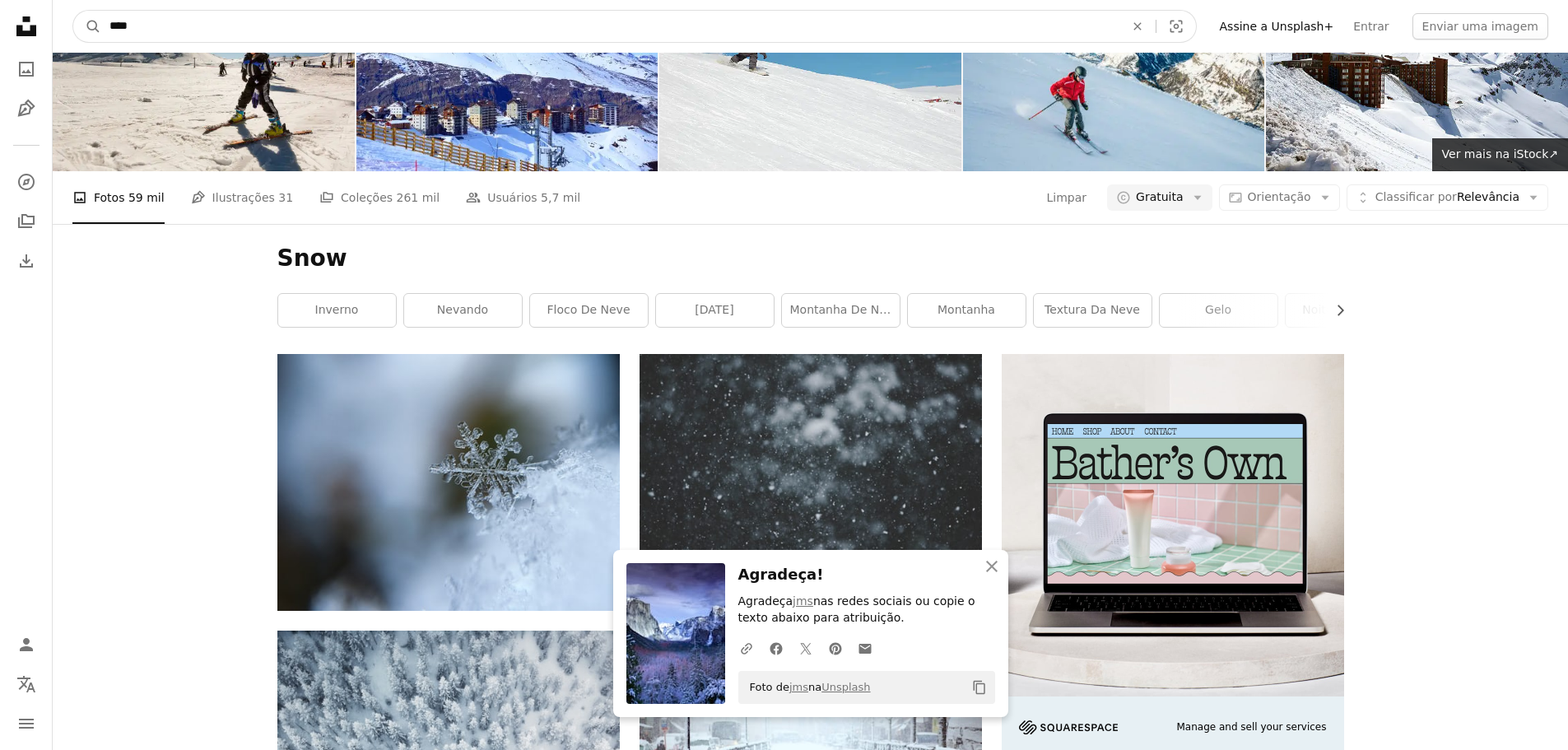
drag, startPoint x: 220, startPoint y: 33, endPoint x: 42, endPoint y: 42, distance: 178.2
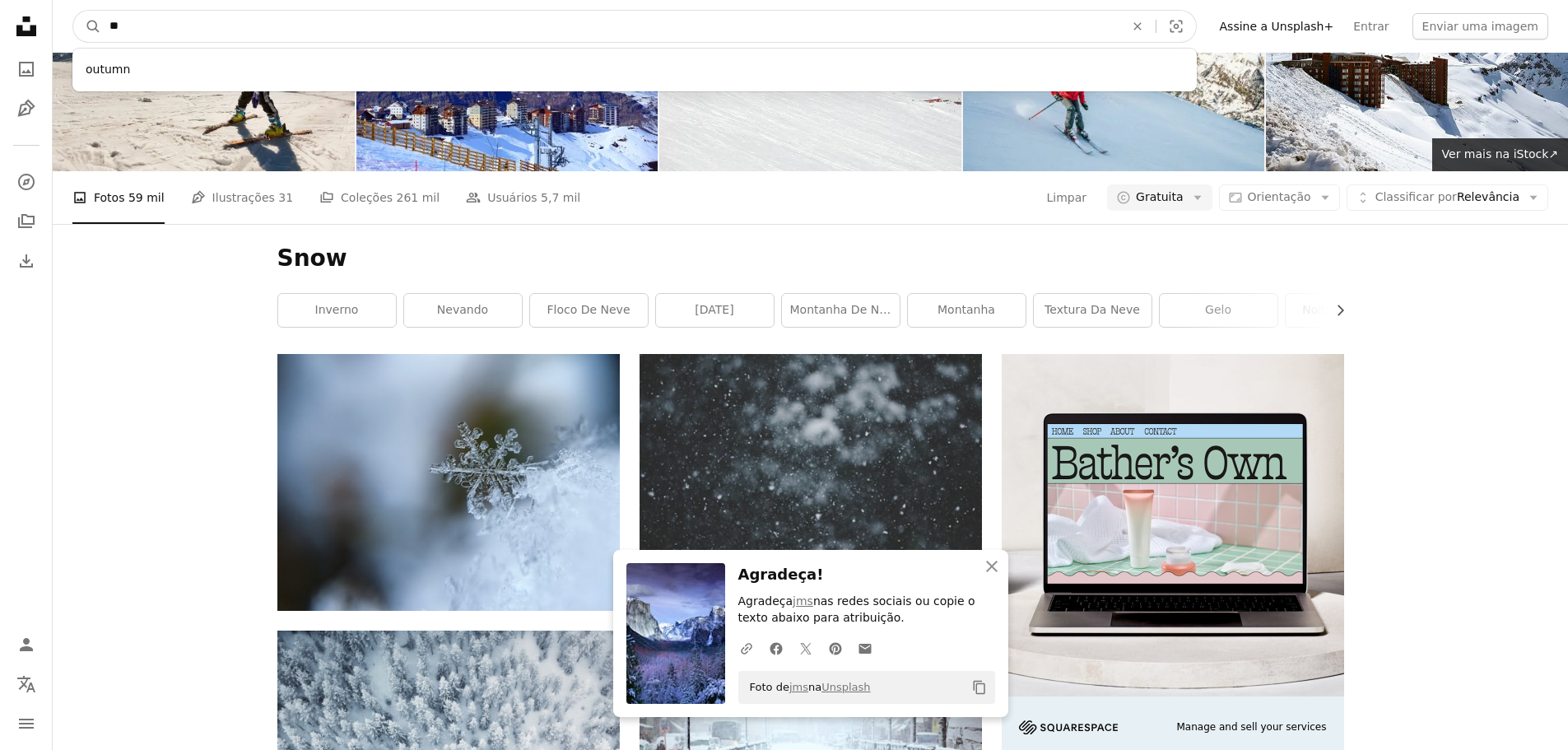
type input "*"
type input "****"
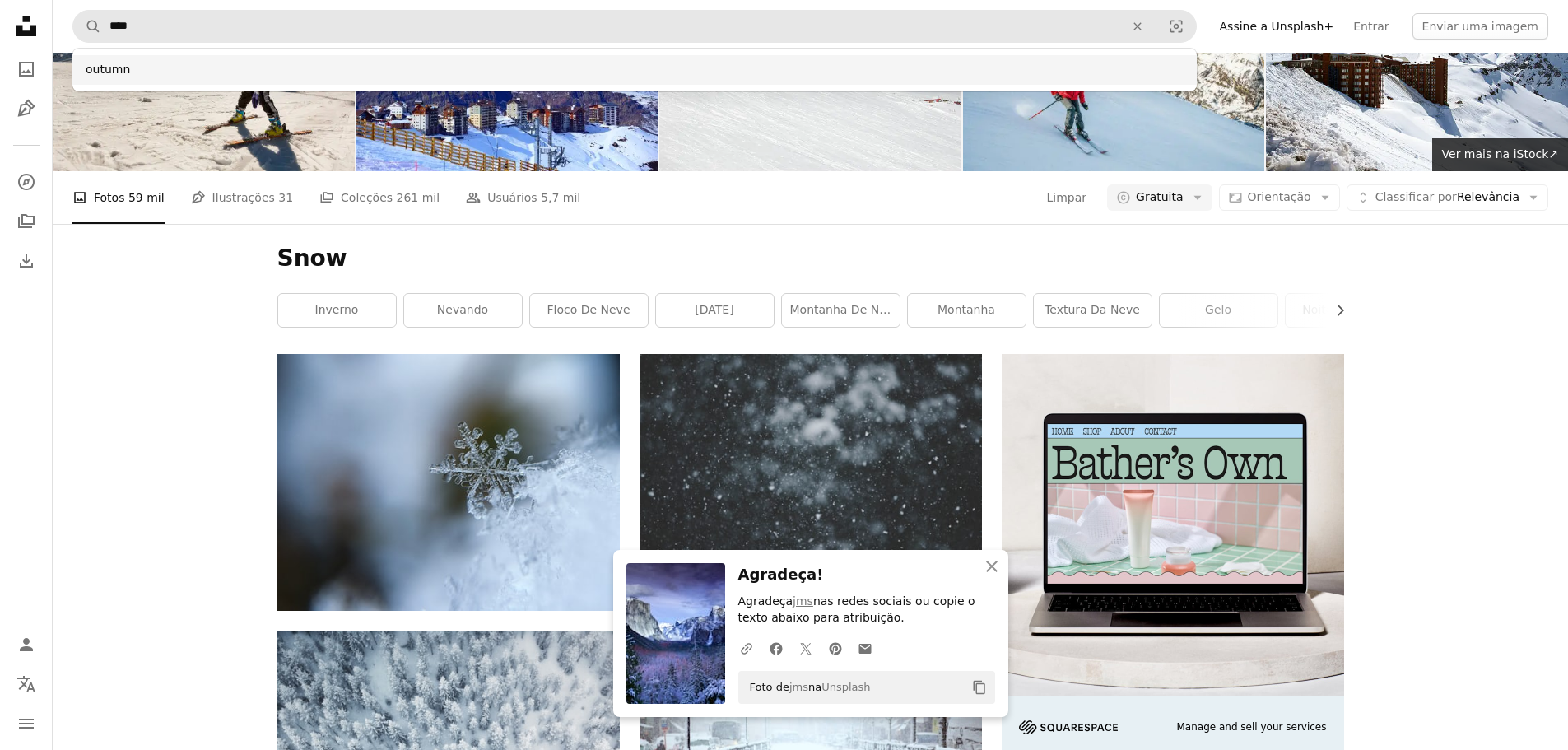
click at [147, 75] on div "outumn" at bounding box center [635, 70] width 1124 height 30
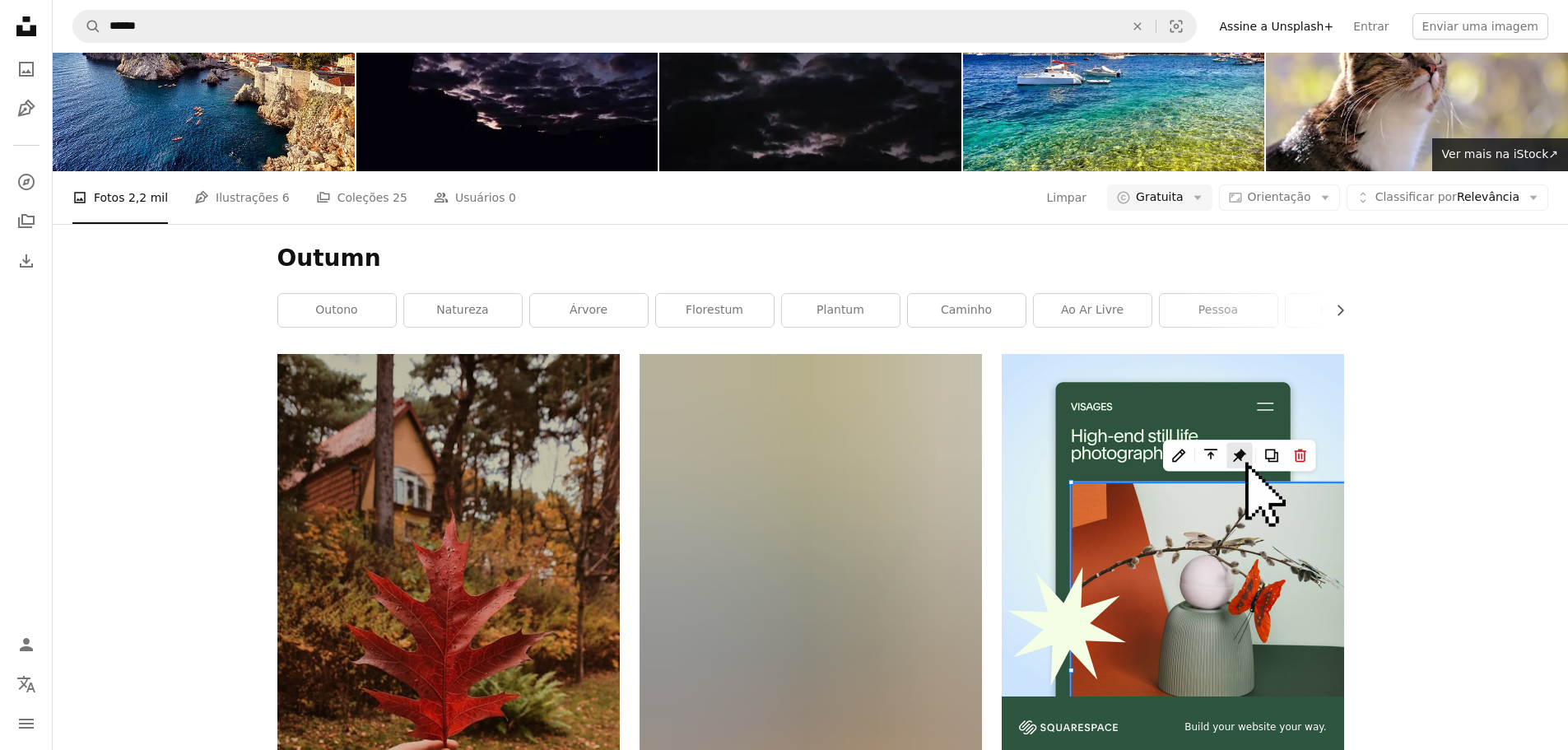
scroll to position [1400, 0]
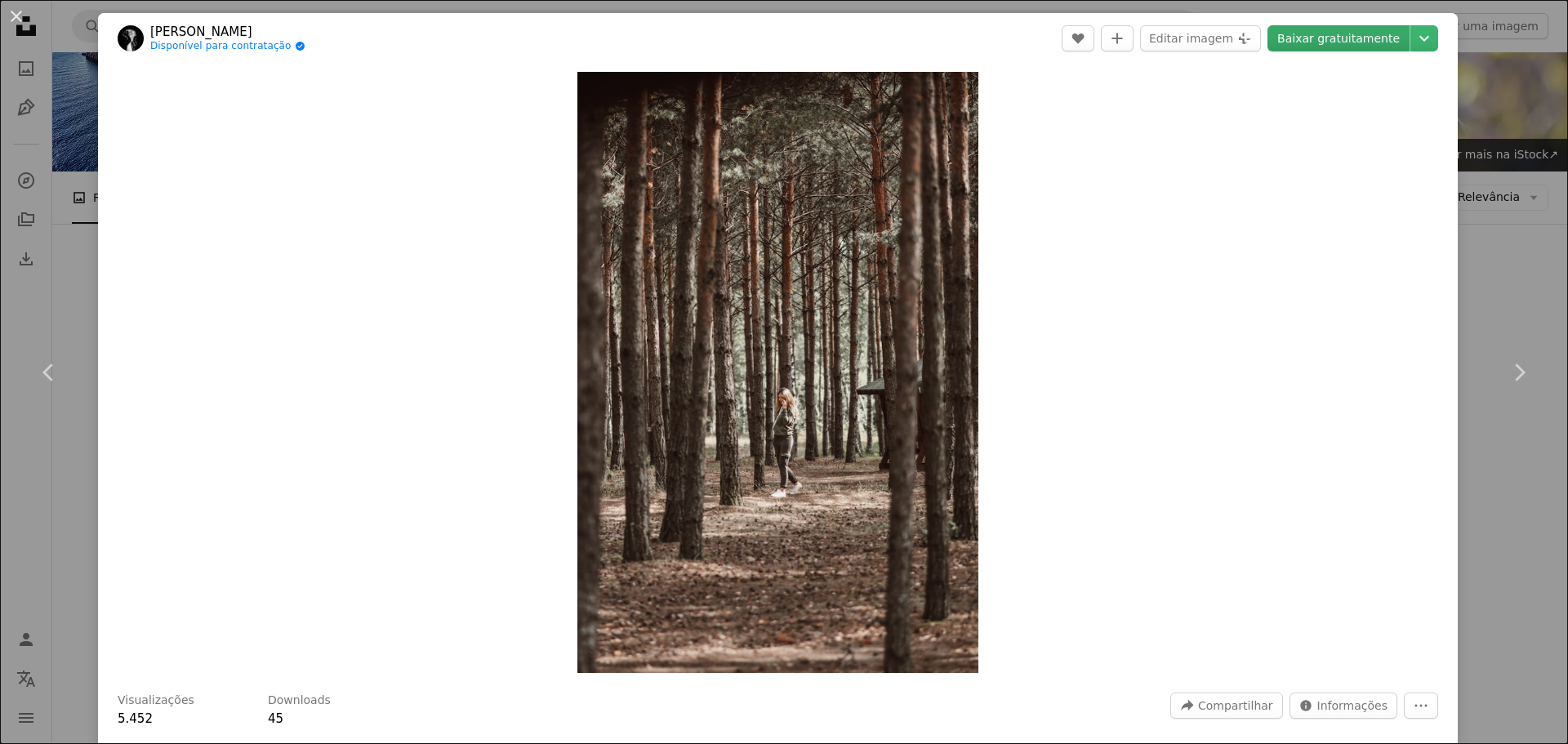
click at [1302, 38] on link "Baixar gratuitamente" at bounding box center [1338, 39] width 142 height 26
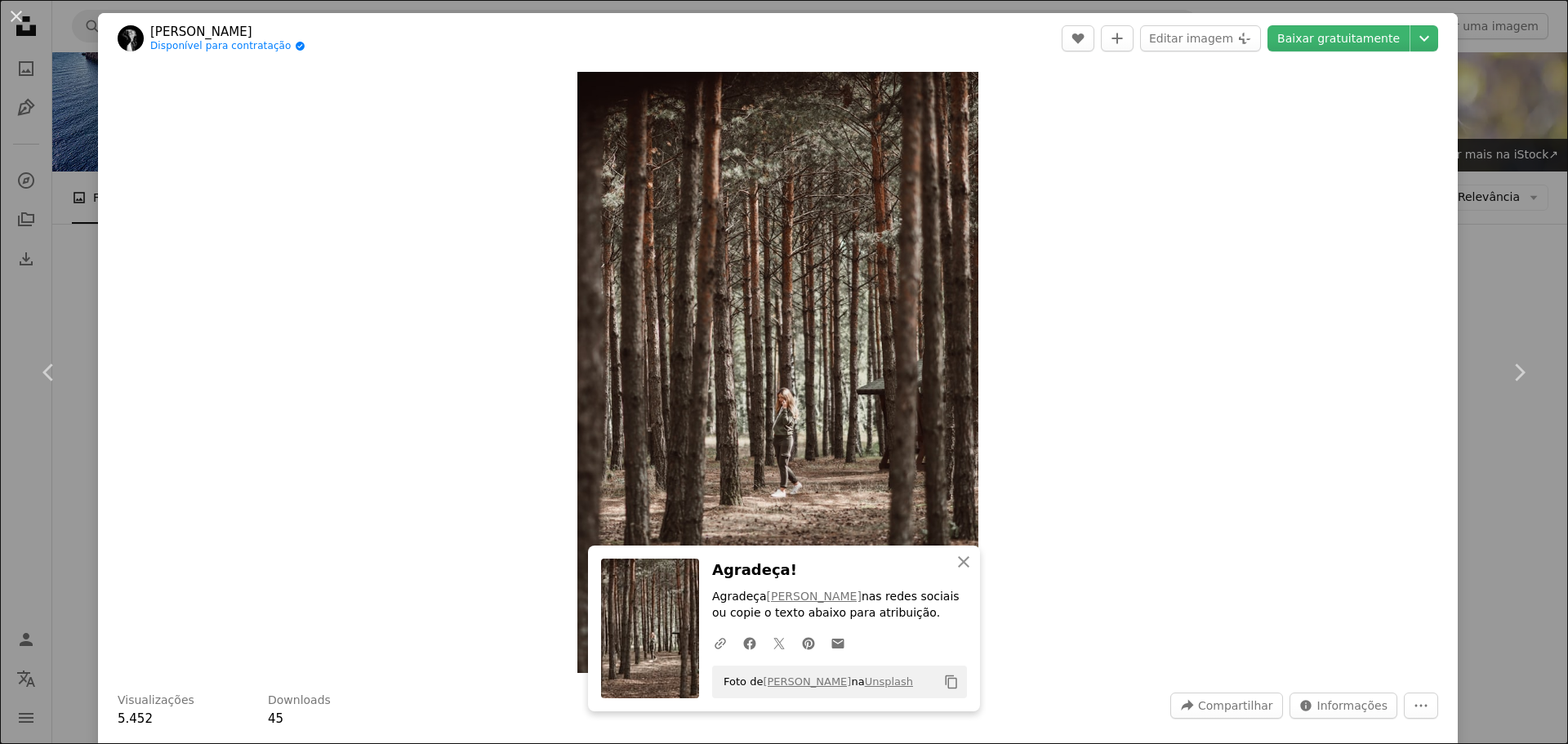
click at [1465, 217] on div "An X shape Chevron left Chevron right [PERSON_NAME] Disponível para contratação…" at bounding box center [784, 372] width 1568 height 744
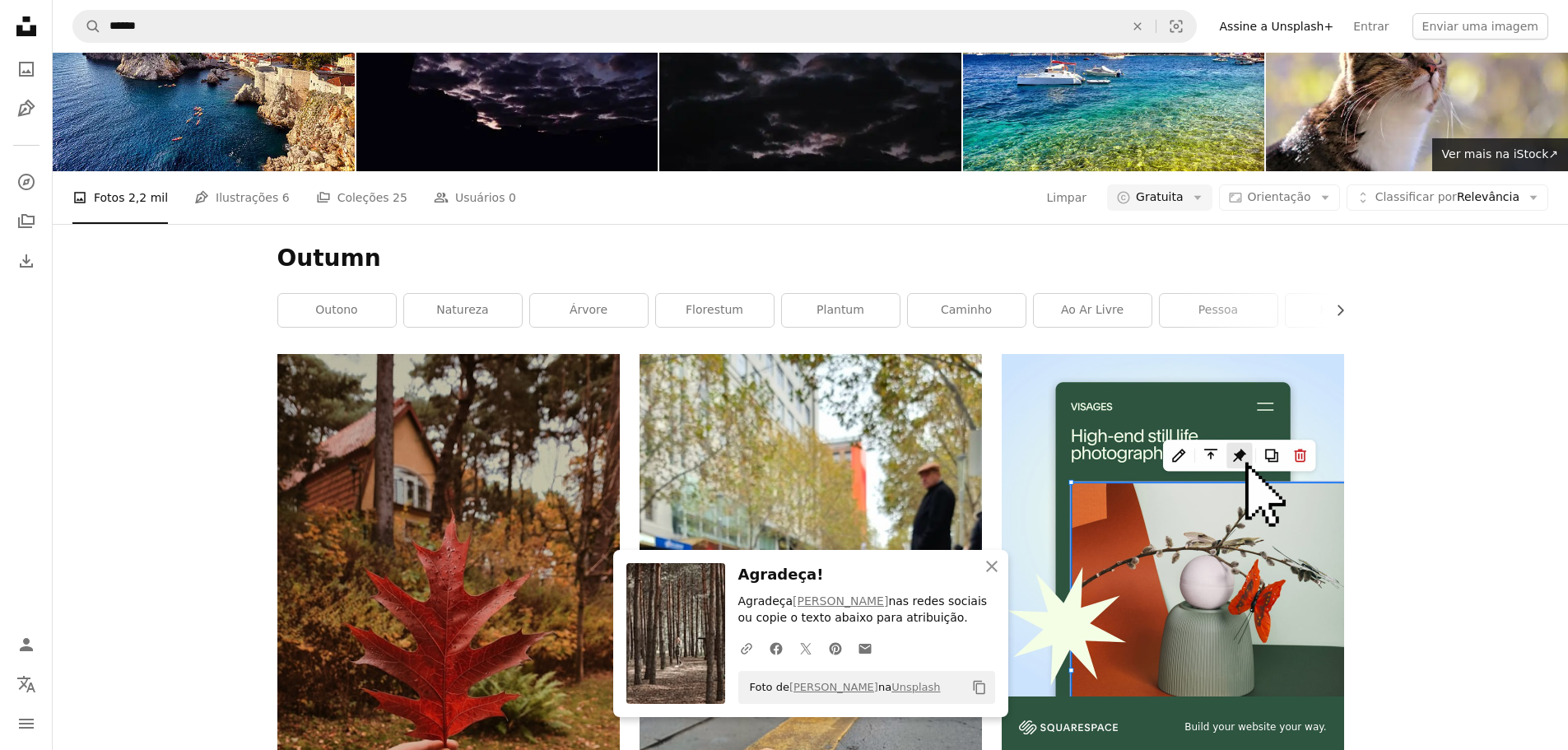
scroll to position [1894, 0]
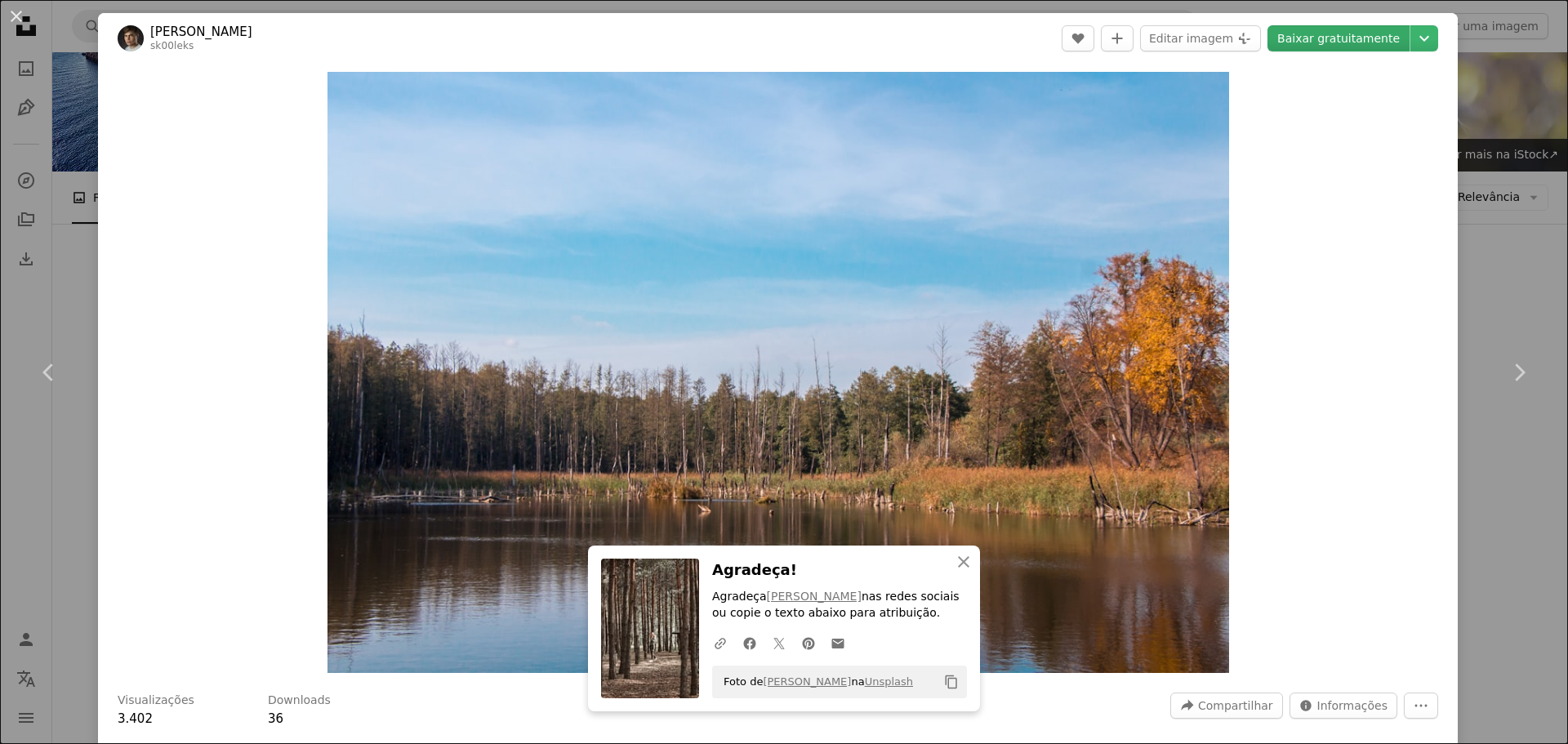
click at [1332, 39] on link "Baixar gratuitamente" at bounding box center [1338, 39] width 142 height 26
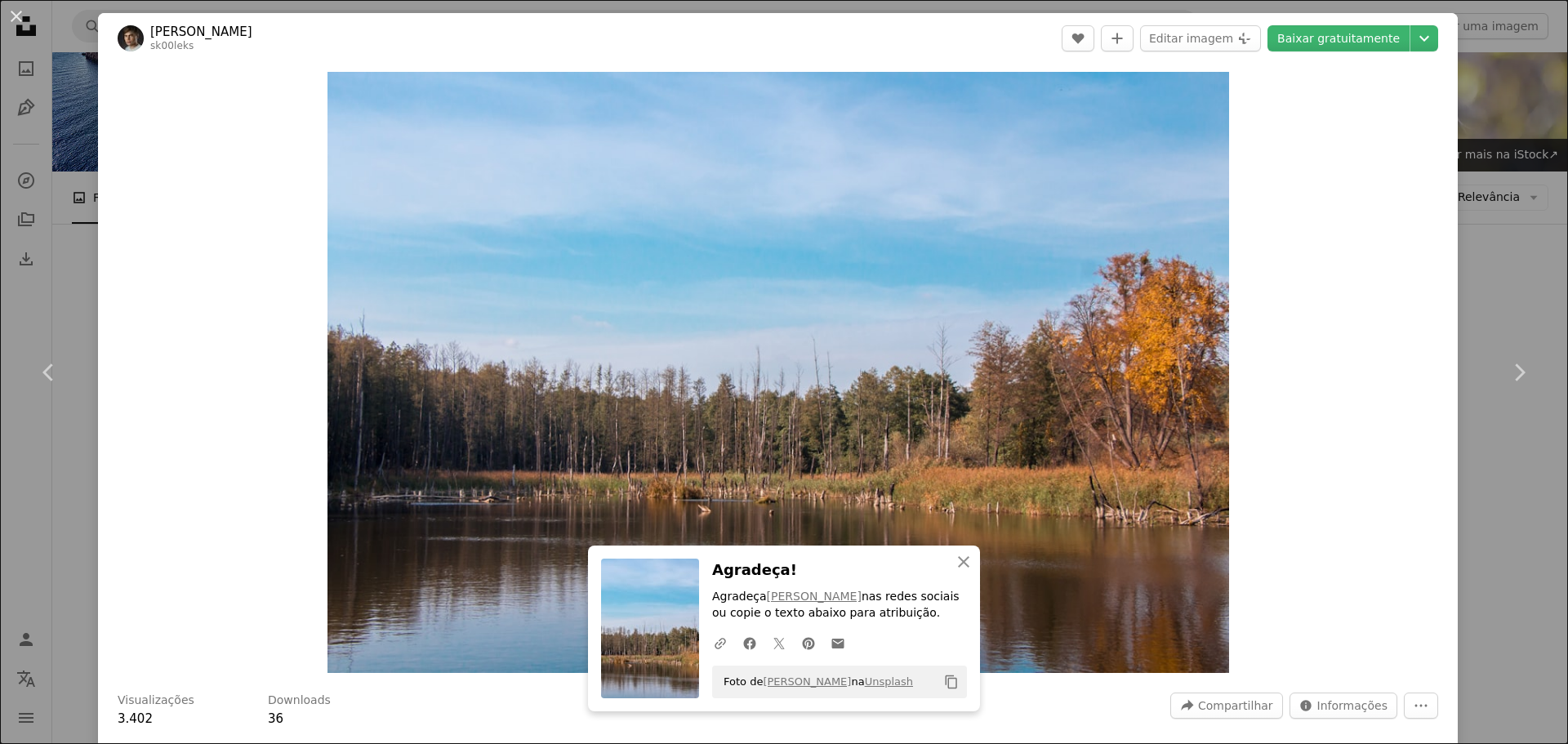
click at [1470, 262] on div "An X shape Chevron left Chevron right [PERSON_NAME] sk00leks A heart A plus sig…" at bounding box center [784, 372] width 1568 height 744
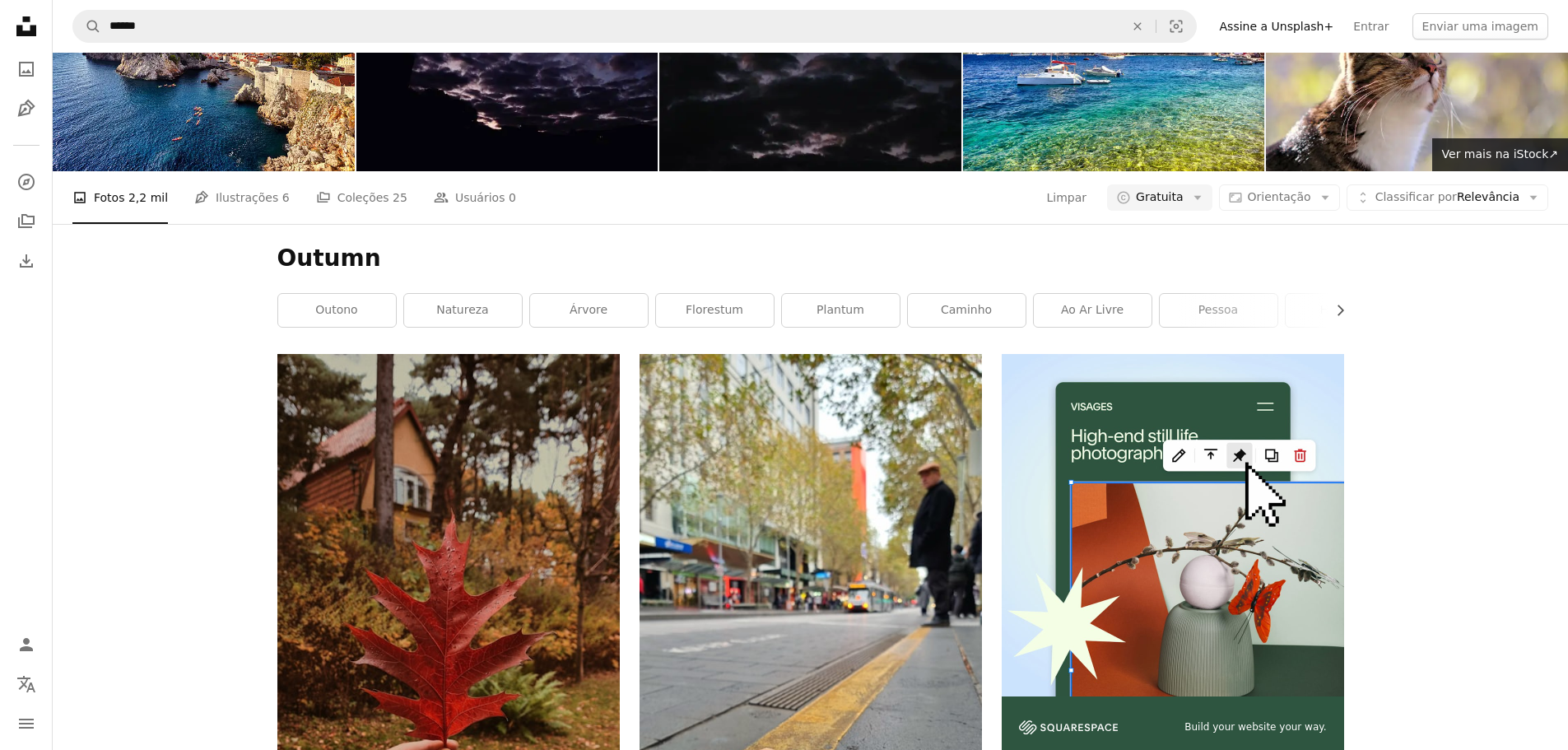
scroll to position [10292, 0]
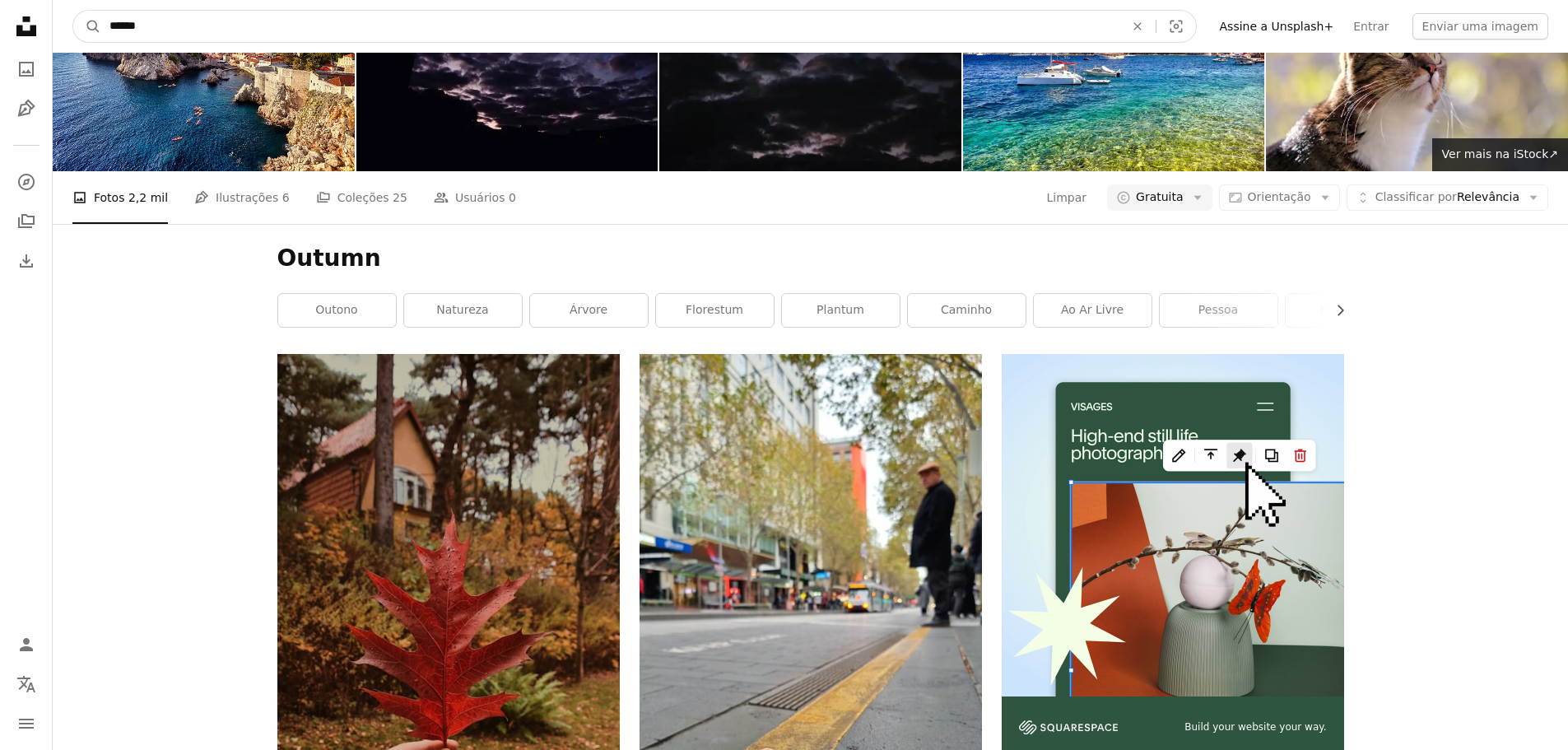
click at [223, 40] on nav "A magnifying glass ****** An X shape Visual search Filters Assine a Unsplash+ E…" at bounding box center [810, 26] width 1515 height 53
type input "**********"
click button "A magnifying glass" at bounding box center [88, 26] width 28 height 31
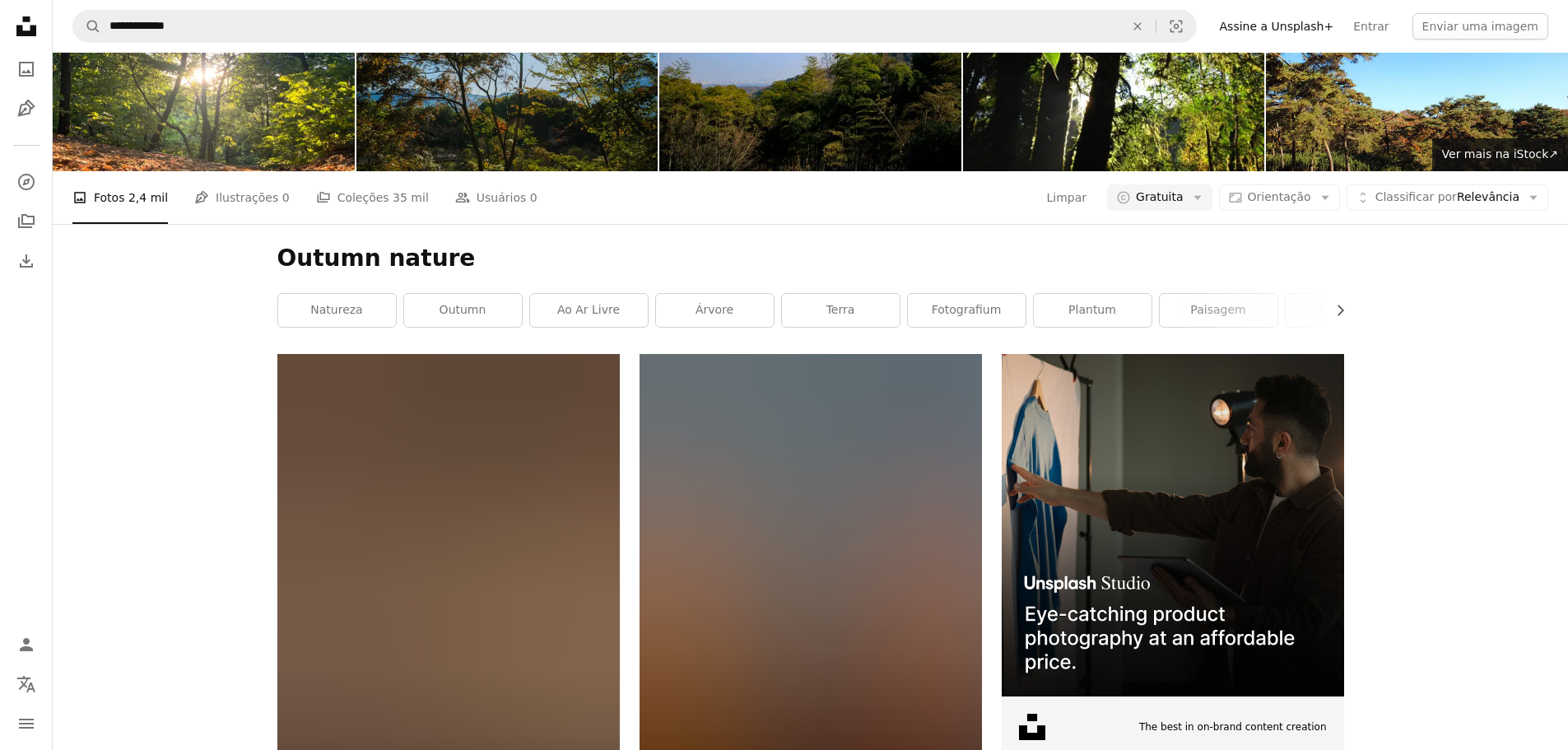
scroll to position [11252, 0]
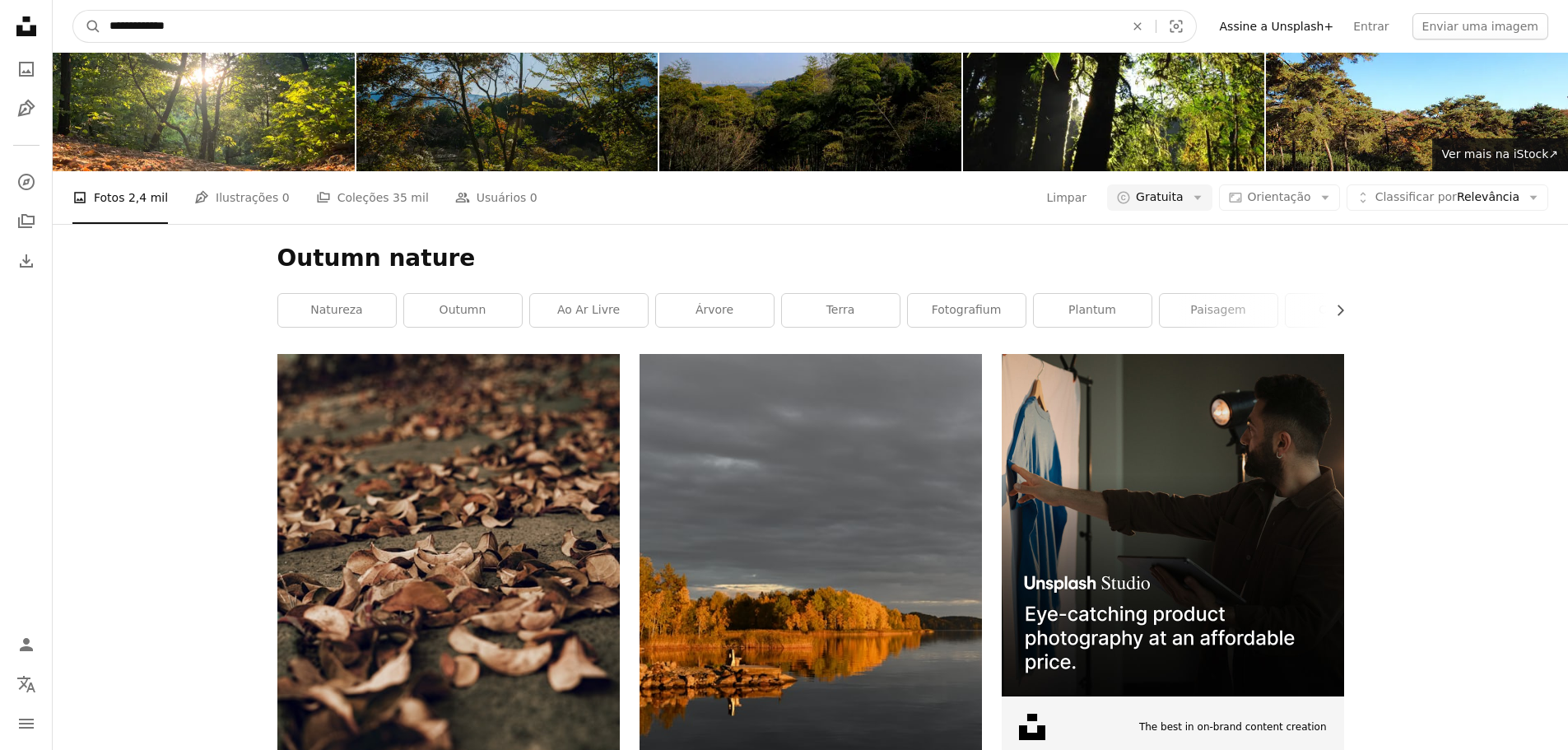
drag, startPoint x: 150, startPoint y: 28, endPoint x: 469, endPoint y: 12, distance: 319.4
click at [465, 12] on input "**********" at bounding box center [610, 26] width 1018 height 31
type input "******"
click at [74, 11] on button "A magnifying glass" at bounding box center [88, 26] width 28 height 31
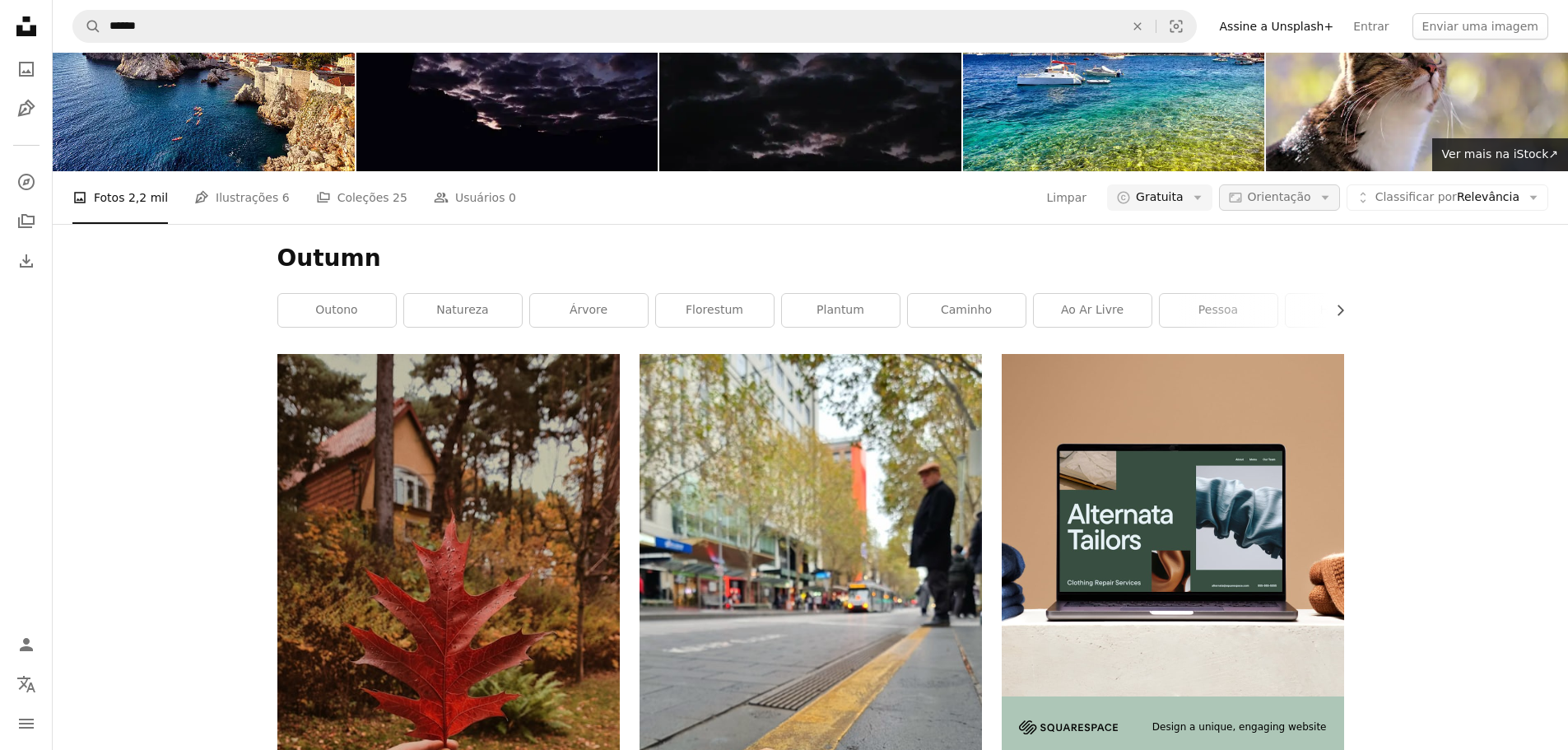
click at [1311, 203] on span "Orientação" at bounding box center [1279, 197] width 64 height 13
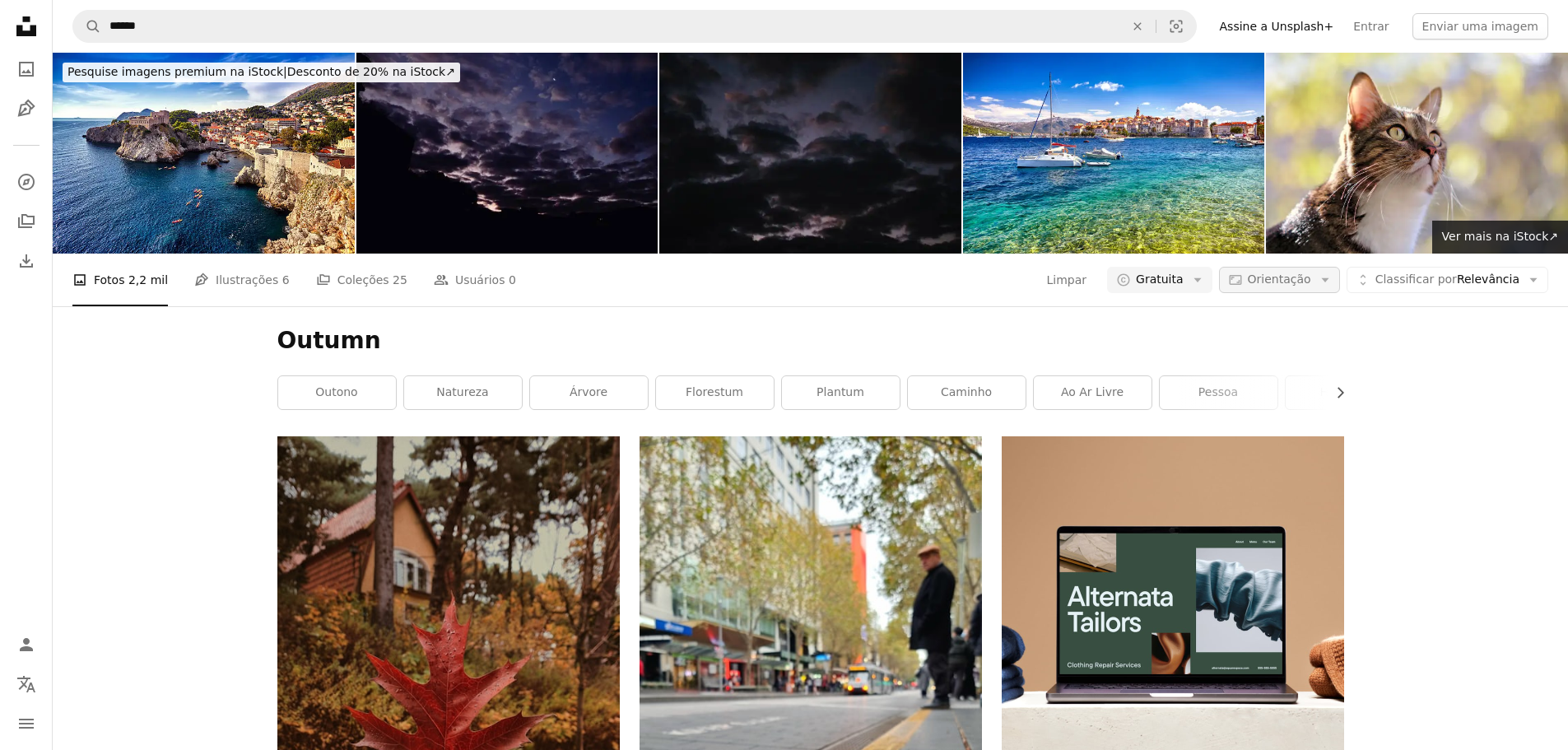
click at [1324, 278] on button "Aspect ratio Orientação Arrow down" at bounding box center [1280, 280] width 121 height 26
click at [314, 380] on link "outono" at bounding box center [337, 393] width 117 height 33
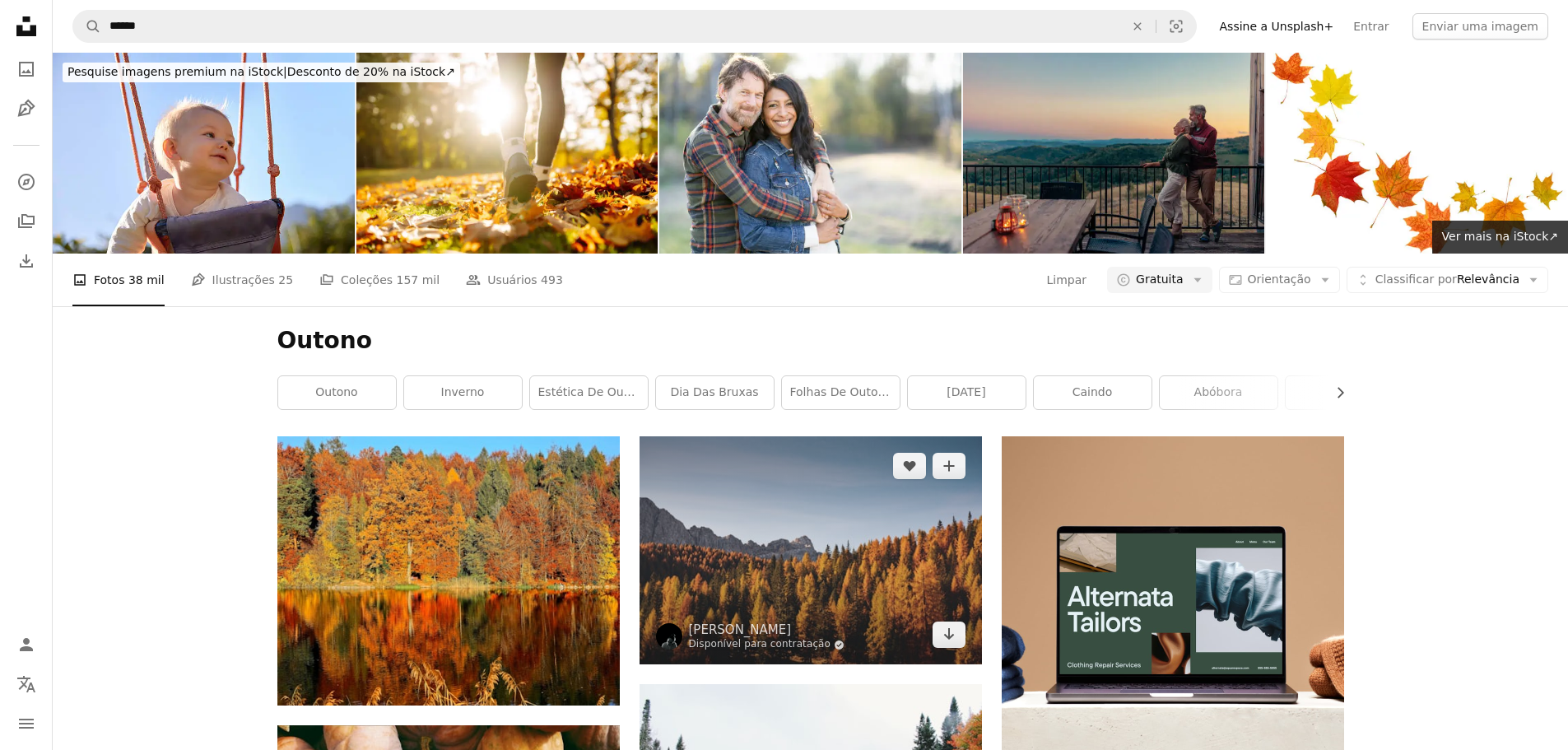
scroll to position [247, 0]
click at [818, 437] on img at bounding box center [811, 551] width 342 height 228
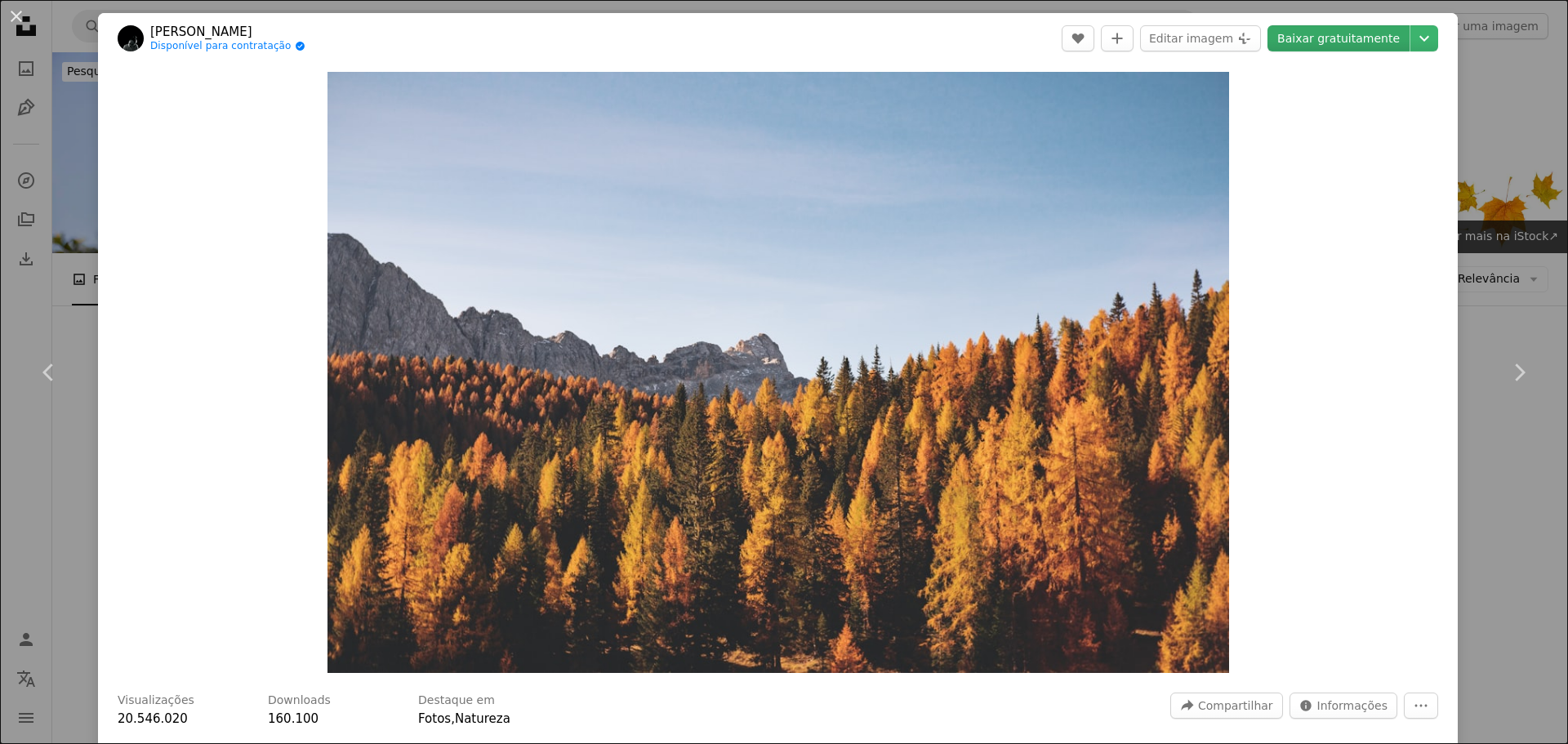
click at [1331, 40] on link "Baixar gratuitamente" at bounding box center [1338, 39] width 142 height 26
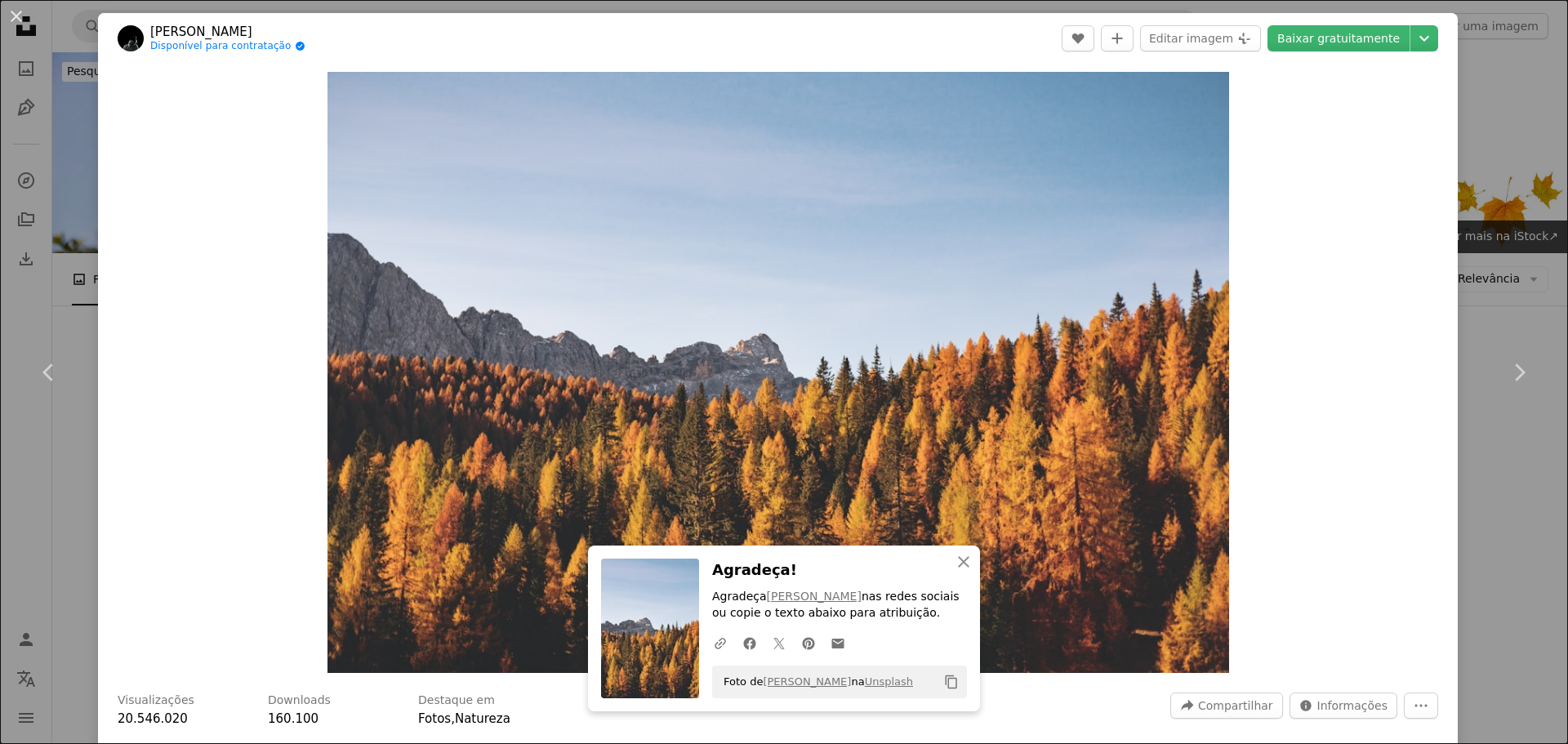
click at [70, 268] on div "An X shape Chevron left Chevron right [PERSON_NAME] Disponível para contratação…" at bounding box center [784, 372] width 1568 height 744
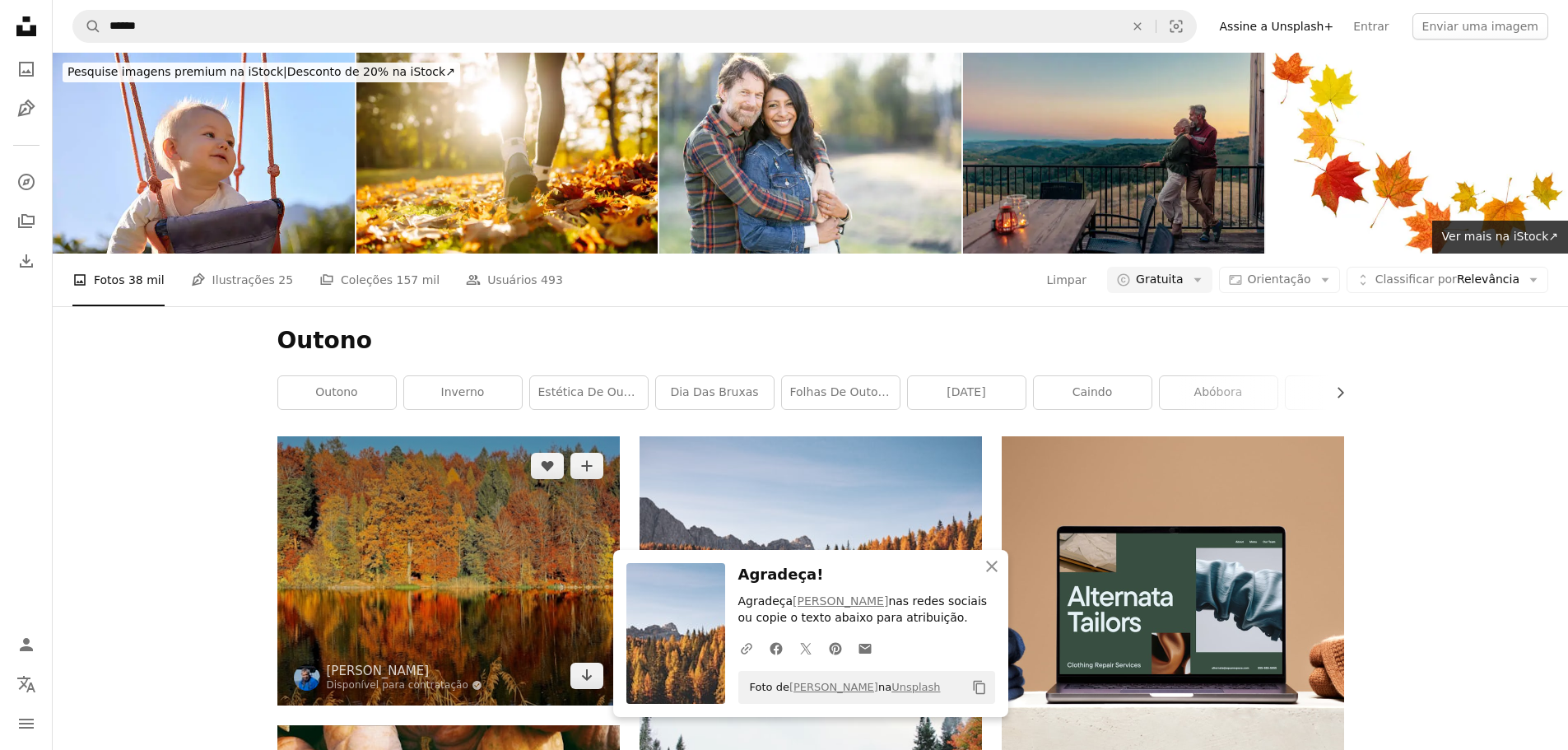
click at [502, 437] on img at bounding box center [449, 571] width 342 height 269
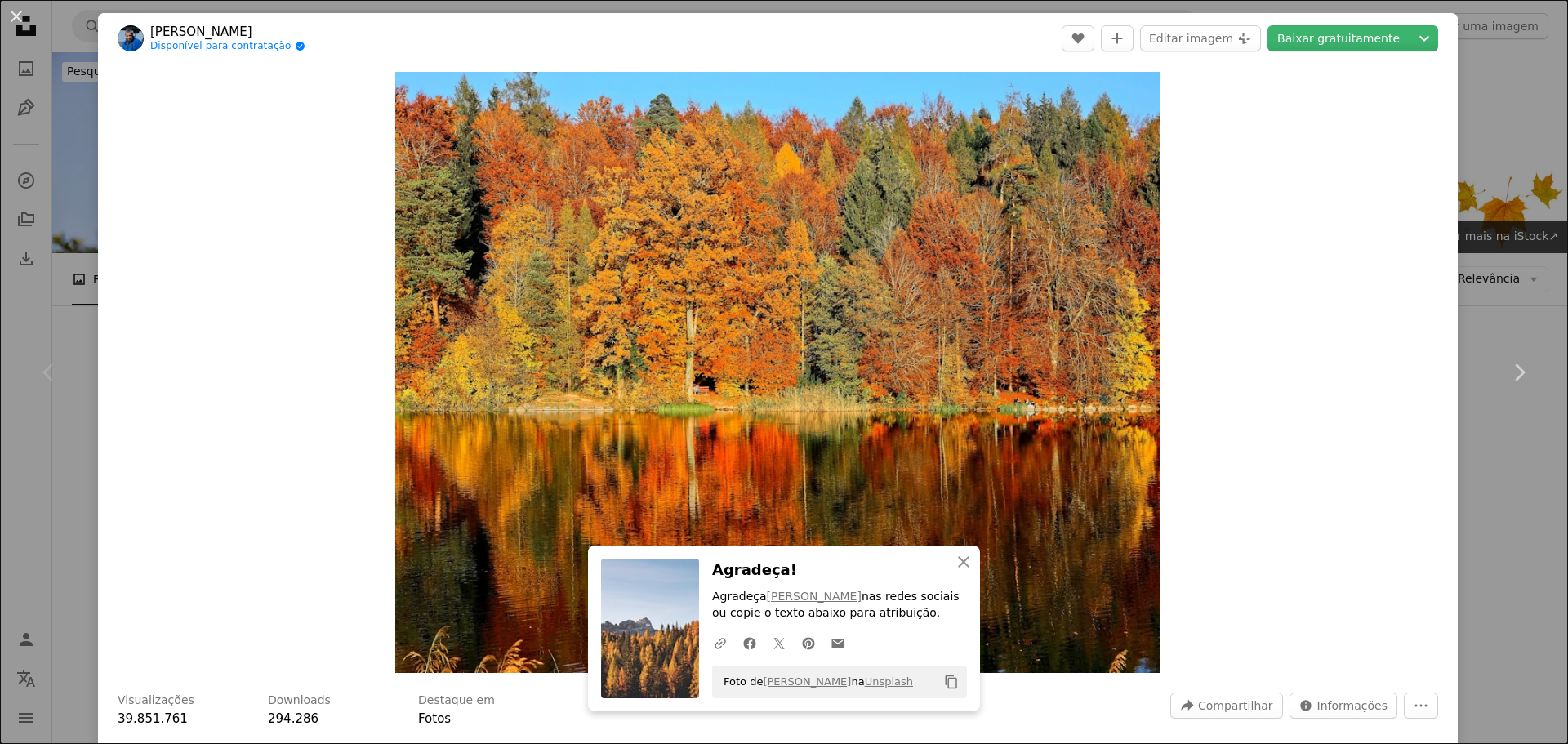
click at [1461, 212] on div "An X shape Chevron left Chevron right [PERSON_NAME] Angel Disponível para contr…" at bounding box center [784, 372] width 1568 height 744
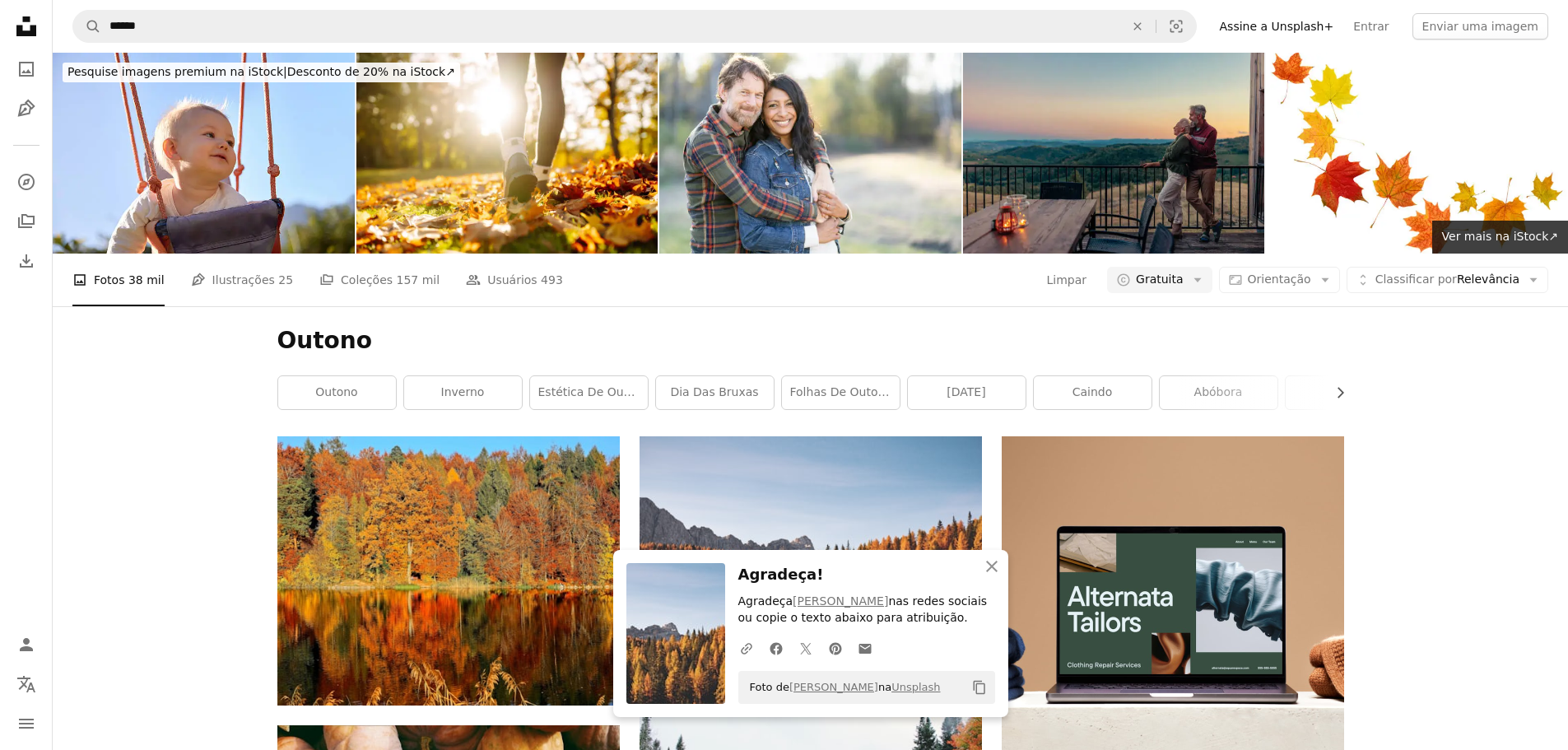
scroll to position [659, 0]
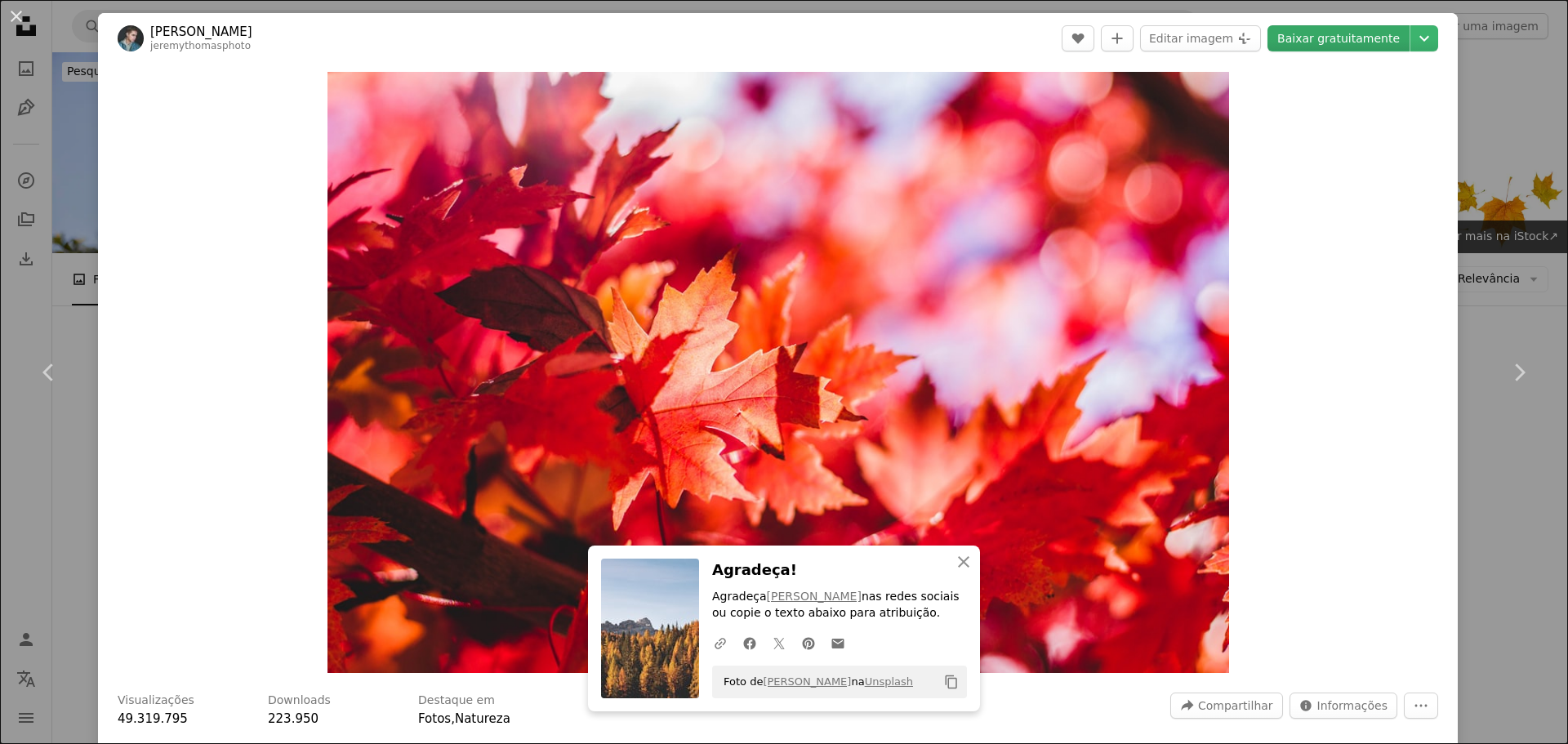
click at [1306, 39] on link "Baixar gratuitamente" at bounding box center [1338, 39] width 142 height 26
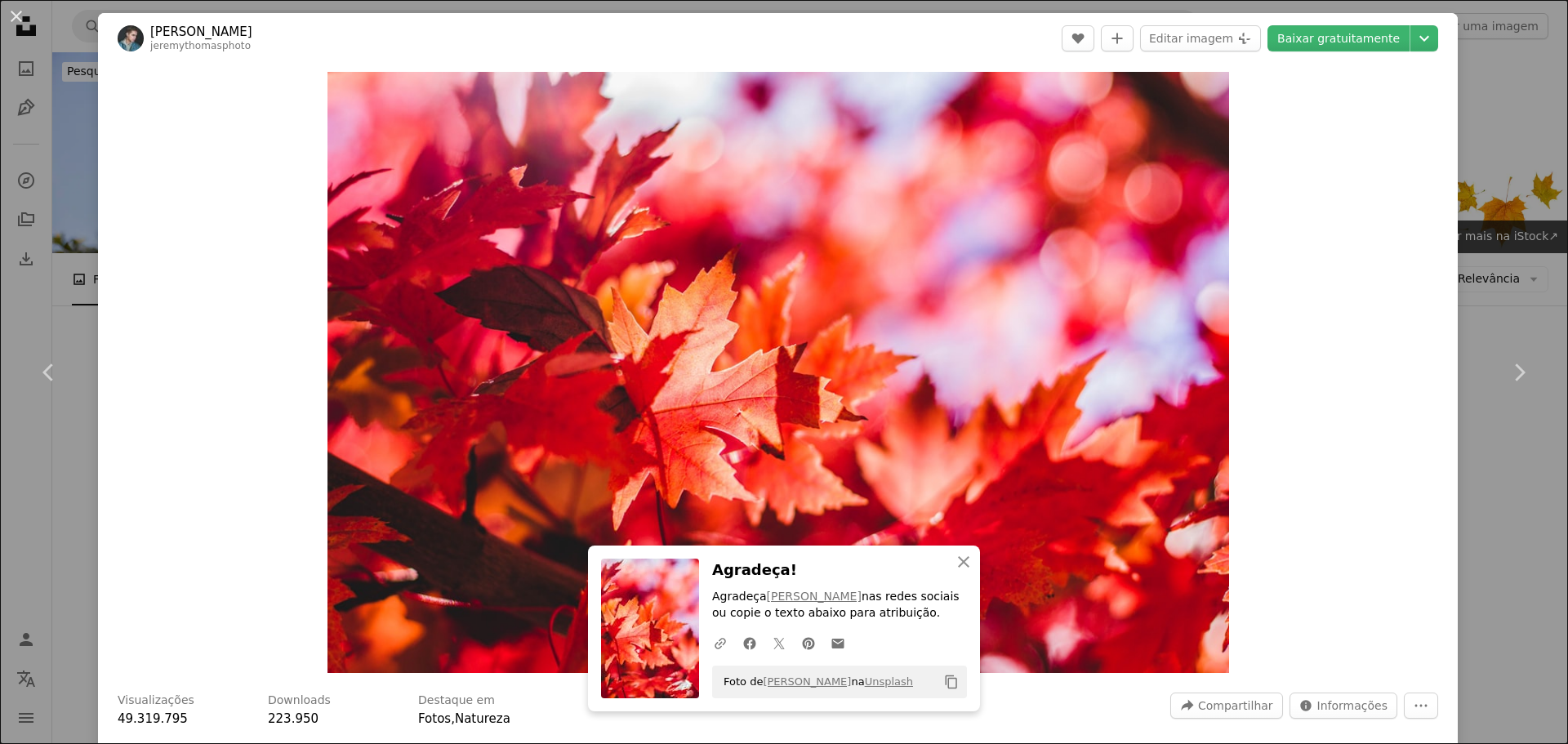
click at [1457, 278] on div "An X shape Chevron left Chevron right [PERSON_NAME] jeremythomasphoto A heart A…" at bounding box center [784, 372] width 1568 height 744
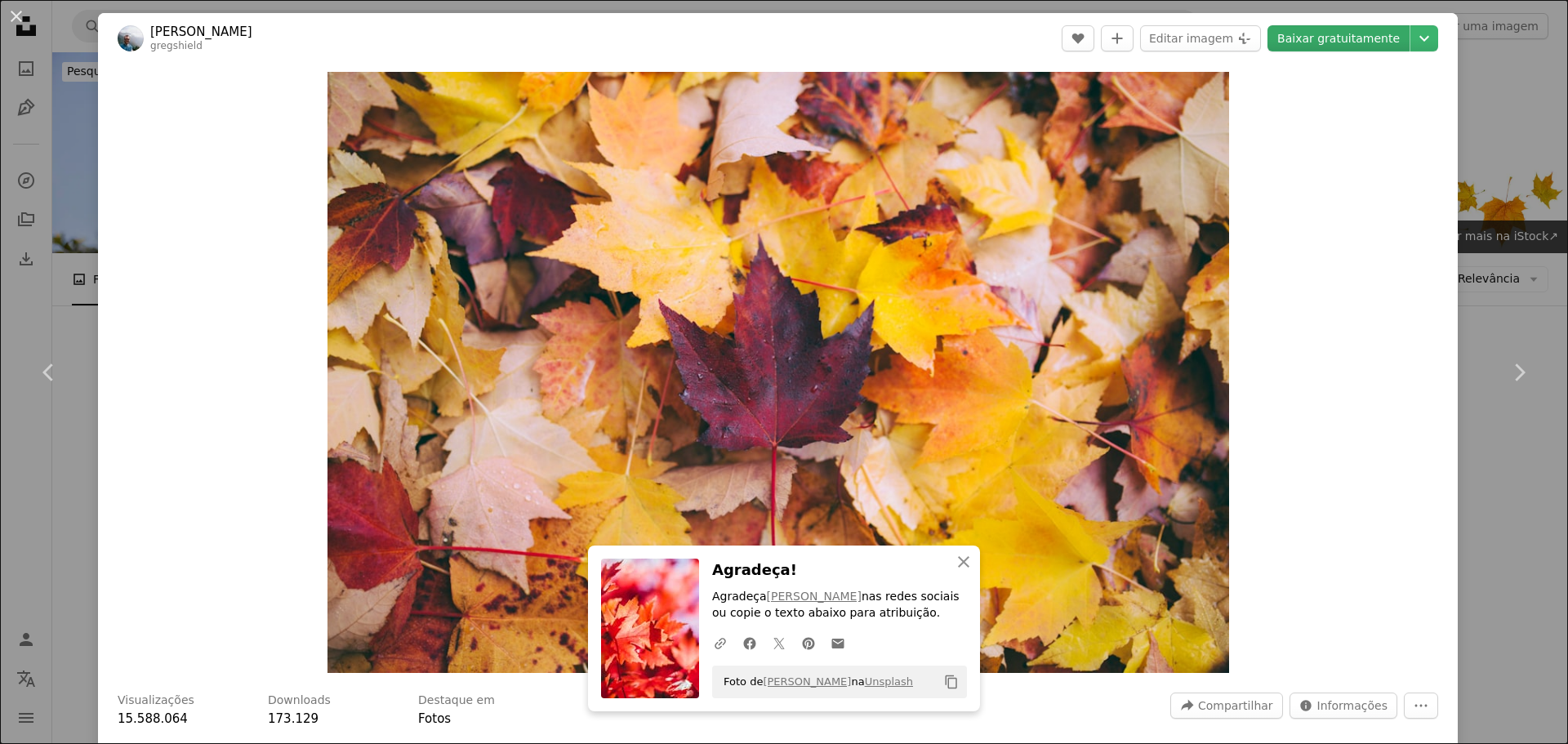
click at [1309, 42] on link "Baixar gratuitamente" at bounding box center [1338, 39] width 142 height 26
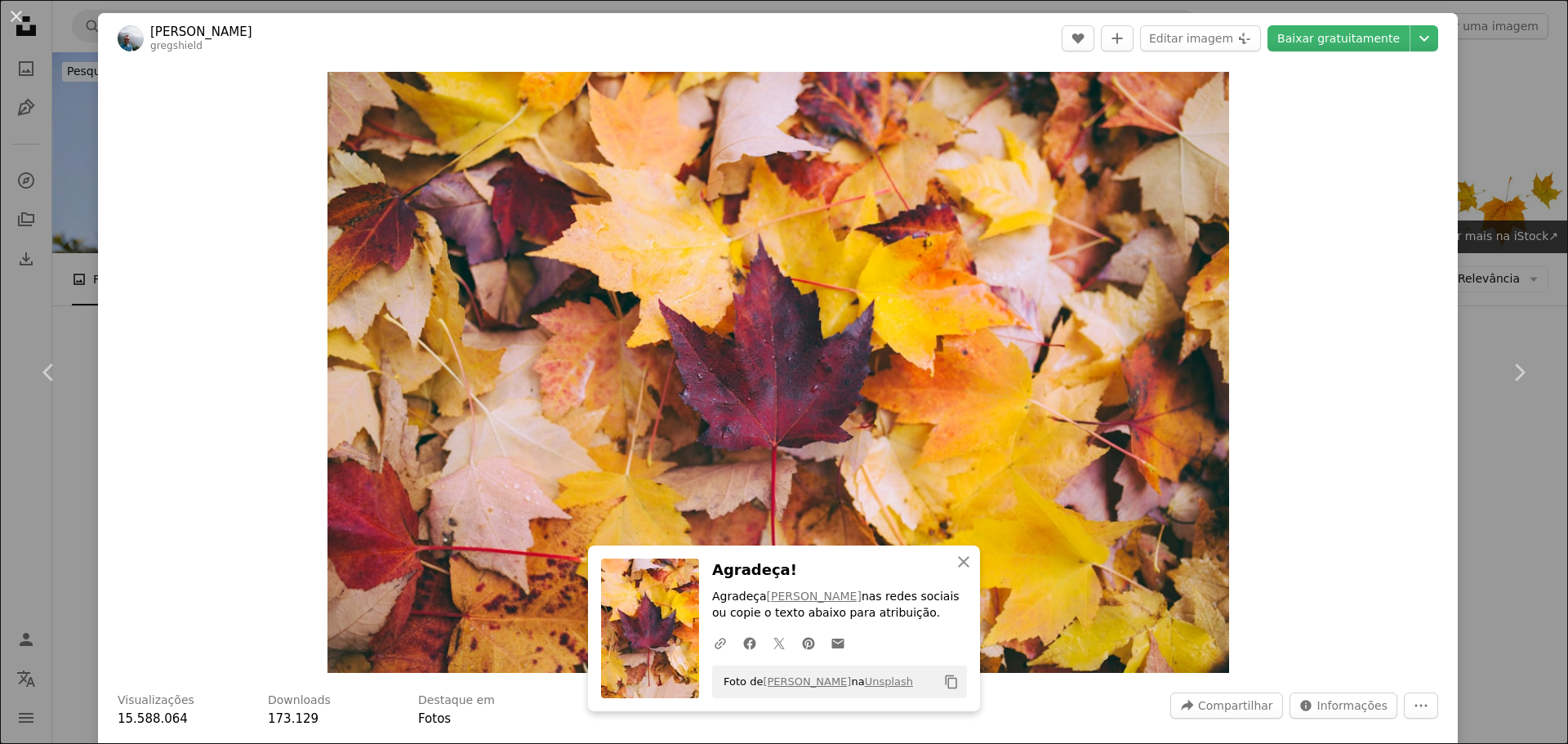
click at [1479, 232] on div "An X shape Chevron left Chevron right [PERSON_NAME] gregshield A heart A plus s…" at bounding box center [784, 372] width 1568 height 744
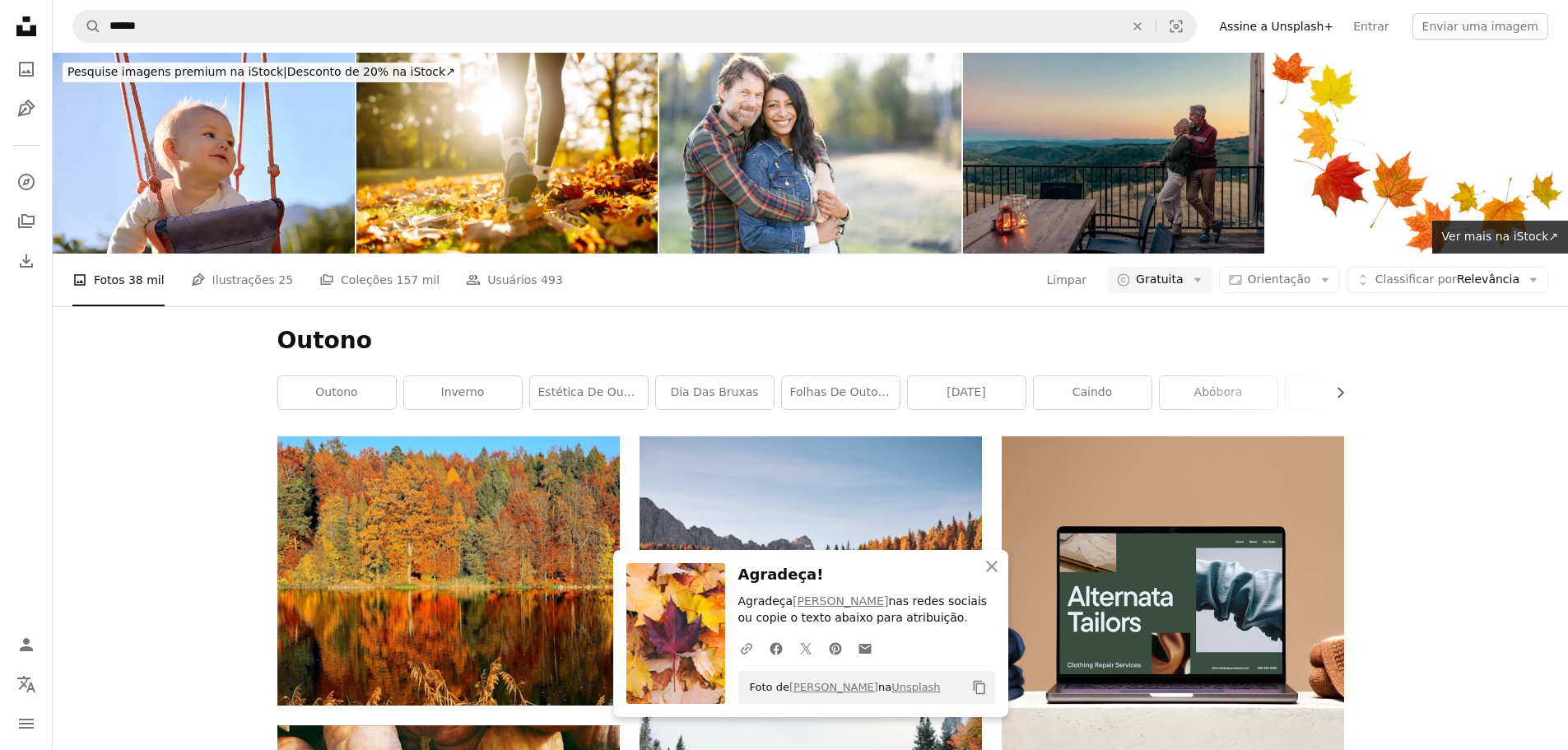
scroll to position [1070, 0]
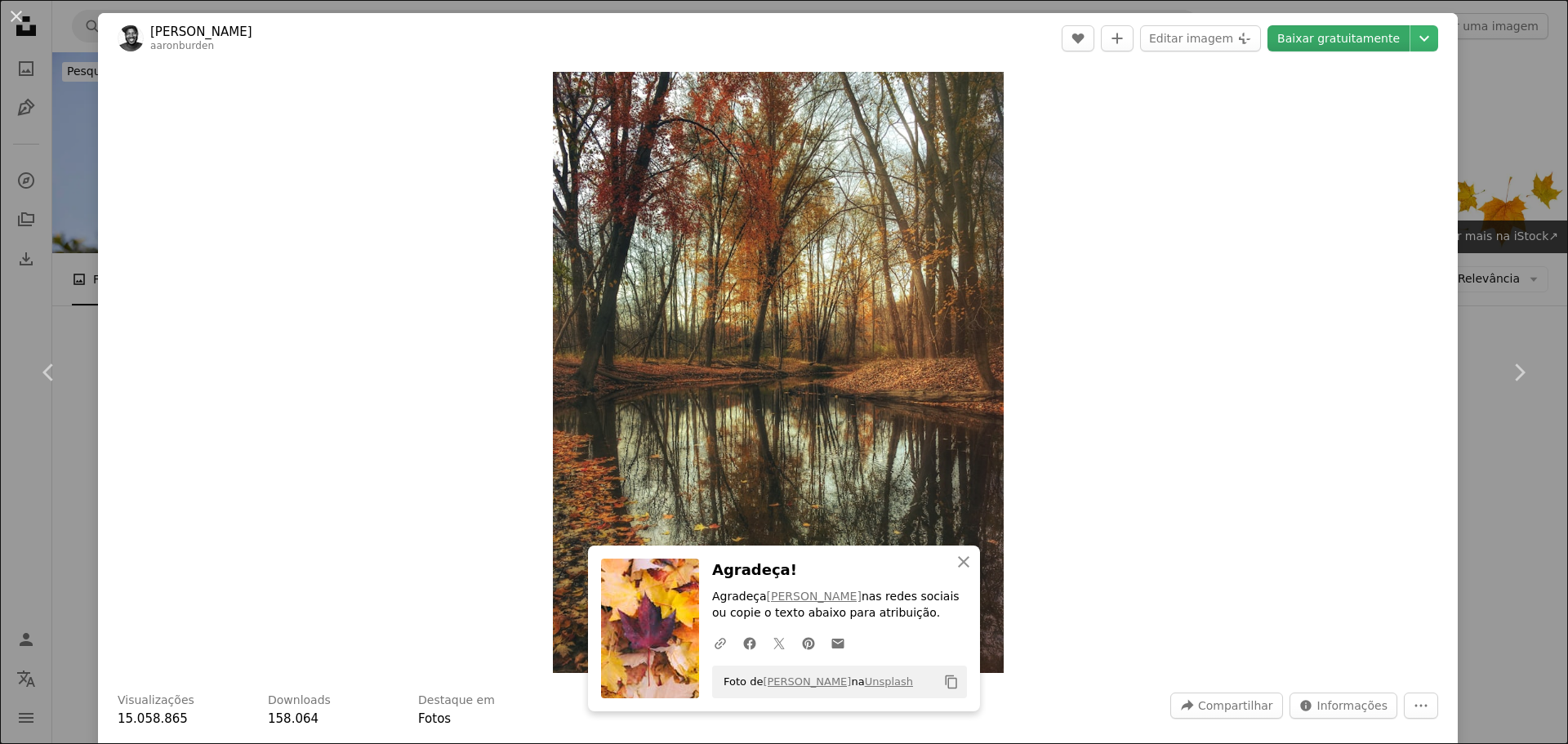
click at [1359, 45] on link "Baixar gratuitamente" at bounding box center [1338, 39] width 142 height 26
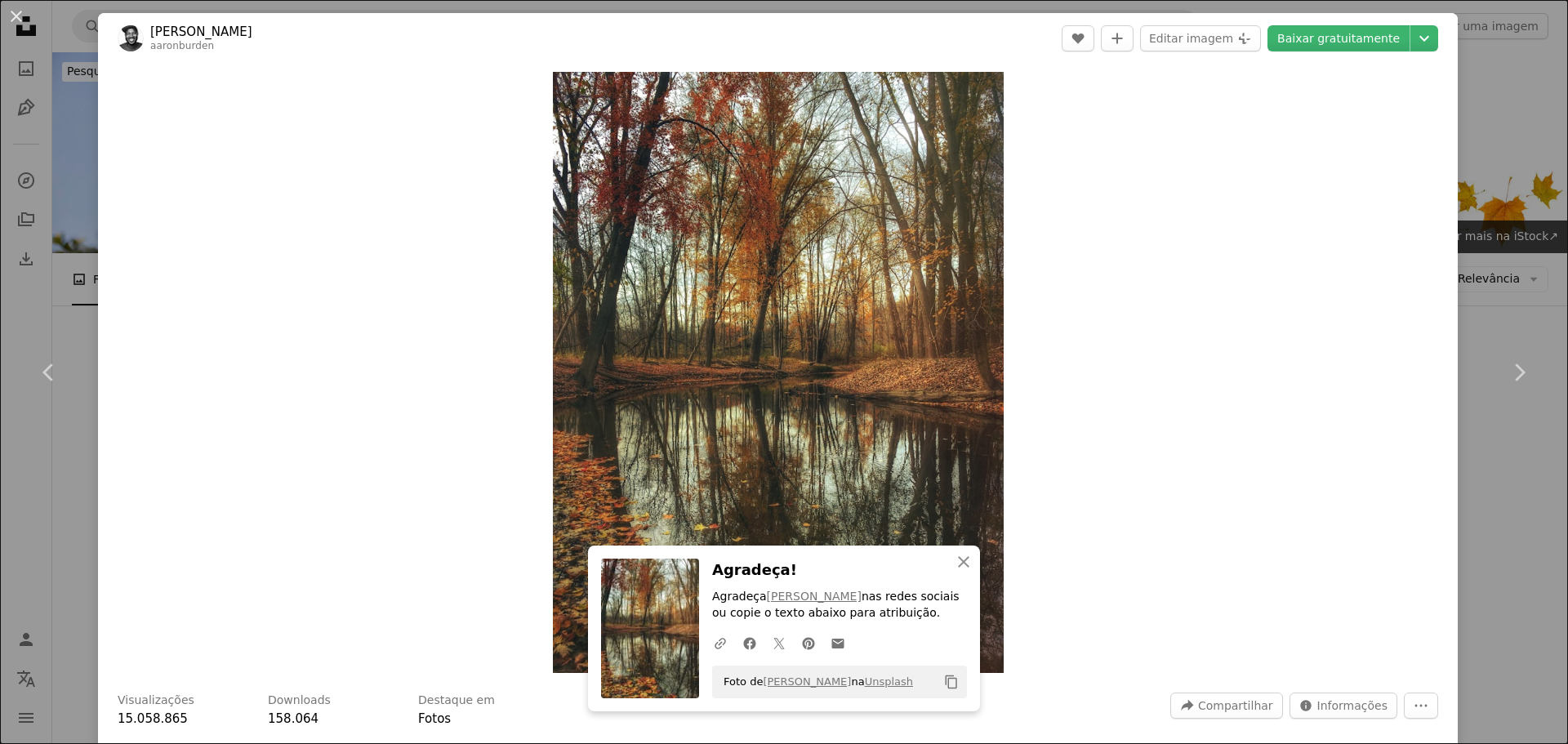
click at [1475, 212] on div "An X shape Chevron left Chevron right [PERSON_NAME] aaronburden A heart A plus …" at bounding box center [784, 372] width 1568 height 744
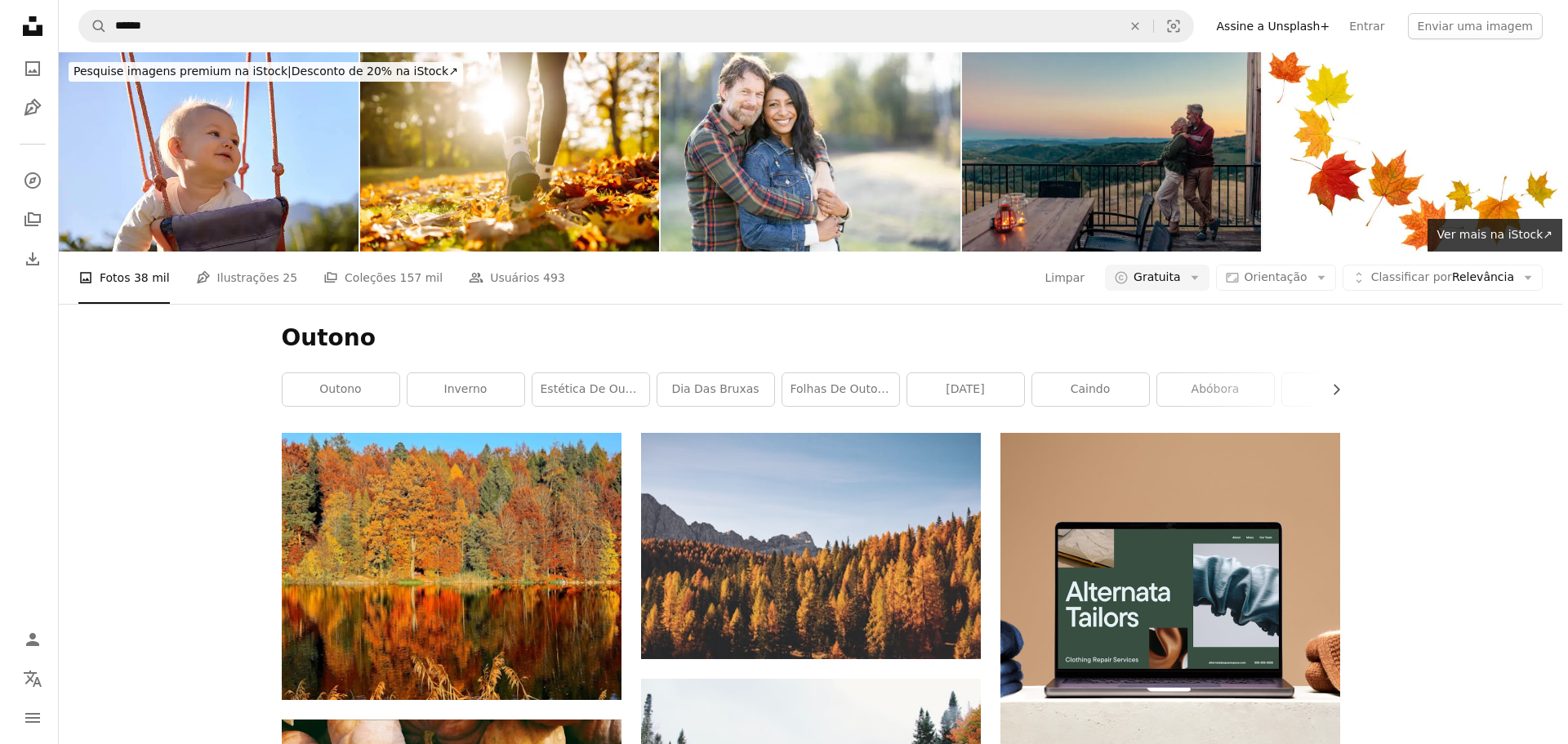
scroll to position [2859, 0]
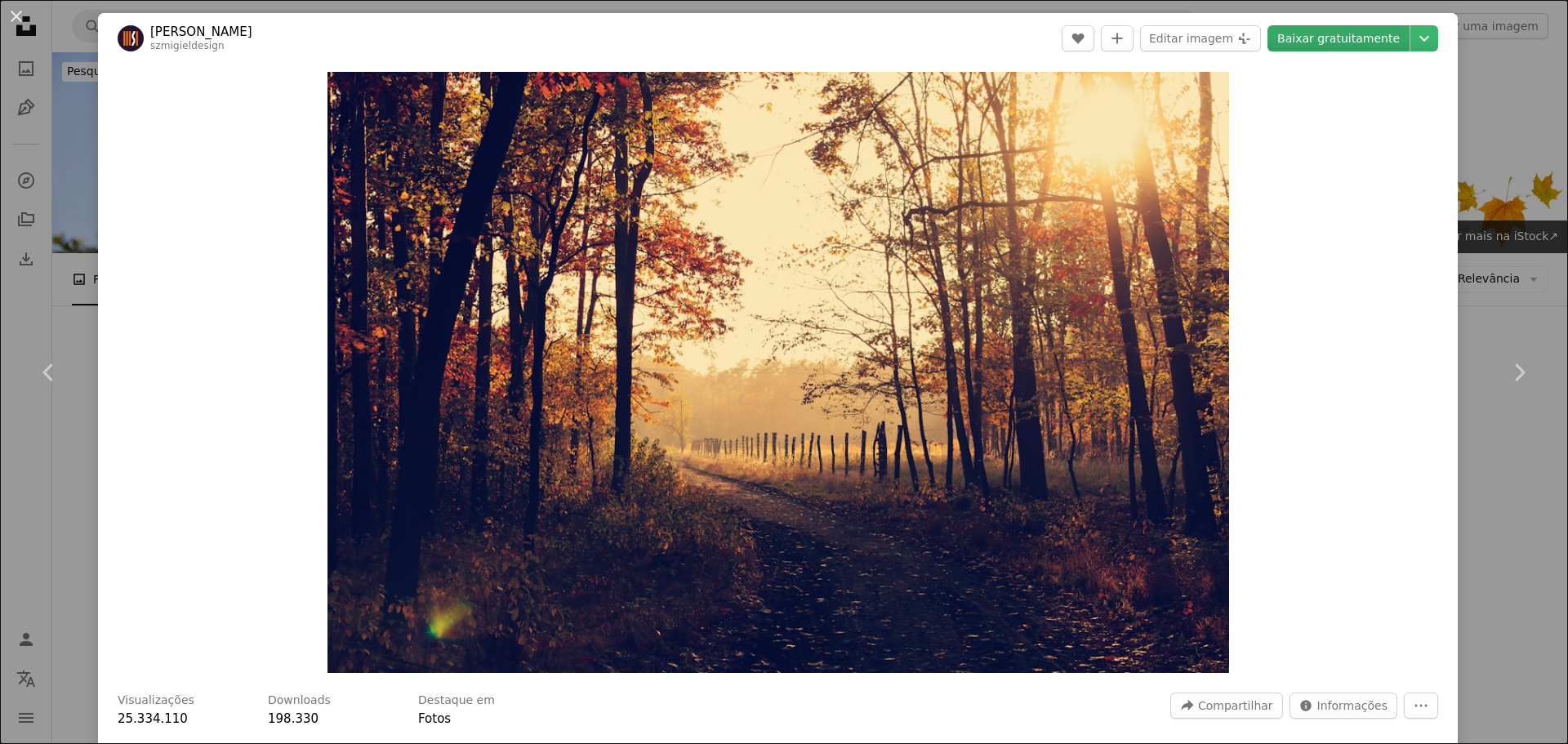
click at [1313, 44] on link "Baixar gratuitamente" at bounding box center [1338, 39] width 142 height 26
